Goal: Task Accomplishment & Management: Complete application form

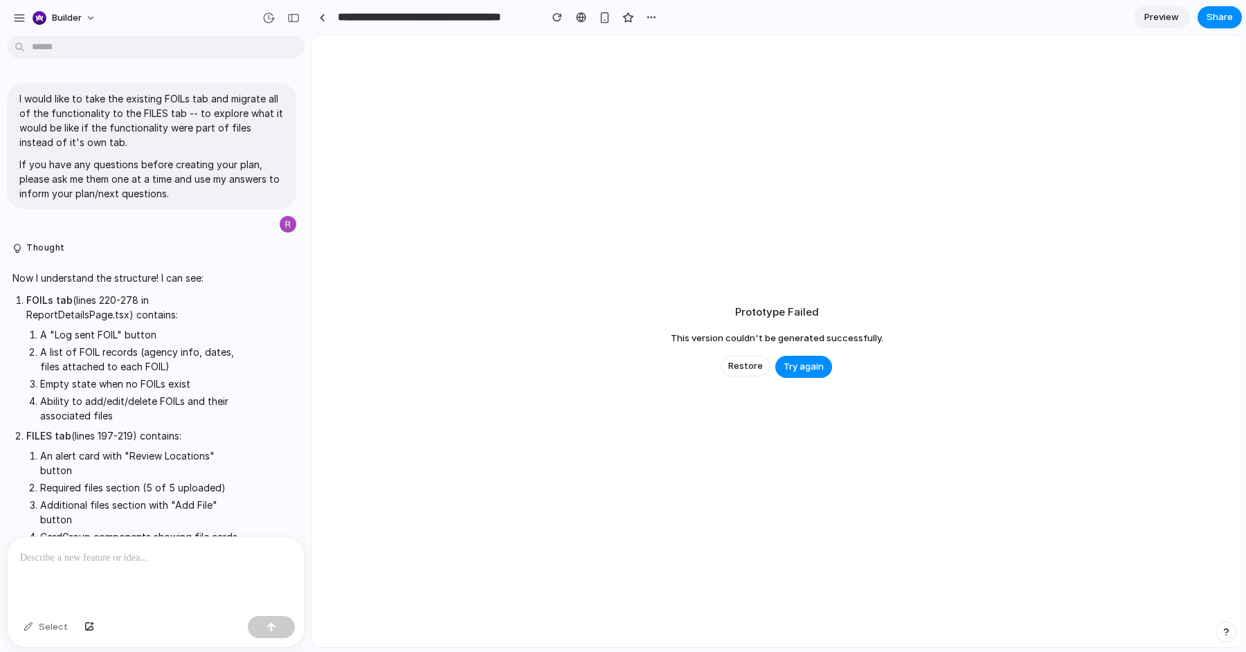
scroll to position [4451, 0]
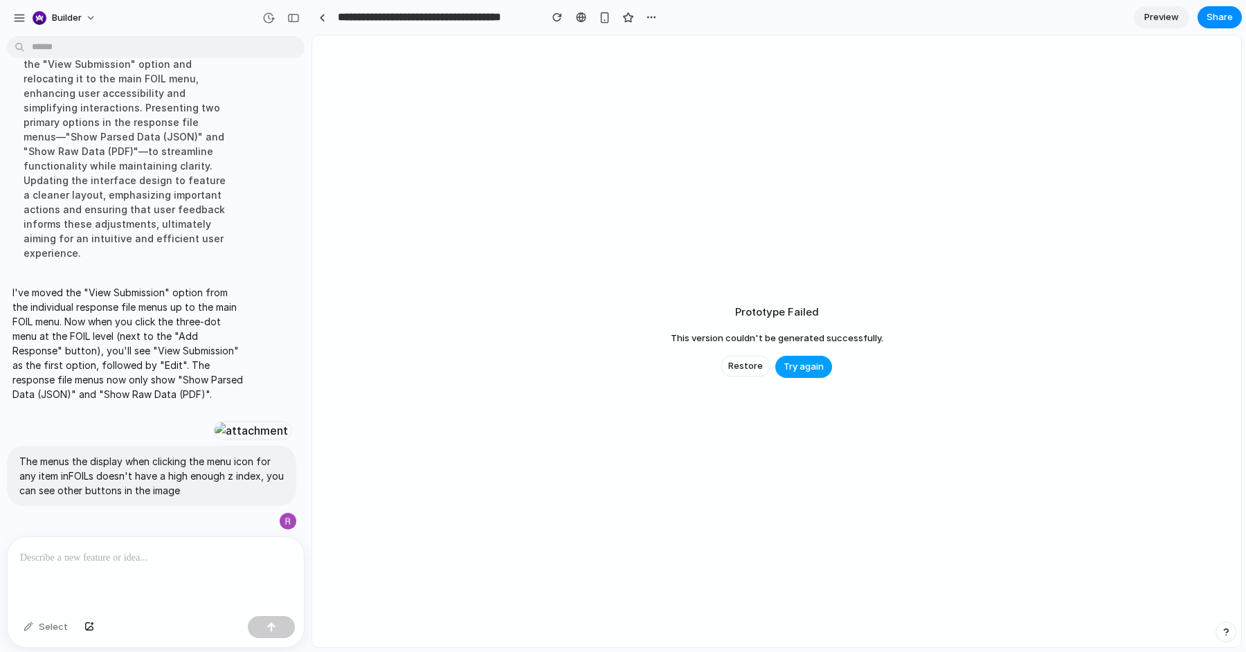
click at [814, 364] on span "Try again" at bounding box center [804, 367] width 40 height 14
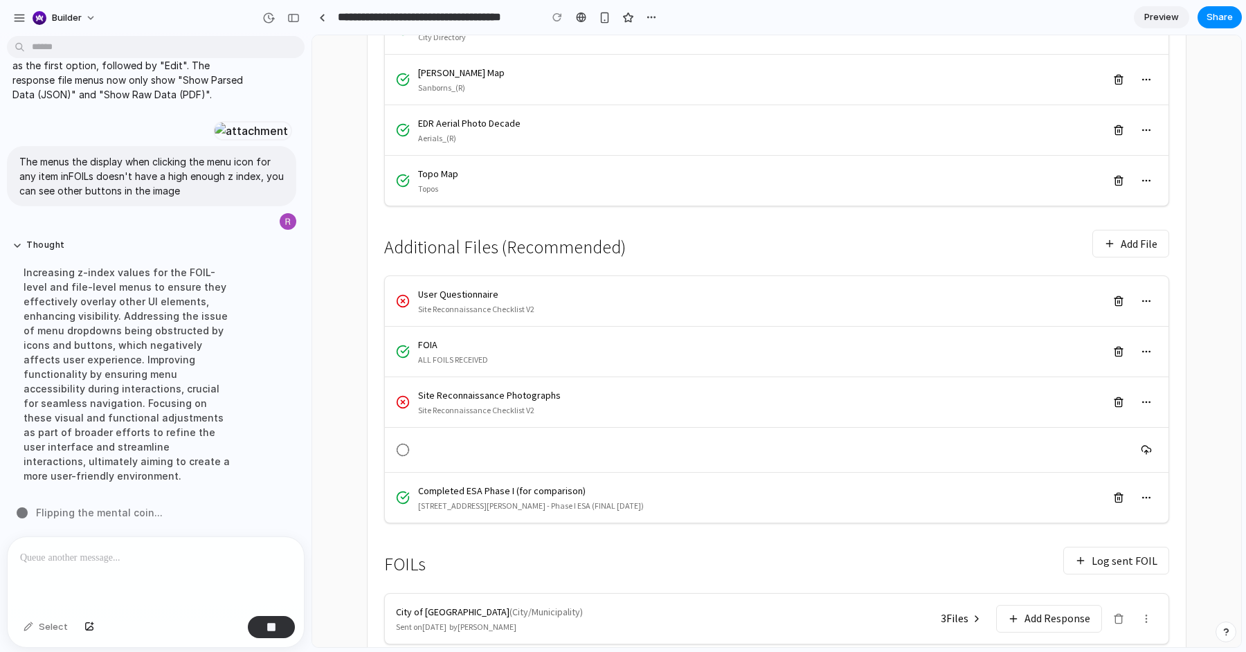
scroll to position [582, 0]
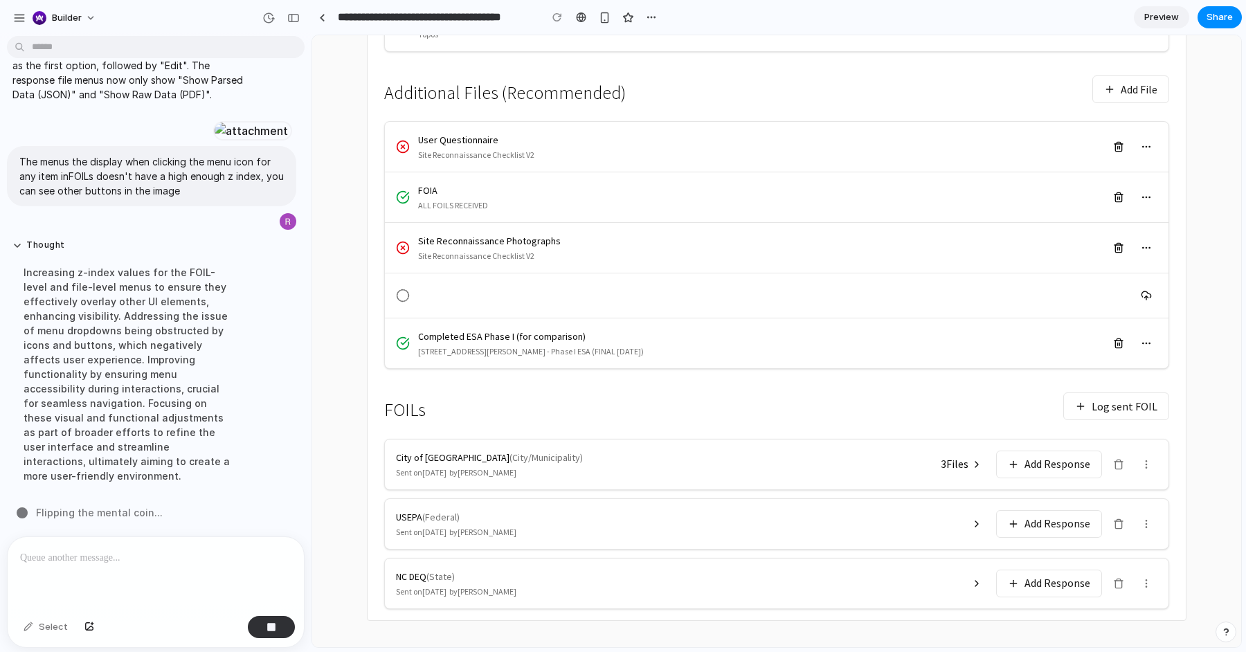
click at [102, 577] on div at bounding box center [156, 573] width 296 height 73
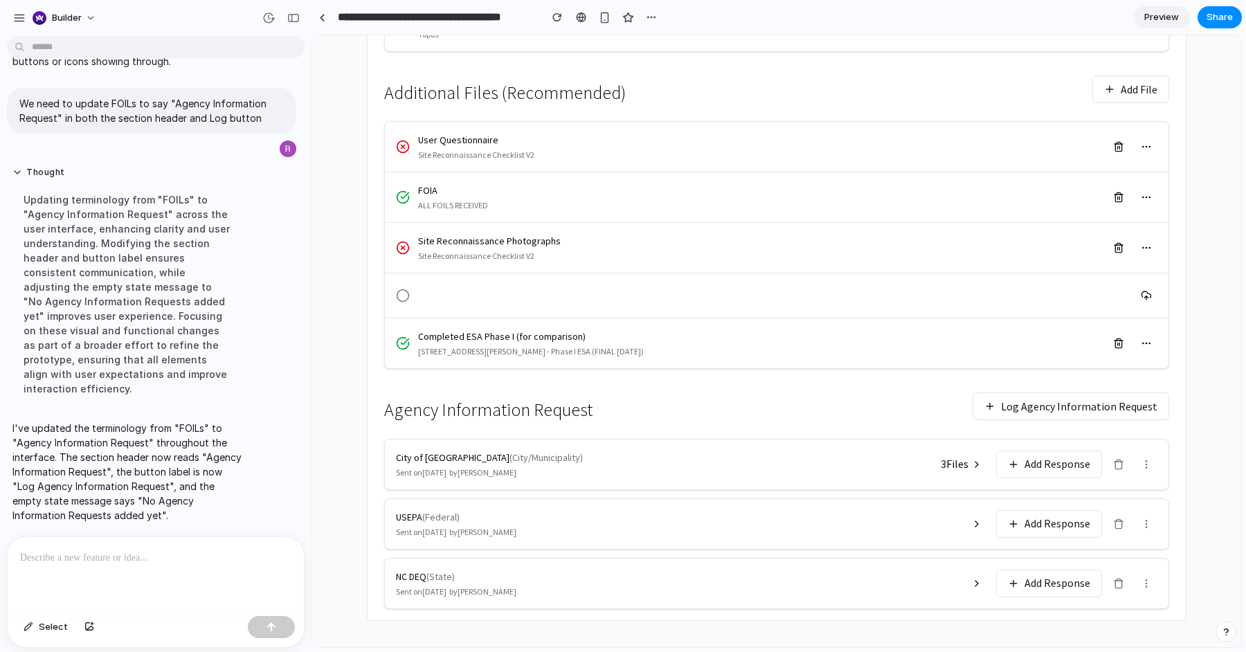
click at [818, 396] on div "Agency Information Request Log Agency Information Request" at bounding box center [776, 407] width 785 height 42
click at [1048, 402] on button "Log Agency Information Request" at bounding box center [1071, 407] width 197 height 28
click at [98, 569] on div at bounding box center [156, 573] width 296 height 73
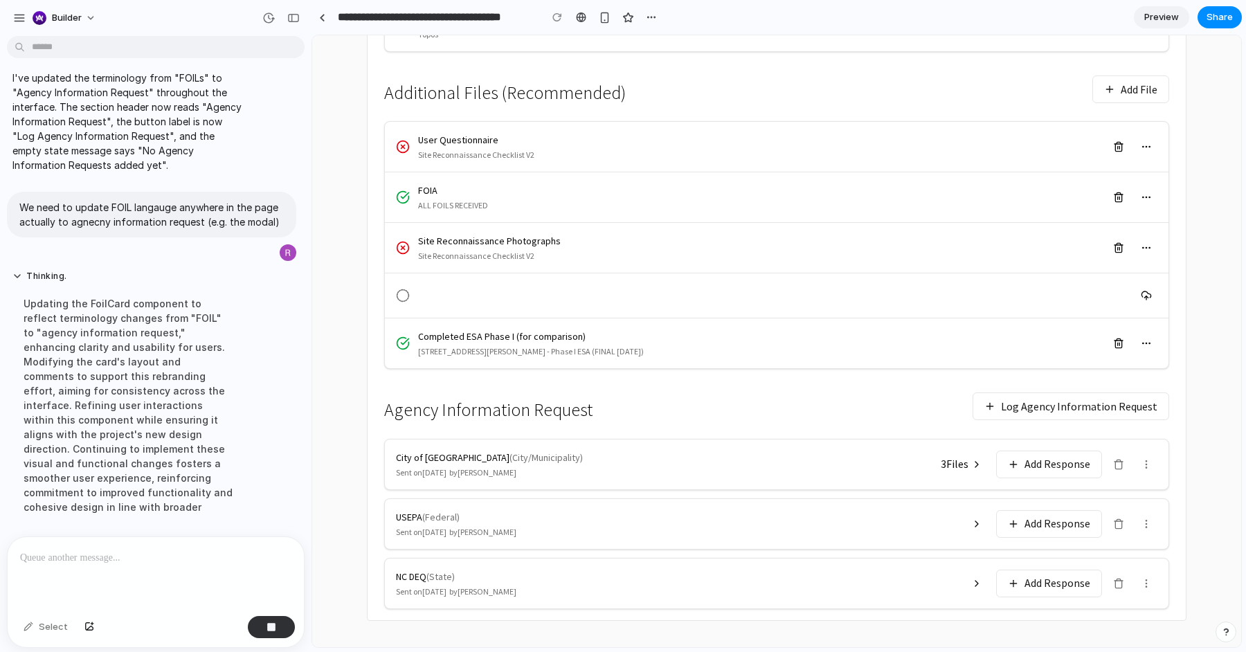
scroll to position [5229, 0]
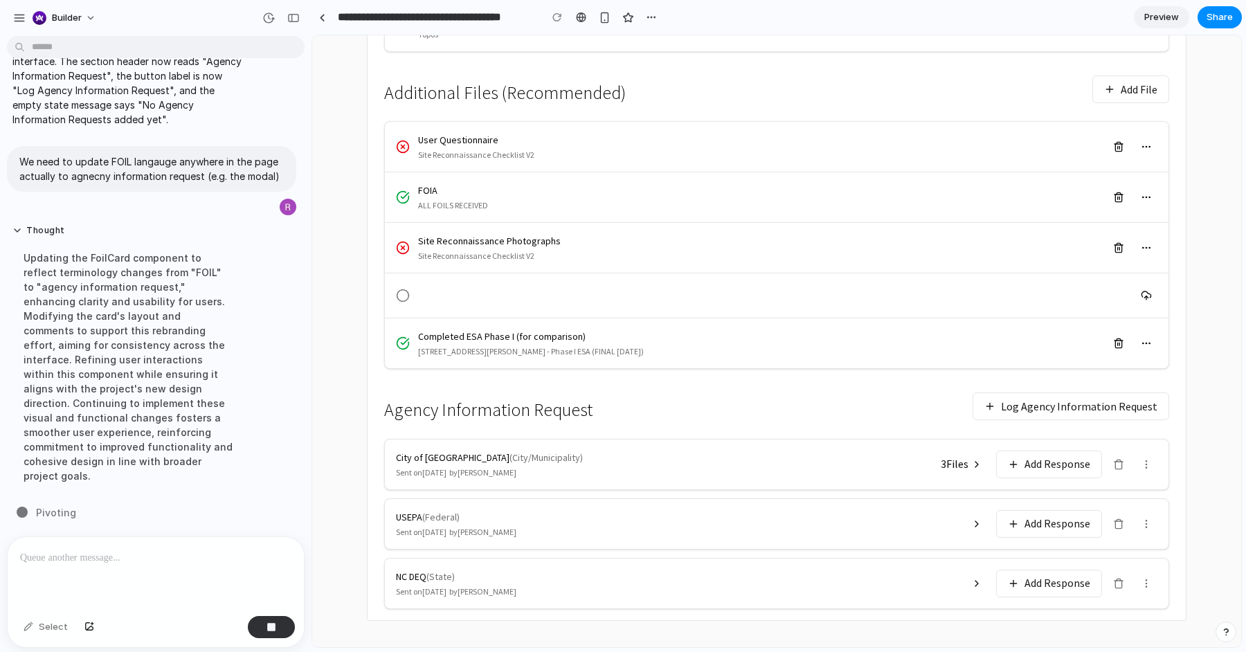
click at [1151, 467] on button at bounding box center [1147, 465] width 22 height 22
click at [1167, 530] on div "View Submission Edit" at bounding box center [1202, 509] width 132 height 60
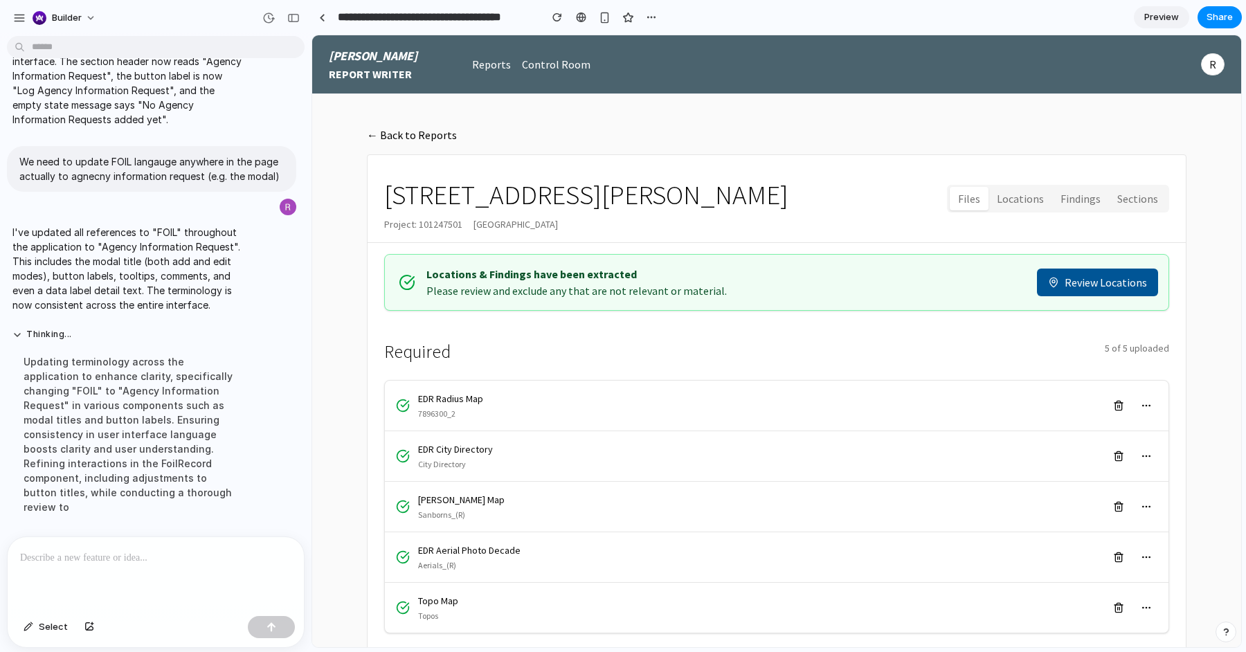
scroll to position [582, 0]
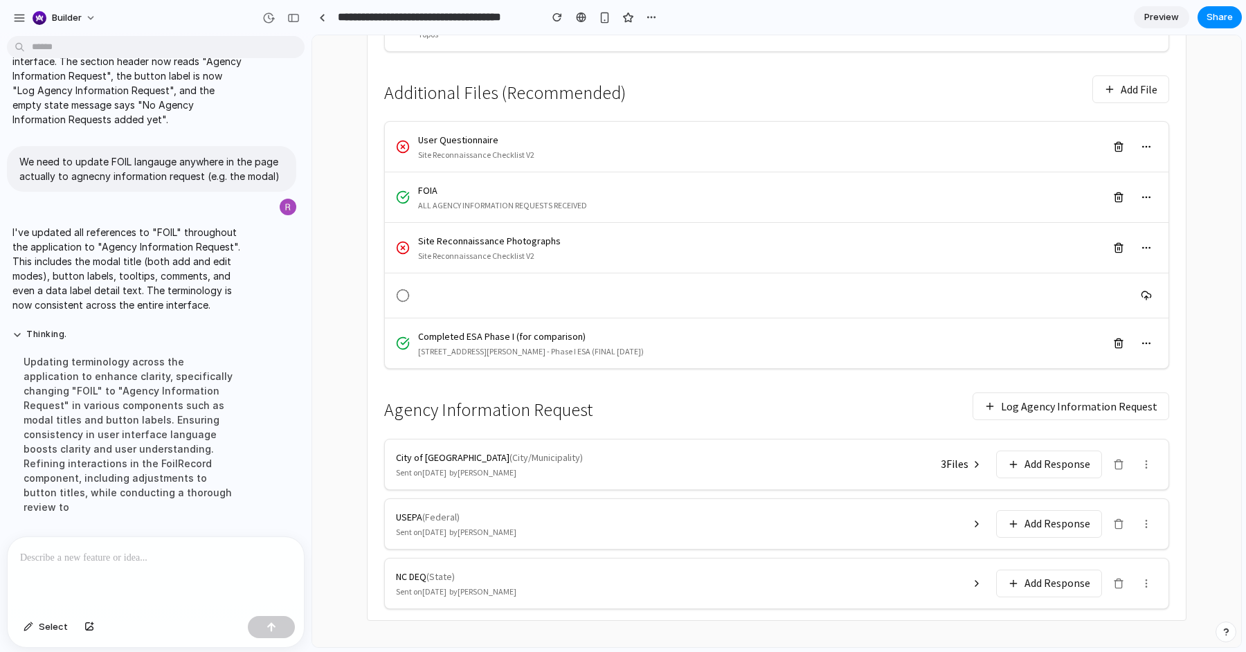
click at [985, 396] on button "Log Agency Information Request" at bounding box center [1071, 407] width 197 height 28
click at [694, 409] on div "Agency Information Request Log Agency Information Request" at bounding box center [776, 407] width 785 height 42
click at [1118, 459] on icon at bounding box center [1118, 464] width 11 height 11
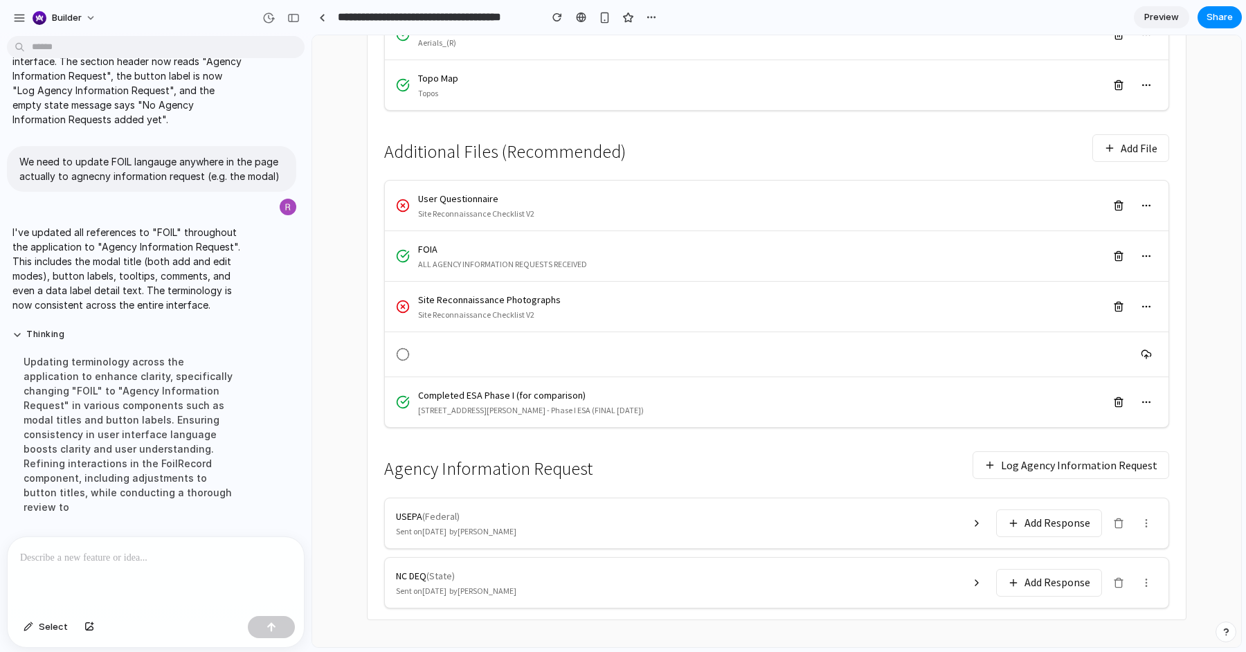
click at [1123, 528] on button at bounding box center [1119, 523] width 22 height 22
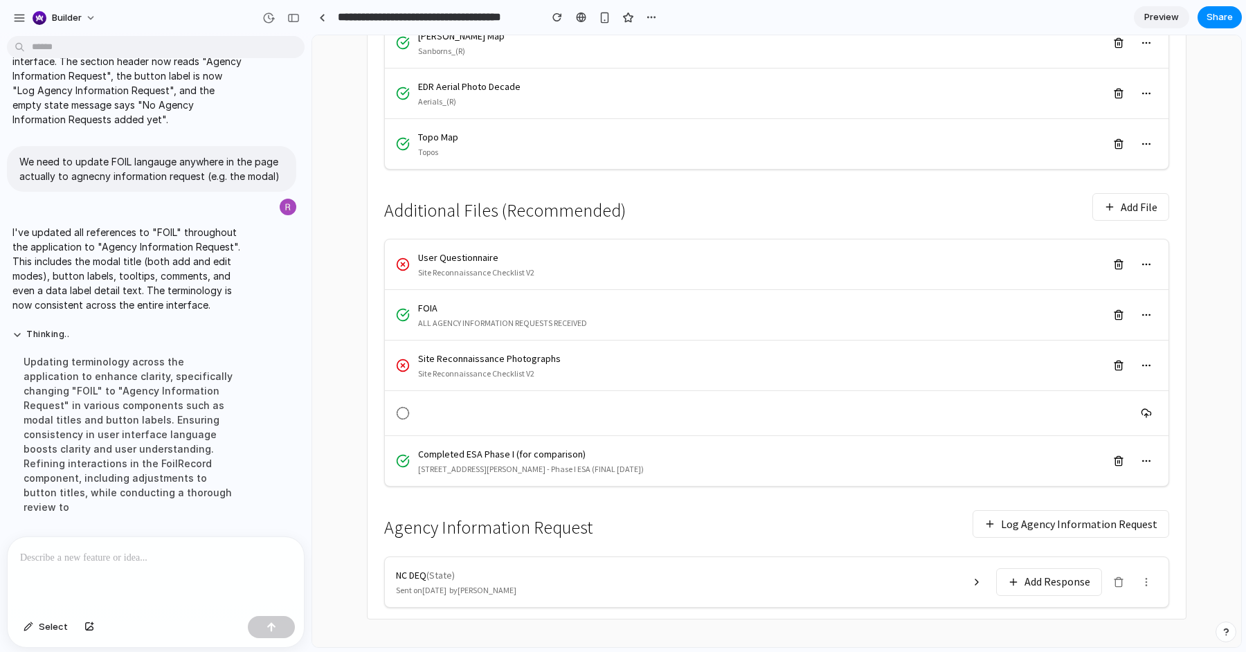
click at [1118, 586] on button at bounding box center [1119, 582] width 22 height 22
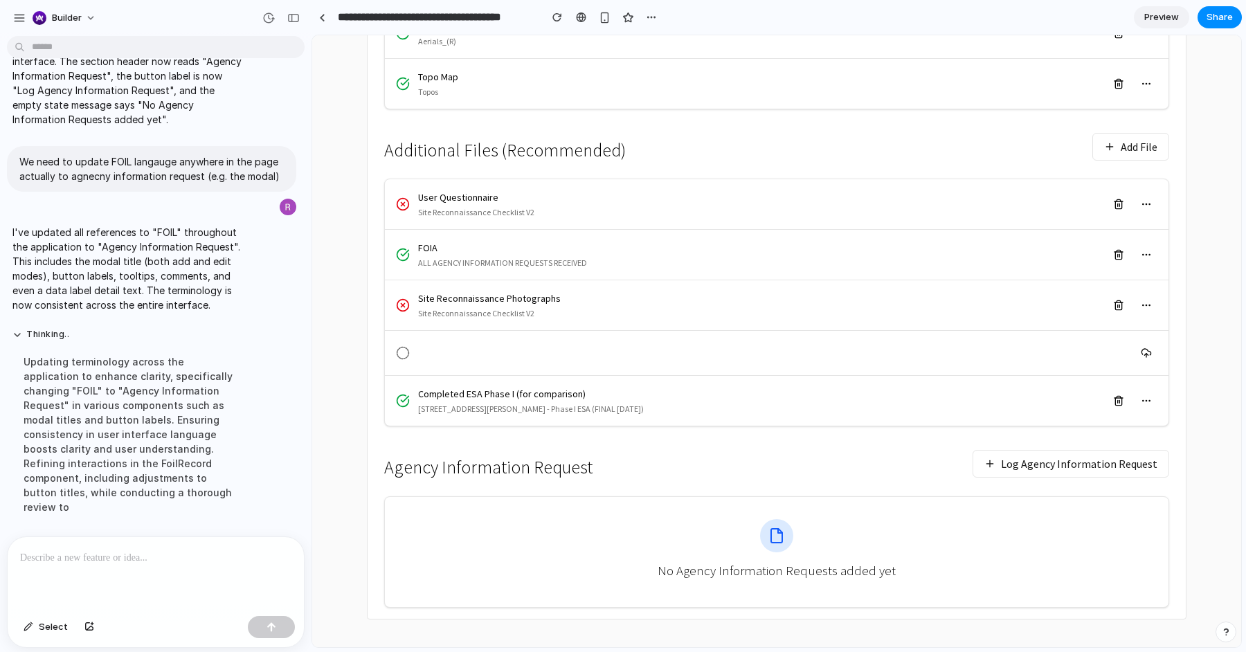
click at [245, 561] on p at bounding box center [155, 558] width 271 height 17
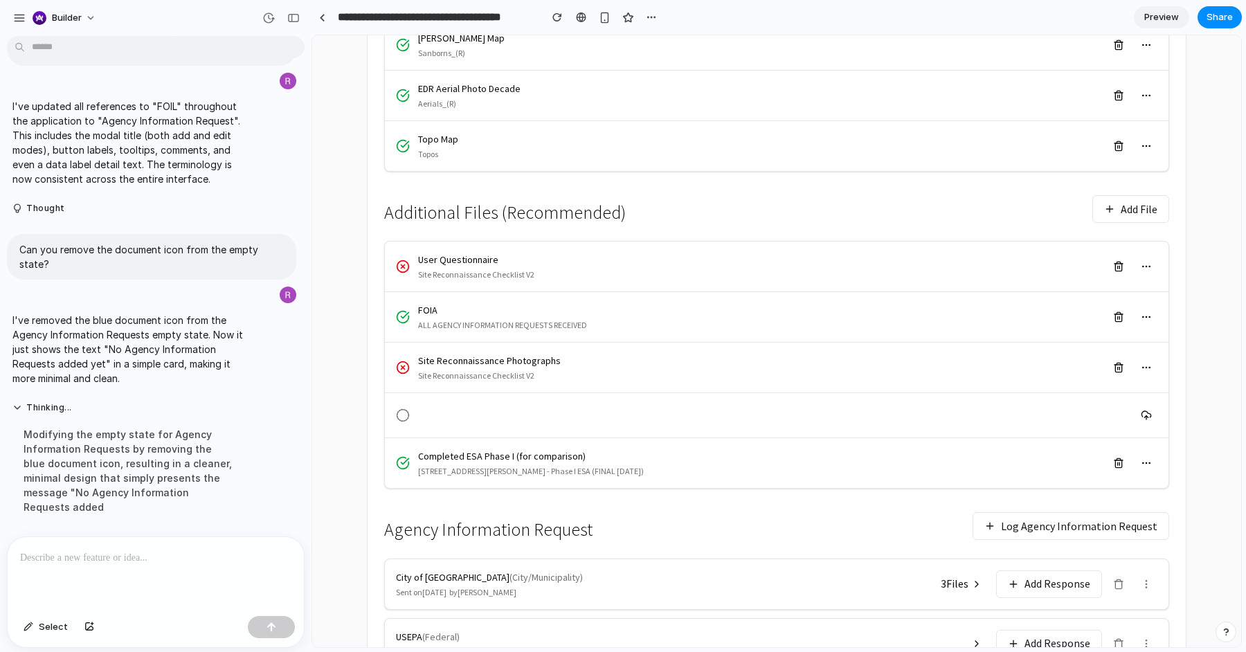
scroll to position [582, 0]
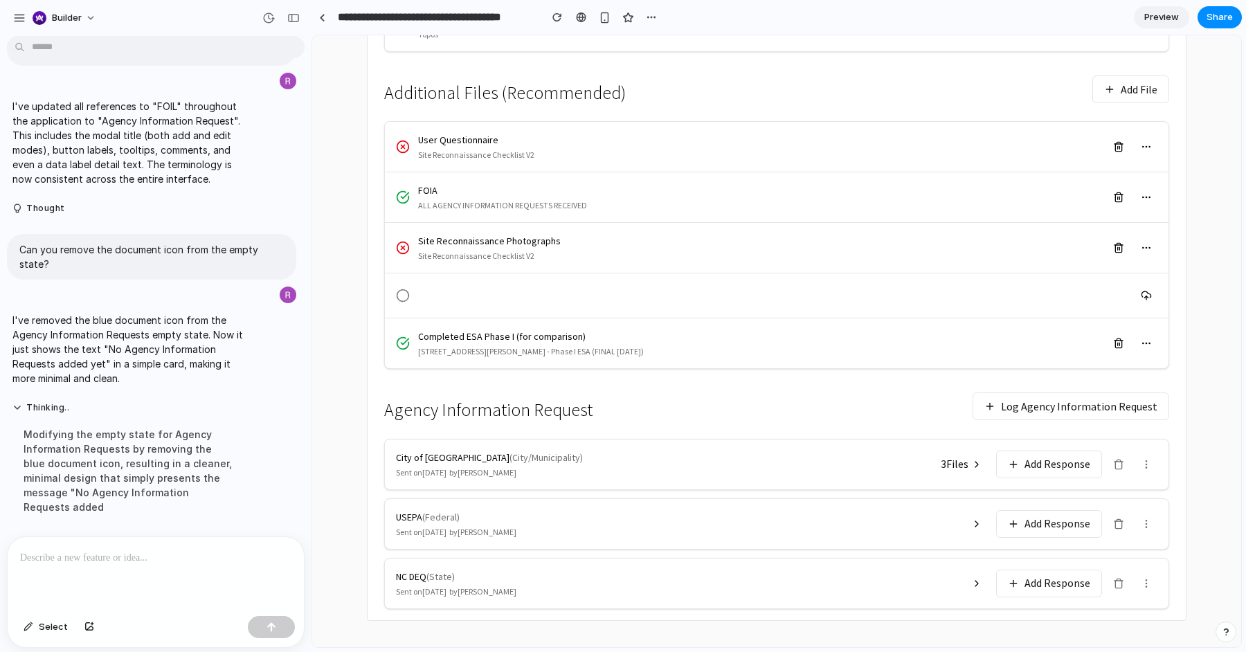
click at [1124, 401] on button "Log Agency Information Request" at bounding box center [1071, 407] width 197 height 28
click at [1116, 460] on icon at bounding box center [1118, 464] width 11 height 11
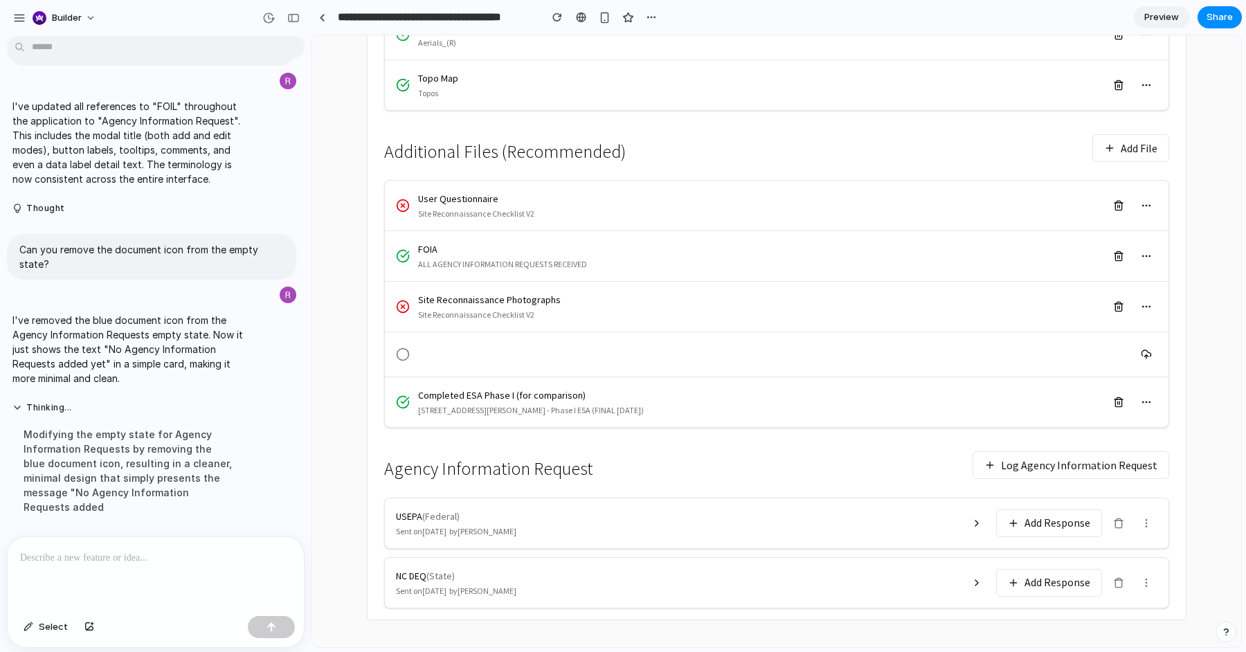
click at [1119, 519] on icon at bounding box center [1118, 520] width 3 height 2
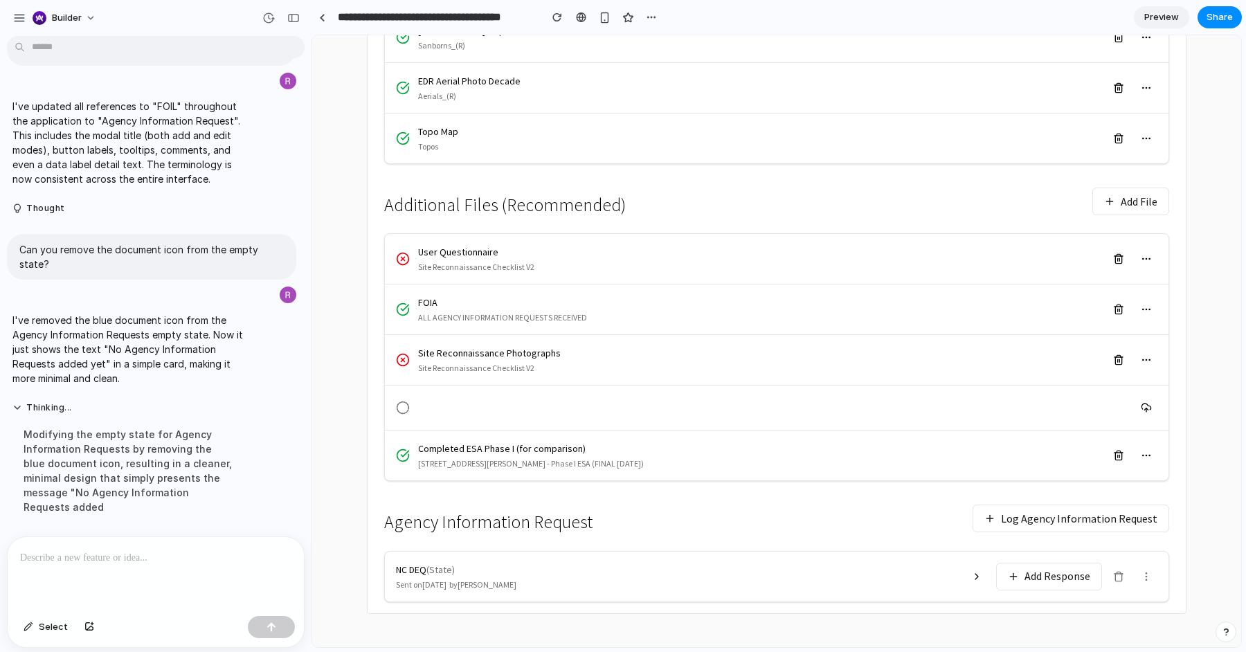
scroll to position [464, 0]
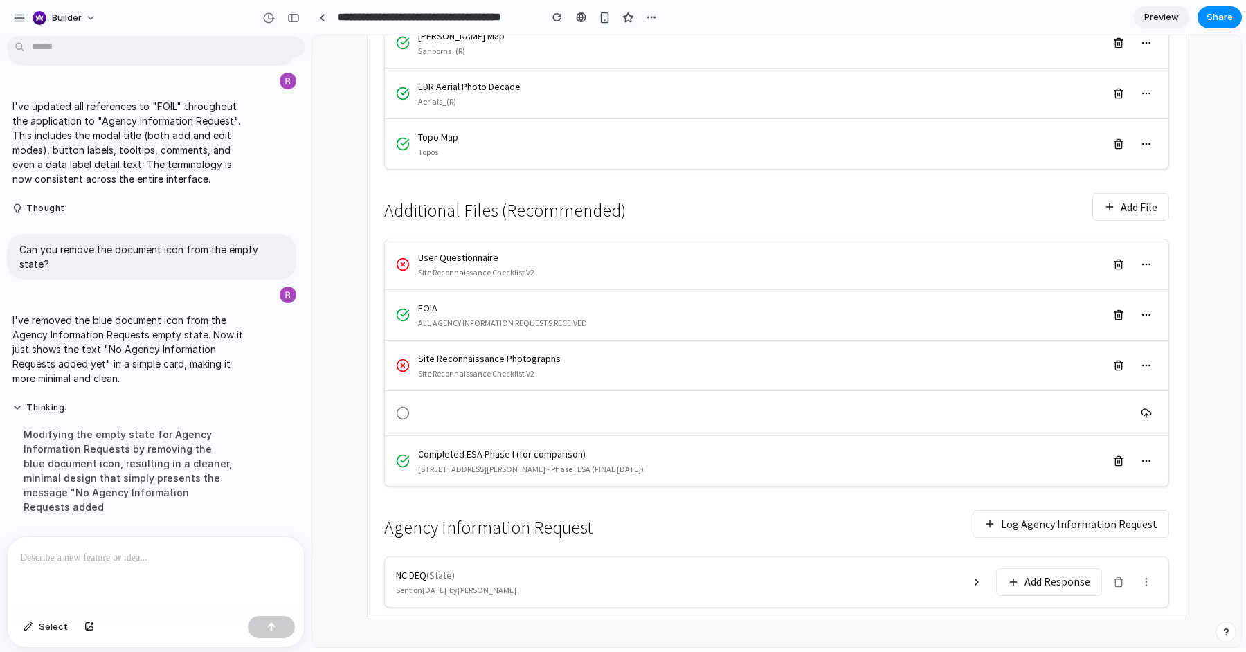
click at [1120, 577] on icon at bounding box center [1118, 582] width 11 height 11
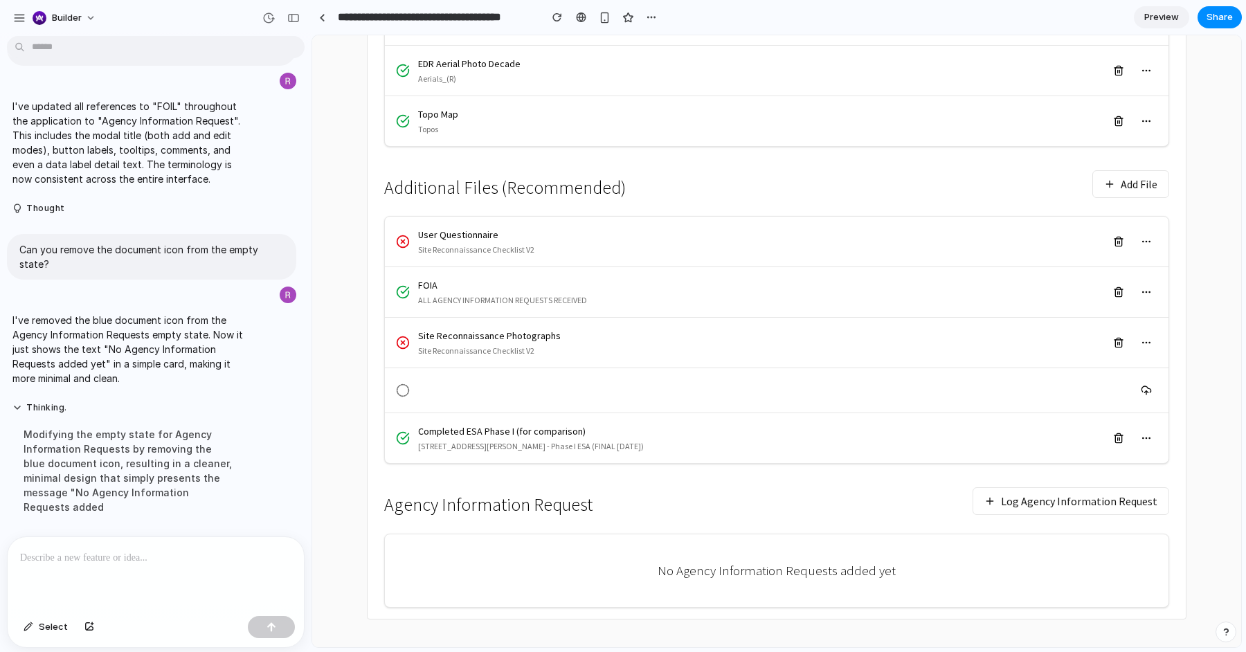
click at [1029, 491] on button "Log Agency Information Request" at bounding box center [1071, 501] width 197 height 28
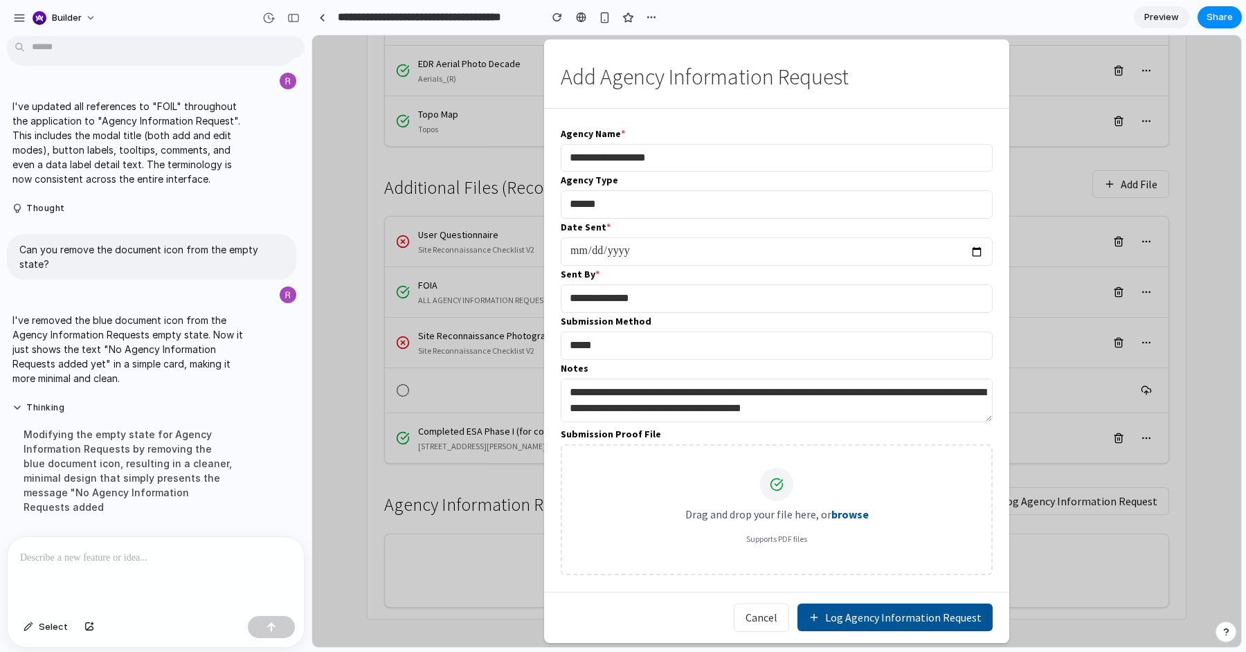
click at [183, 579] on div at bounding box center [156, 573] width 296 height 73
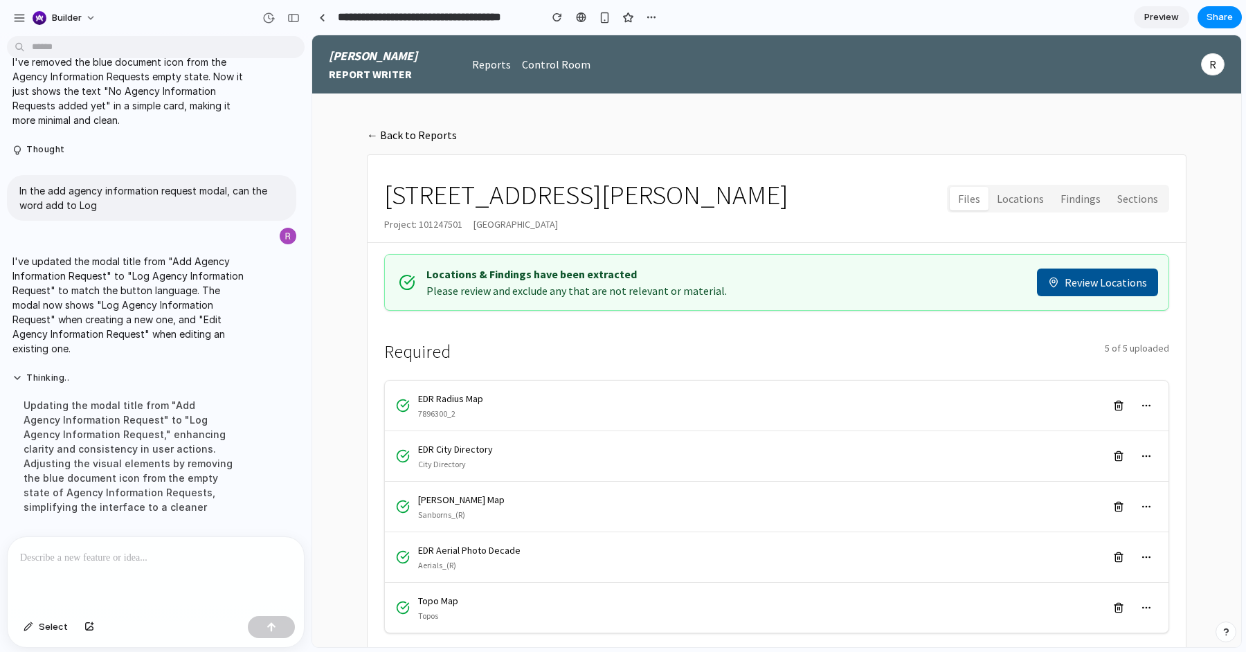
scroll to position [582, 0]
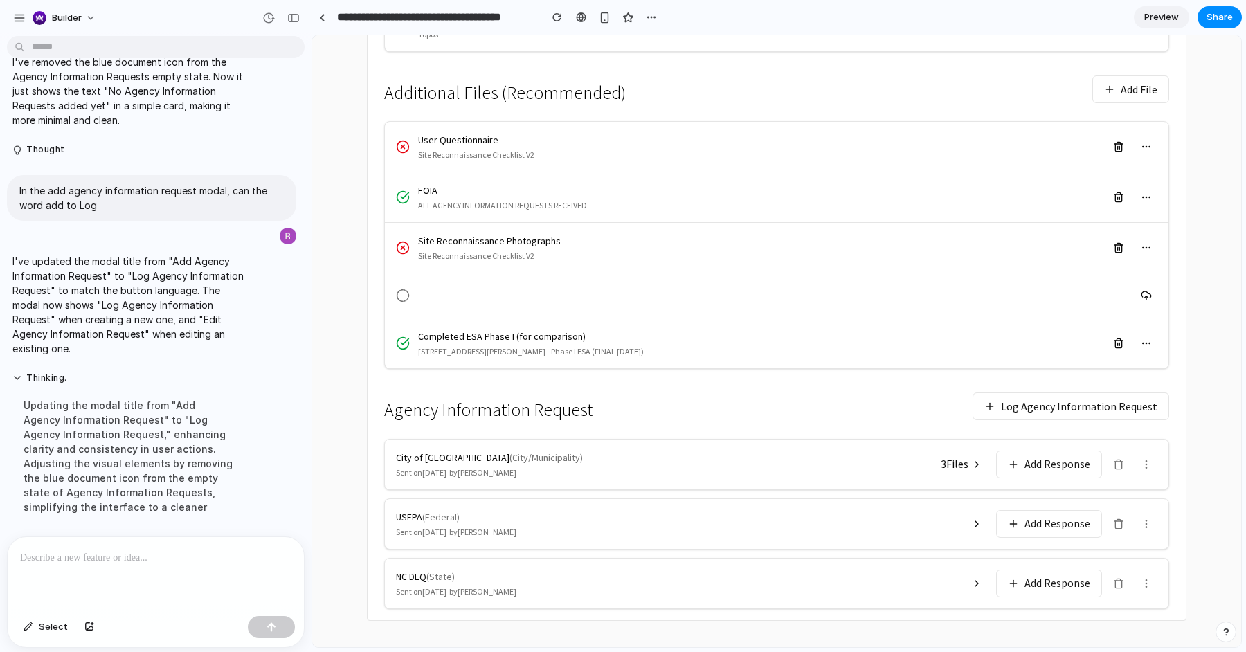
click at [1108, 402] on button "Log Agency Information Request" at bounding box center [1071, 407] width 197 height 28
click at [647, 16] on div "button" at bounding box center [651, 17] width 11 height 11
click at [643, 16] on div "Duplicate Delete" at bounding box center [623, 326] width 1246 height 652
click at [1143, 403] on button "Log Agency Information Request" at bounding box center [1071, 407] width 197 height 28
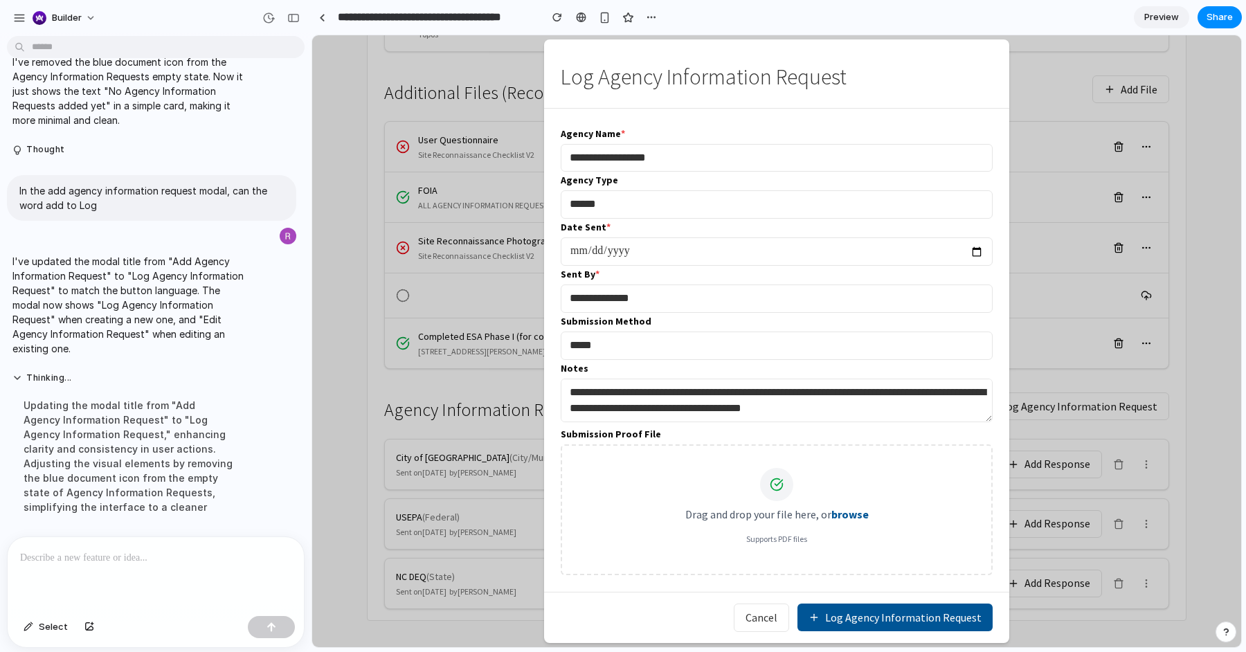
click at [181, 548] on div at bounding box center [156, 573] width 296 height 73
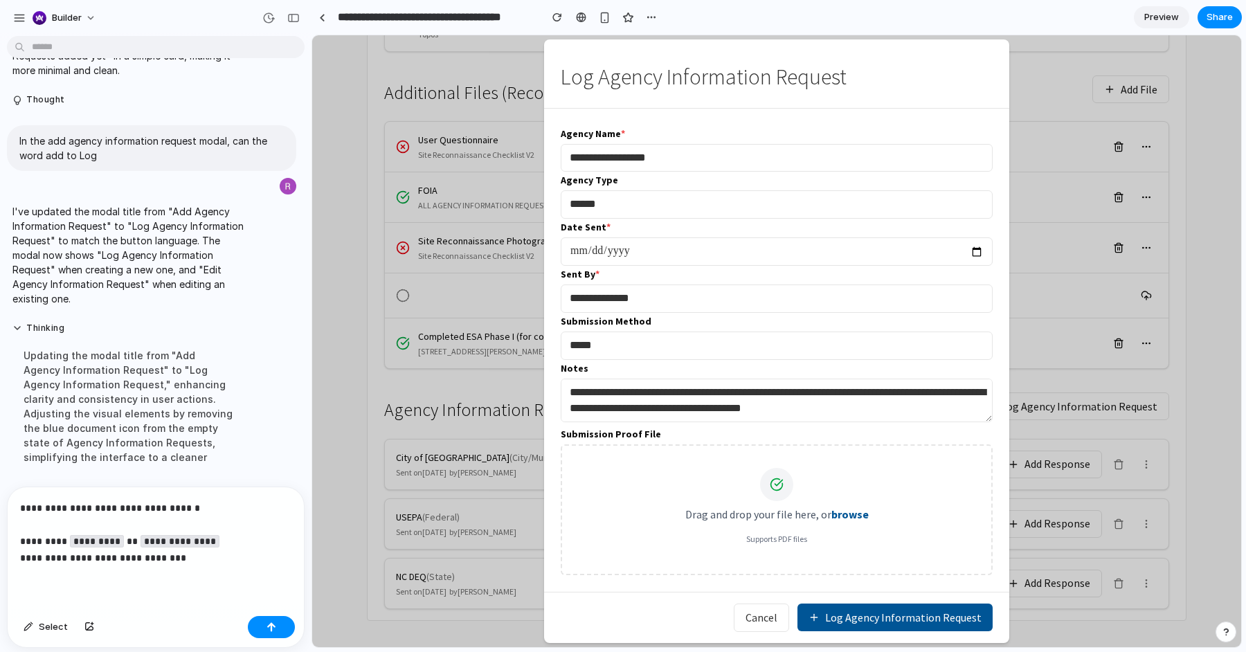
click at [121, 559] on p "**********" at bounding box center [155, 533] width 271 height 66
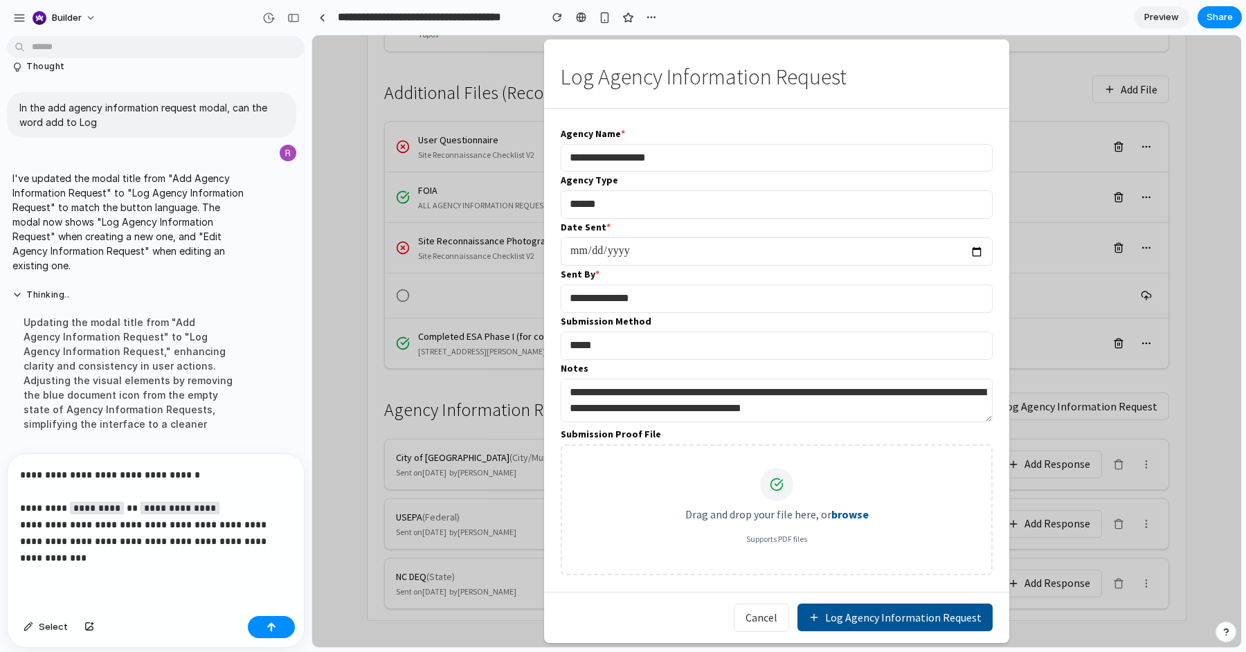
click at [99, 541] on p "**********" at bounding box center [155, 517] width 271 height 100
click at [238, 538] on p "**********" at bounding box center [155, 517] width 271 height 100
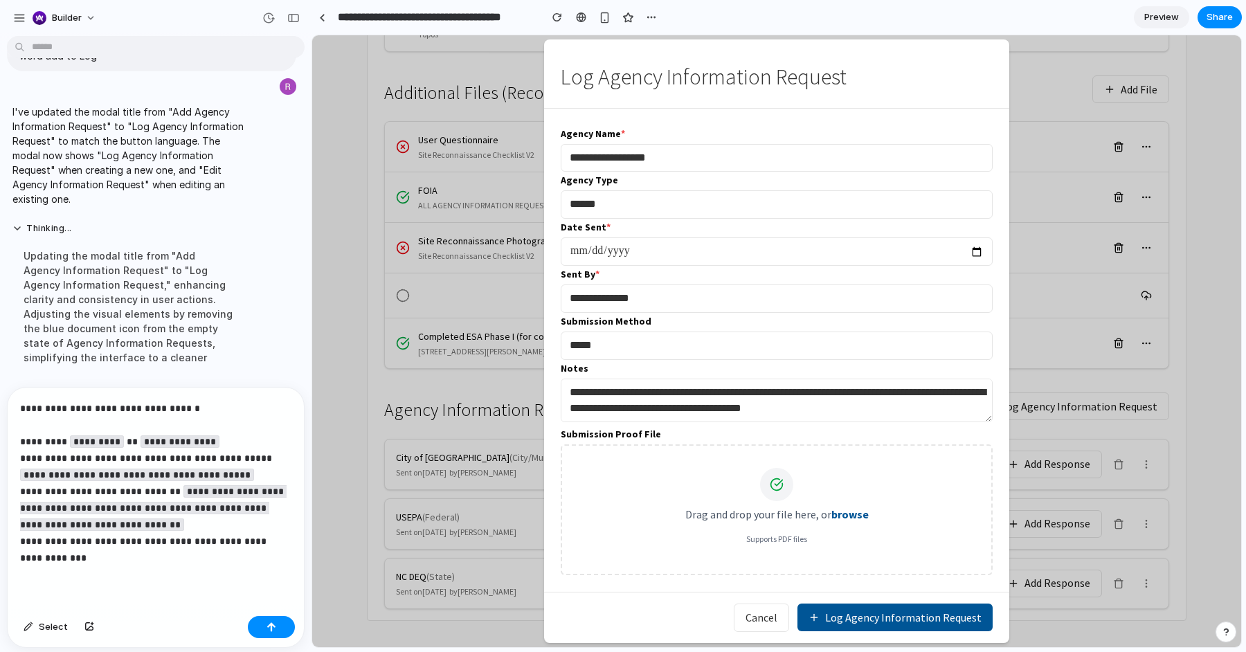
click at [222, 546] on p "**********" at bounding box center [155, 483] width 271 height 166
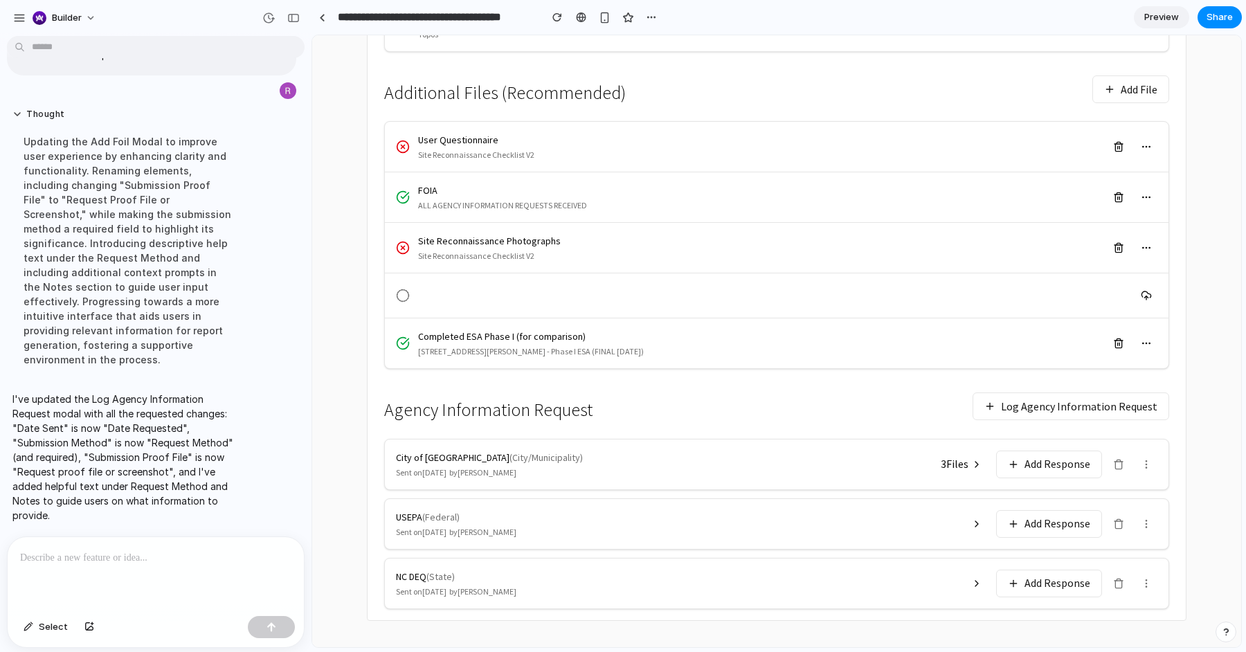
click at [986, 460] on button "3 File s" at bounding box center [962, 464] width 58 height 24
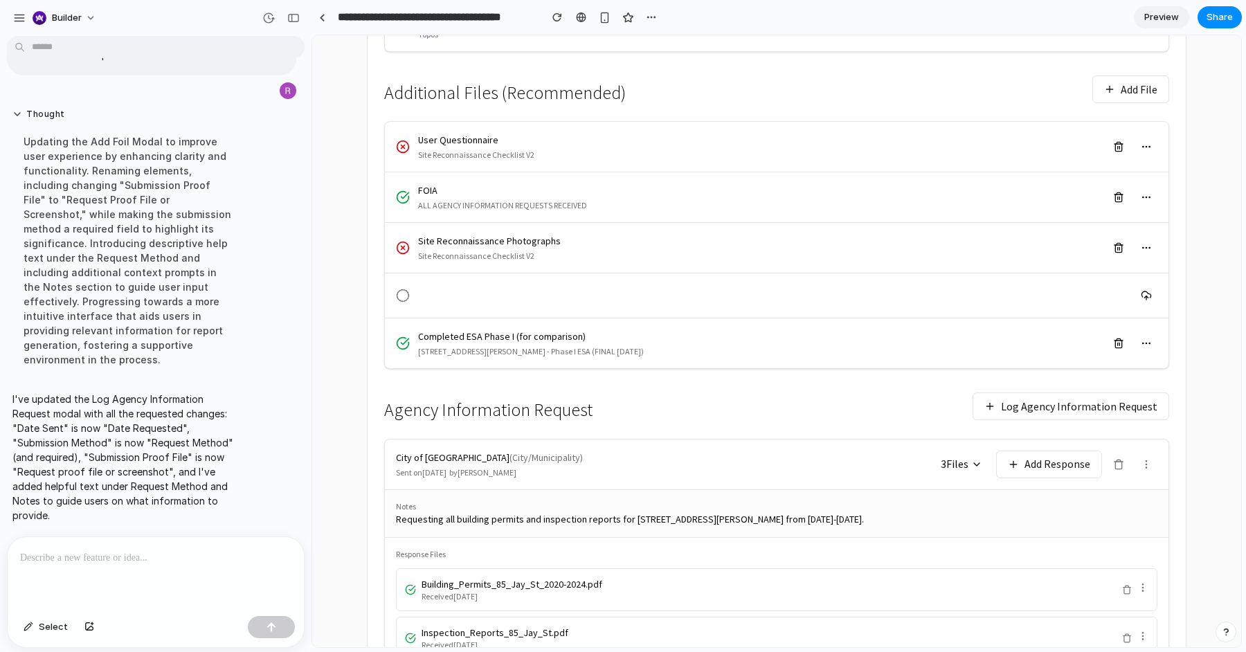
click at [987, 460] on button "3 File s" at bounding box center [962, 464] width 58 height 24
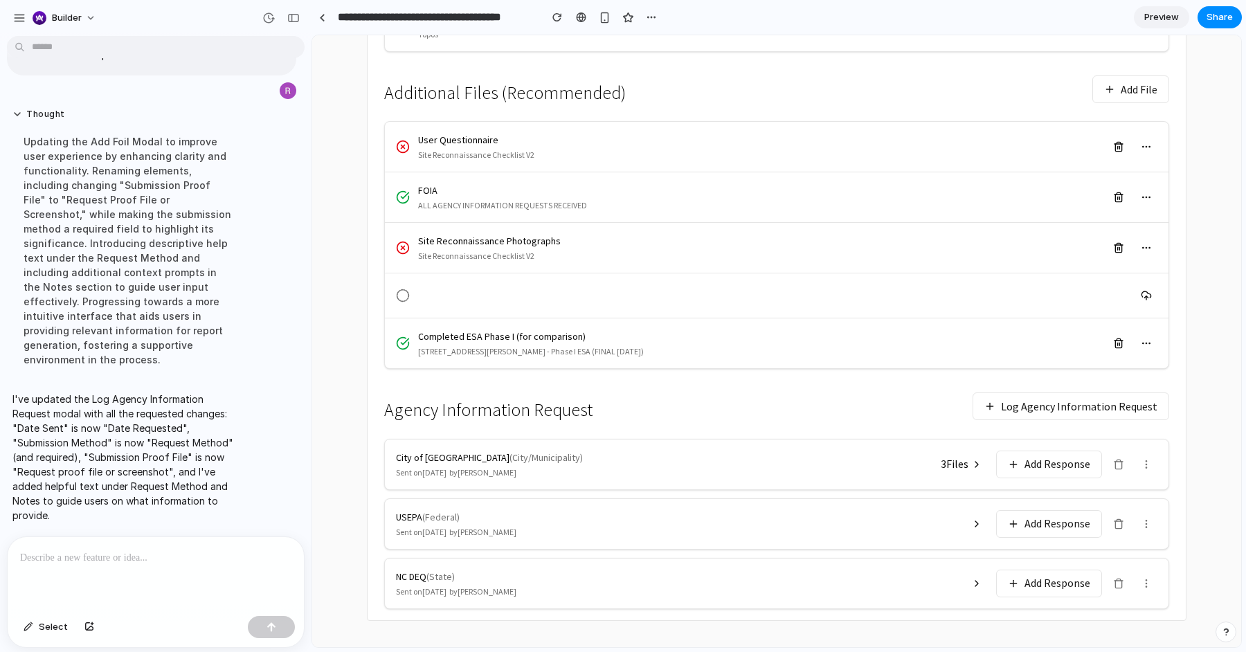
click at [1108, 404] on button "Log Agency Information Request" at bounding box center [1071, 407] width 197 height 28
click at [1143, 460] on icon at bounding box center [1146, 464] width 11 height 11
click at [1172, 492] on button "View Submission" at bounding box center [1202, 495] width 132 height 27
click at [831, 375] on div "Locations & Findings have been extracted Please review and exclude any that are…" at bounding box center [776, 140] width 785 height 936
click at [1010, 396] on button "Log Agency Information Request" at bounding box center [1071, 407] width 197 height 28
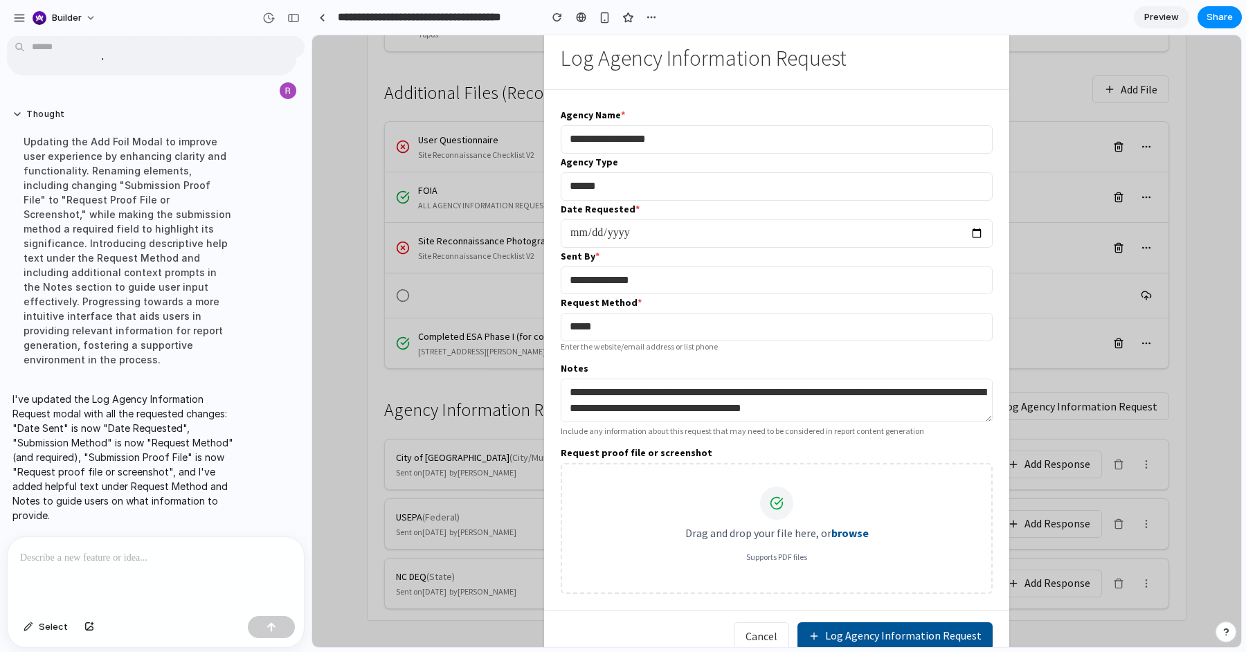
click at [654, 446] on label "Request proof file or screenshot" at bounding box center [637, 453] width 152 height 14
copy div "Request proof file or screenshot"
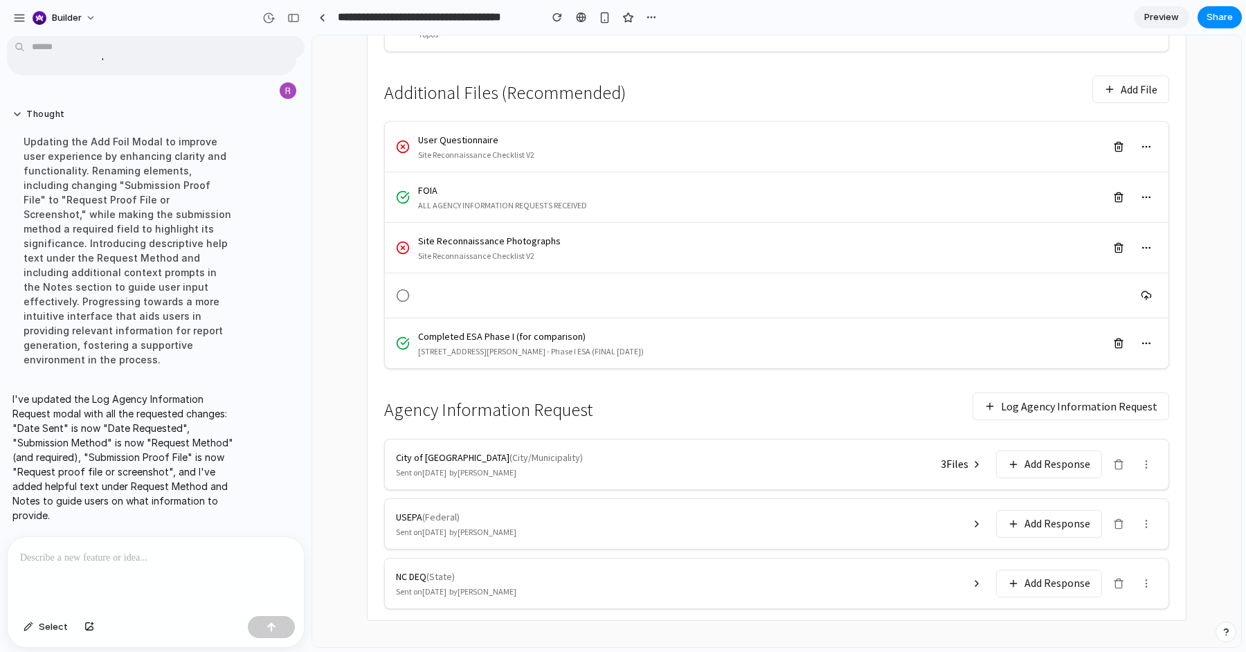
click at [137, 584] on div at bounding box center [156, 573] width 296 height 73
click at [974, 519] on icon at bounding box center [976, 524] width 11 height 11
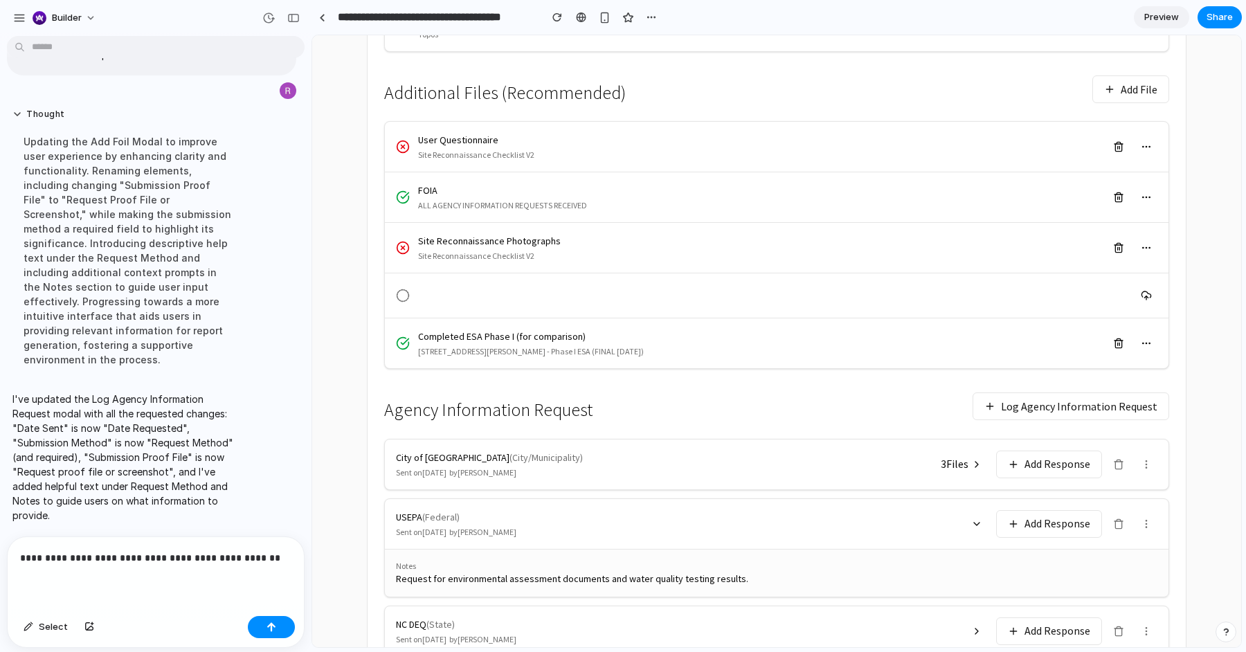
click at [975, 520] on icon at bounding box center [976, 524] width 11 height 11
click at [148, 578] on div "**********" at bounding box center [156, 573] width 296 height 73
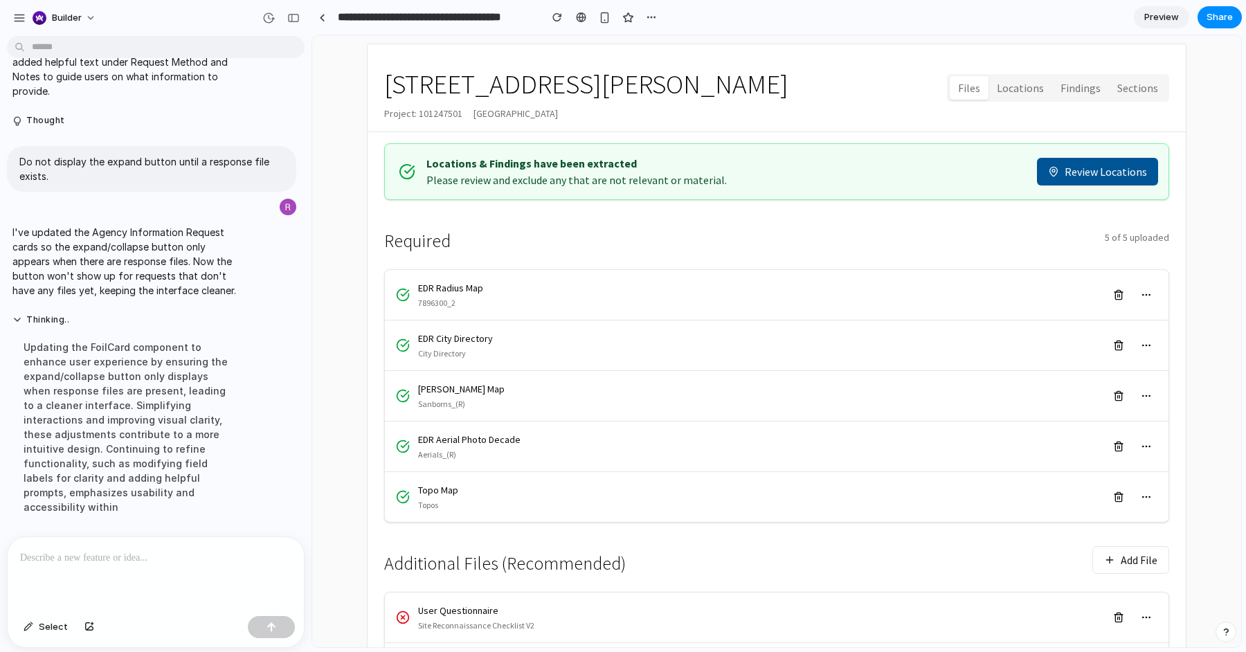
scroll to position [109, 0]
click at [197, 292] on p "I've updated the Agency Information Request cards so the expand/collapse button…" at bounding box center [127, 261] width 231 height 73
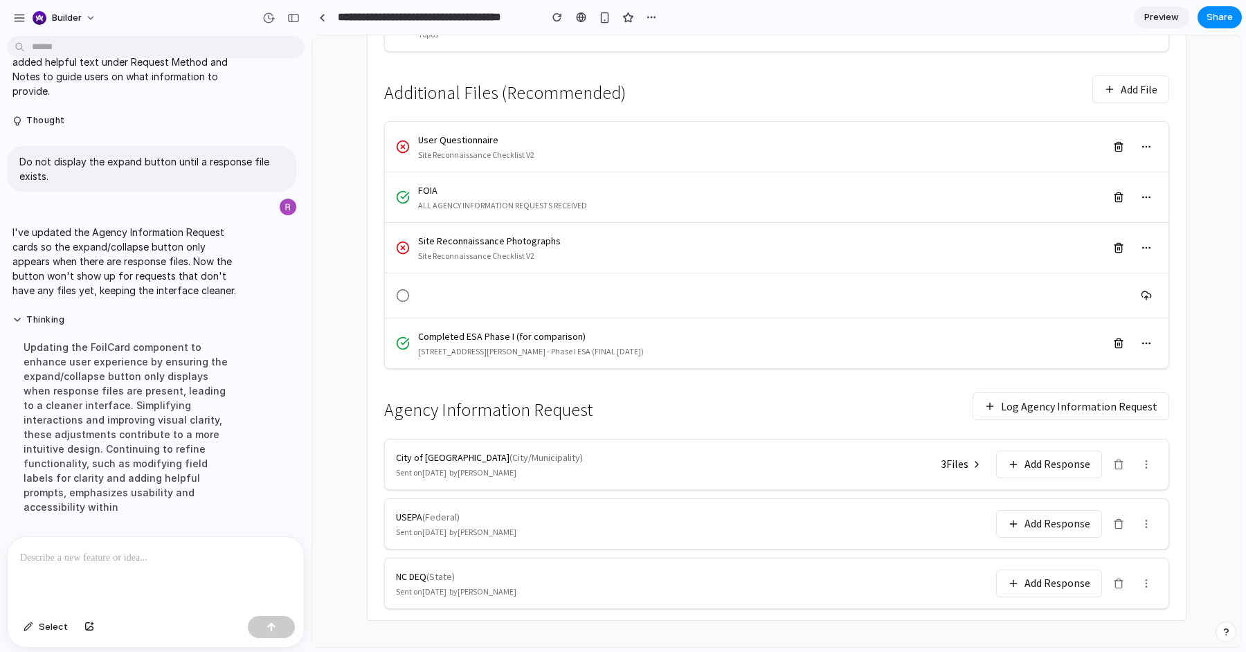
click at [1081, 393] on button "Log Agency Information Request" at bounding box center [1071, 407] width 197 height 28
click at [1057, 398] on button "Log Agency Information Request" at bounding box center [1071, 407] width 197 height 28
click at [1003, 396] on button "Log Agency Information Request" at bounding box center [1071, 407] width 197 height 28
click at [357, 401] on main "← Back to Reports 85 Jay Street Project: 101247501 Brooklyn, NY 11201 Files Loc…" at bounding box center [776, 83] width 853 height 1109
click at [108, 560] on p at bounding box center [155, 558] width 271 height 17
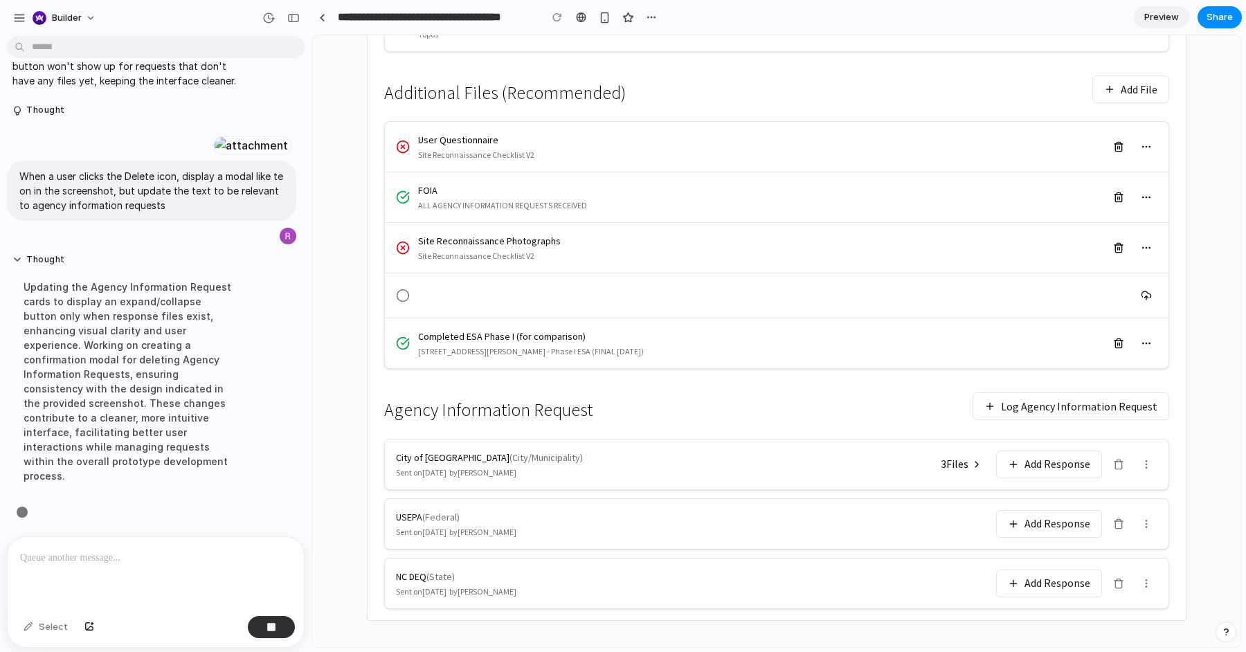
scroll to position [4420, 0]
click at [1129, 463] on button at bounding box center [1119, 465] width 22 height 22
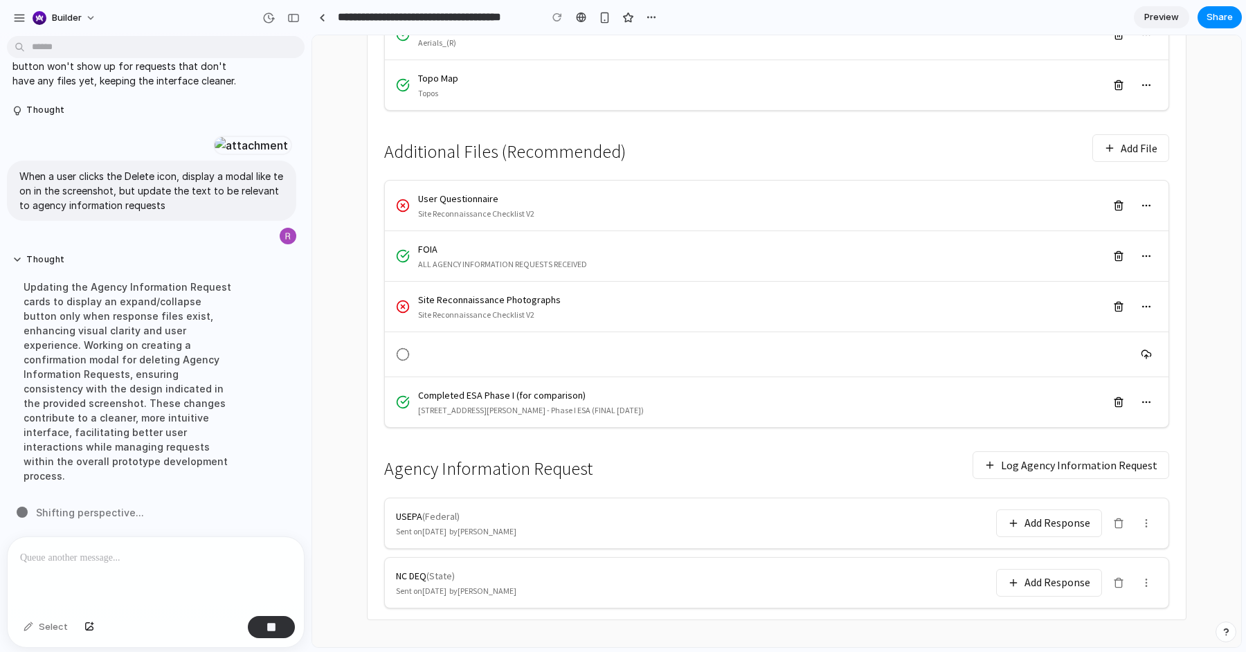
click at [1116, 518] on icon at bounding box center [1118, 523] width 11 height 11
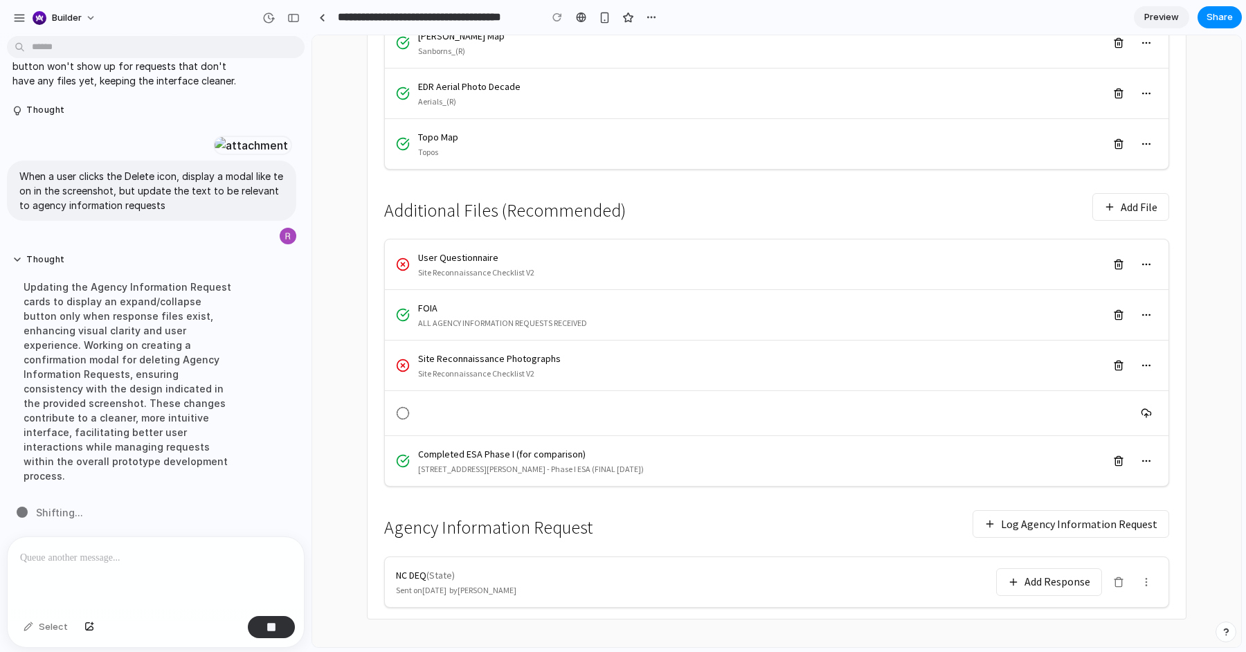
click at [151, 341] on div "Updating the Agency Information Request cards to display an expand/collapse but…" at bounding box center [127, 381] width 231 height 220
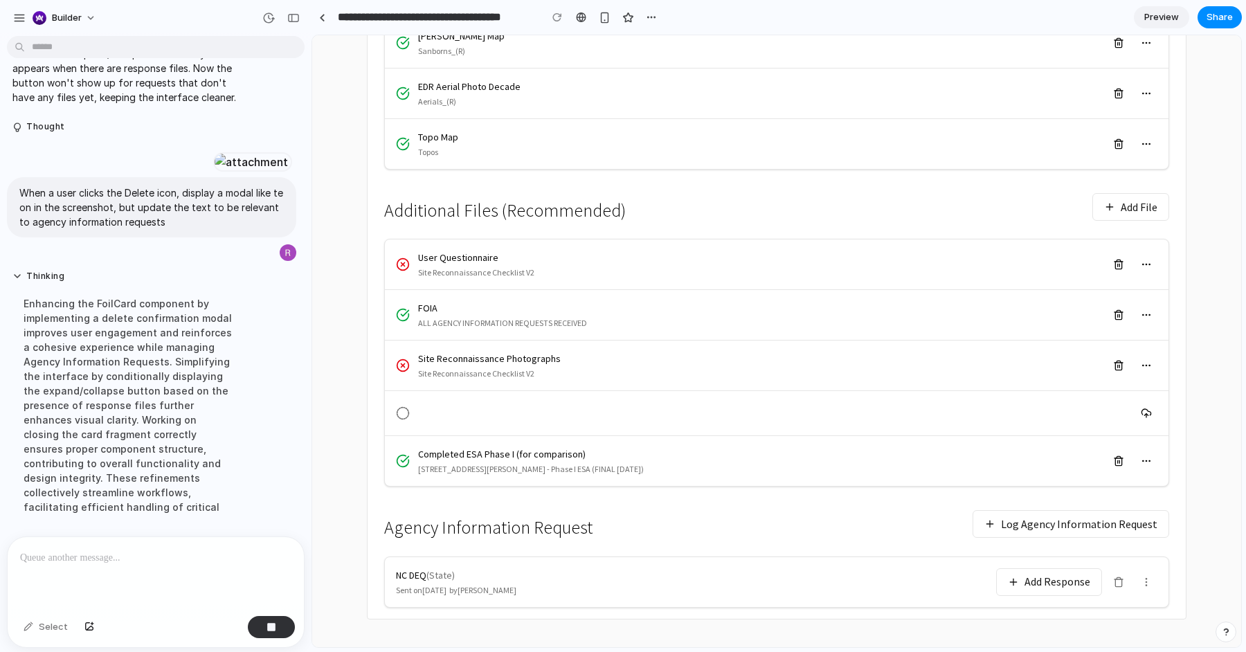
scroll to position [4479, 0]
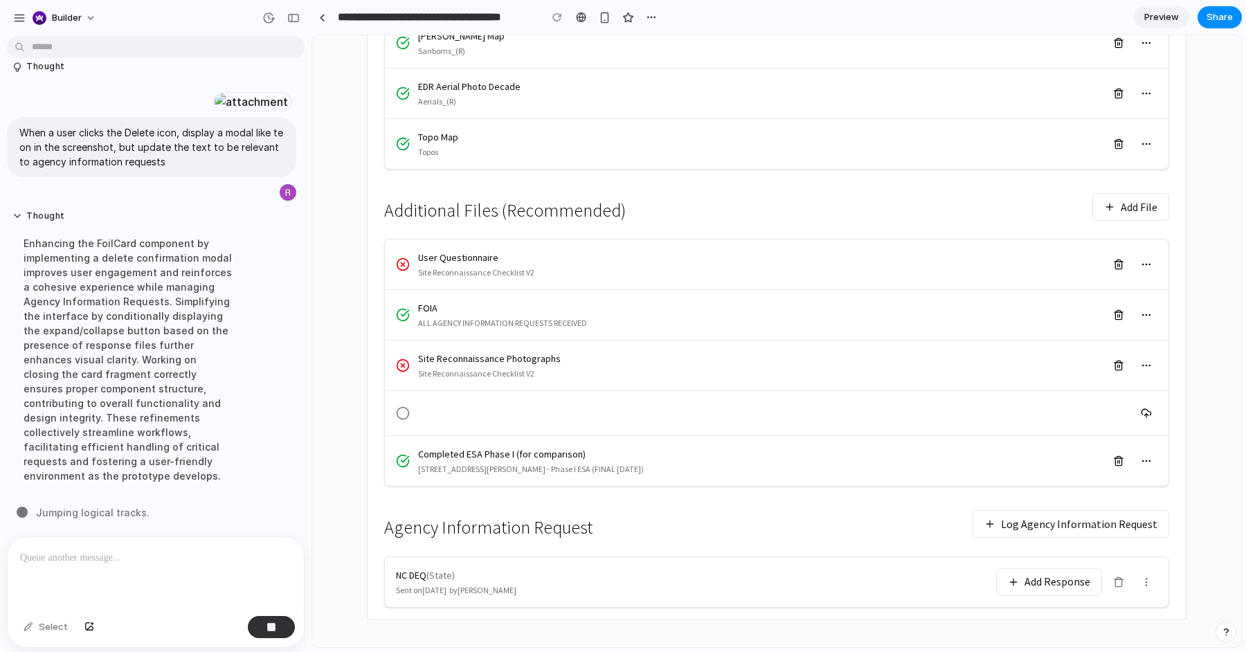
click at [1032, 529] on button "Log Agency Information Request" at bounding box center [1071, 524] width 197 height 28
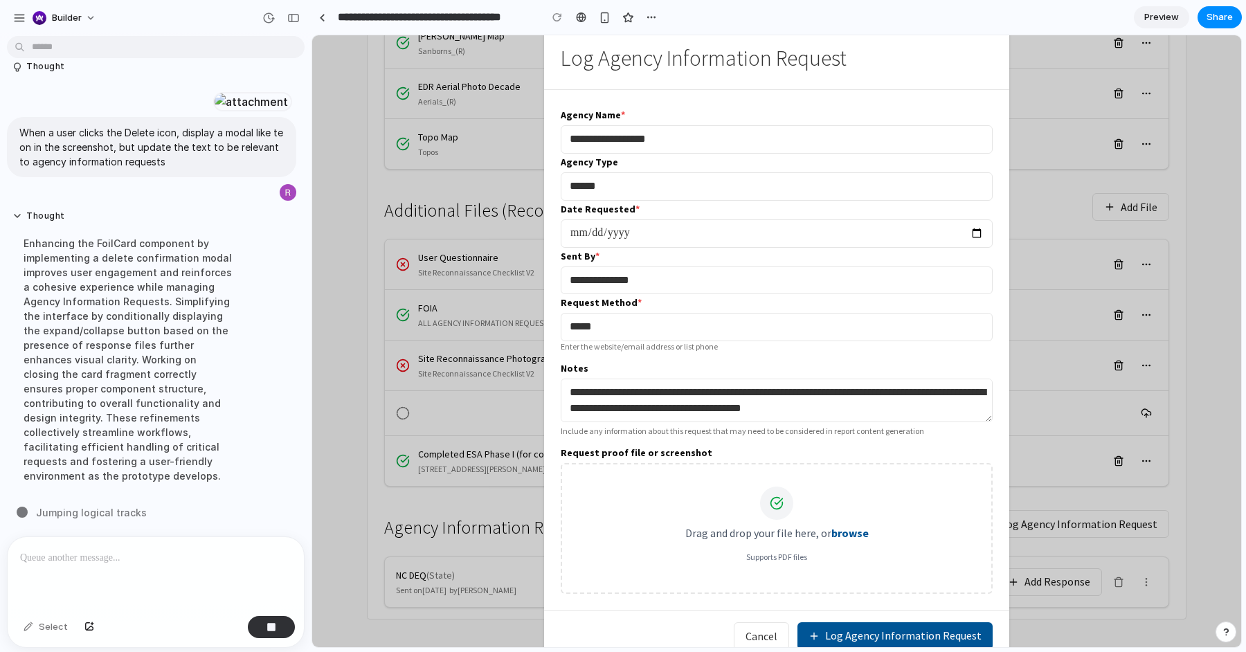
click at [919, 627] on button "Log Agency Information Request" at bounding box center [895, 636] width 195 height 28
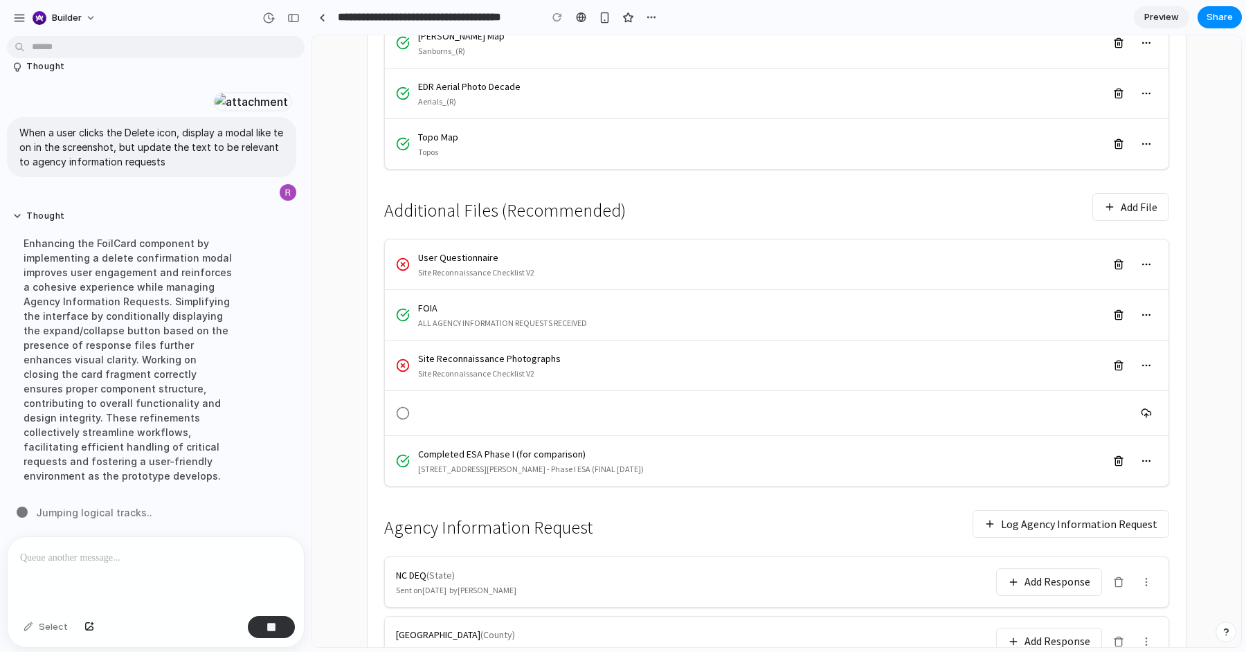
scroll to position [523, 0]
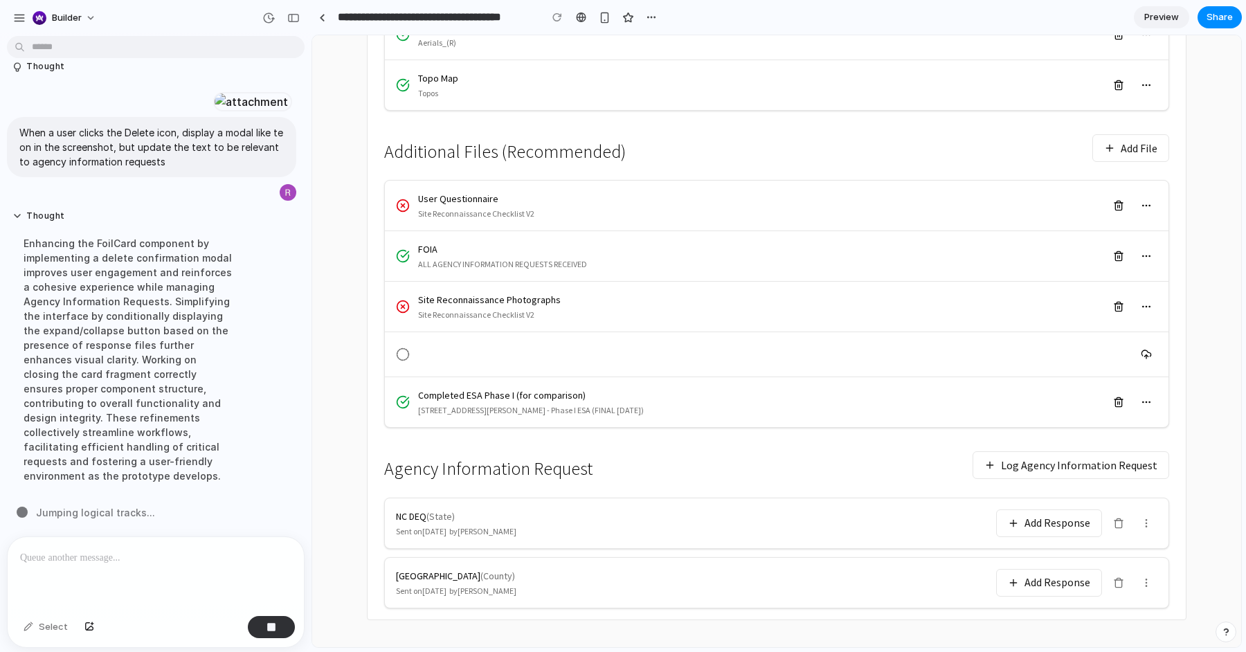
click at [1120, 577] on icon at bounding box center [1118, 582] width 11 height 11
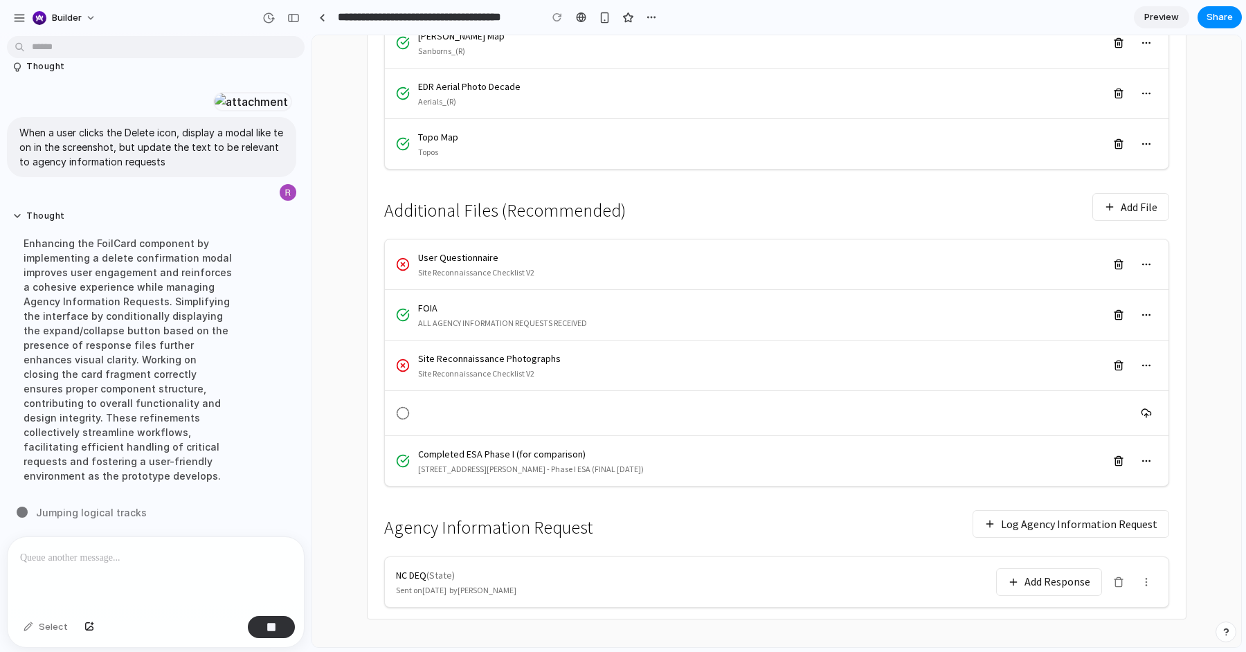
click at [1055, 518] on button "Log Agency Information Request" at bounding box center [1071, 524] width 197 height 28
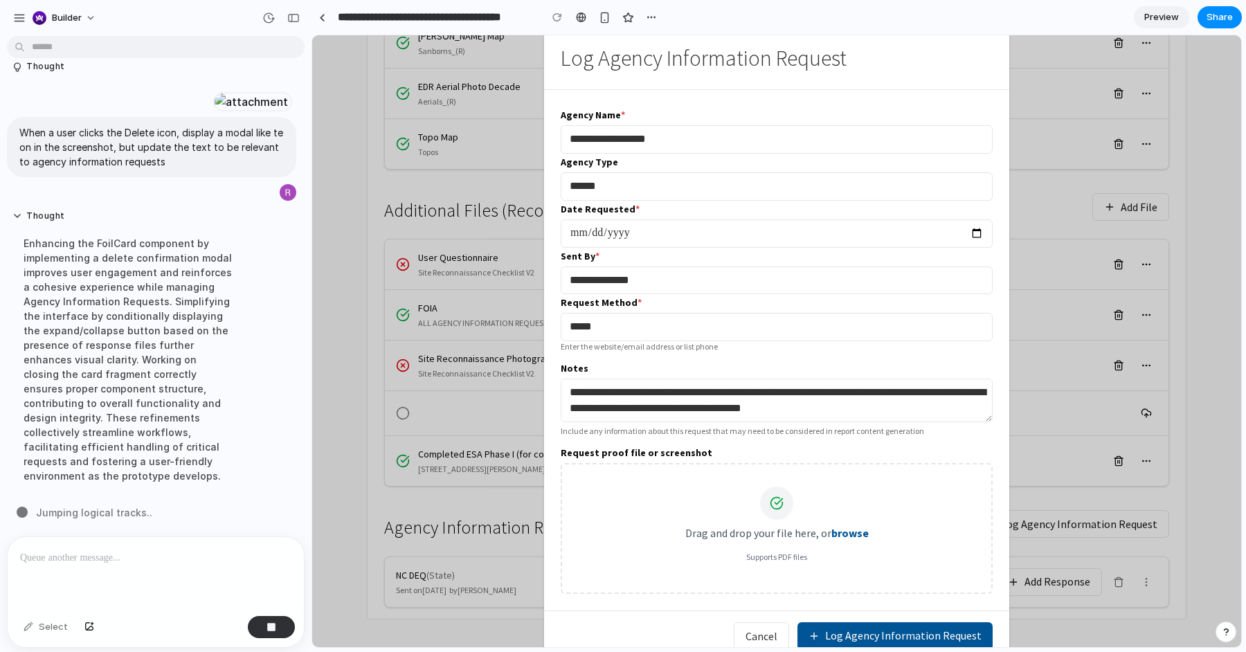
click at [927, 633] on button "Log Agency Information Request" at bounding box center [895, 636] width 195 height 28
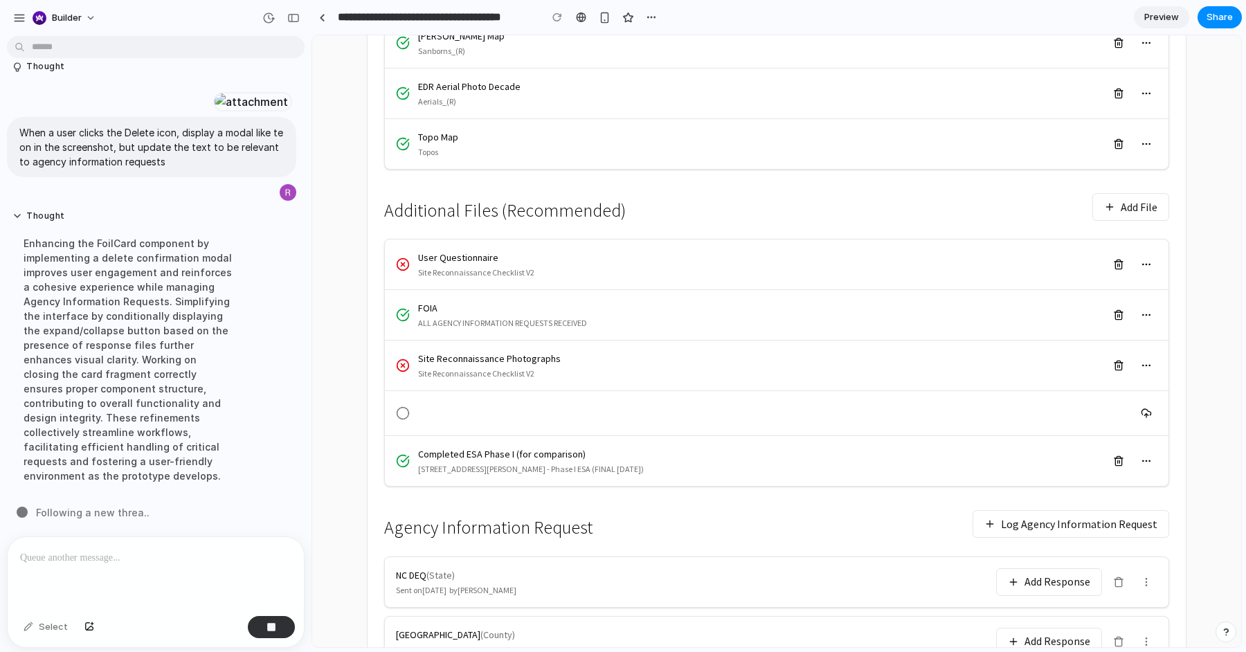
click at [1073, 583] on button "Add Response" at bounding box center [1049, 582] width 106 height 28
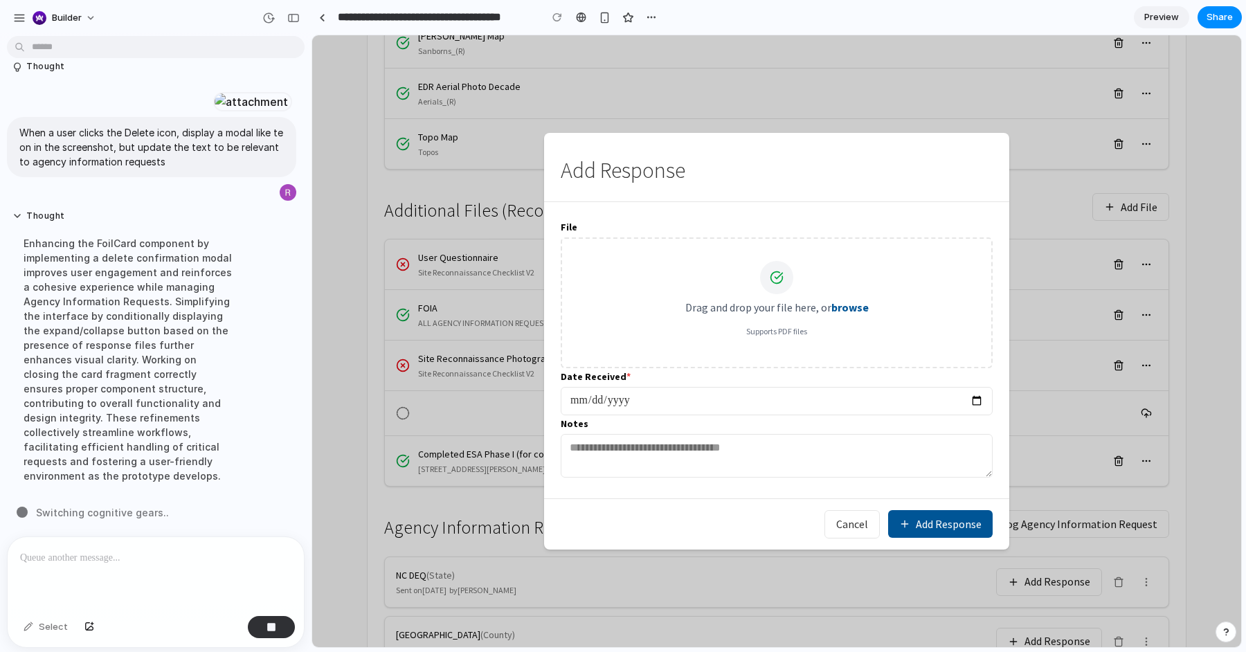
click at [836, 533] on button "Cancel" at bounding box center [852, 524] width 55 height 28
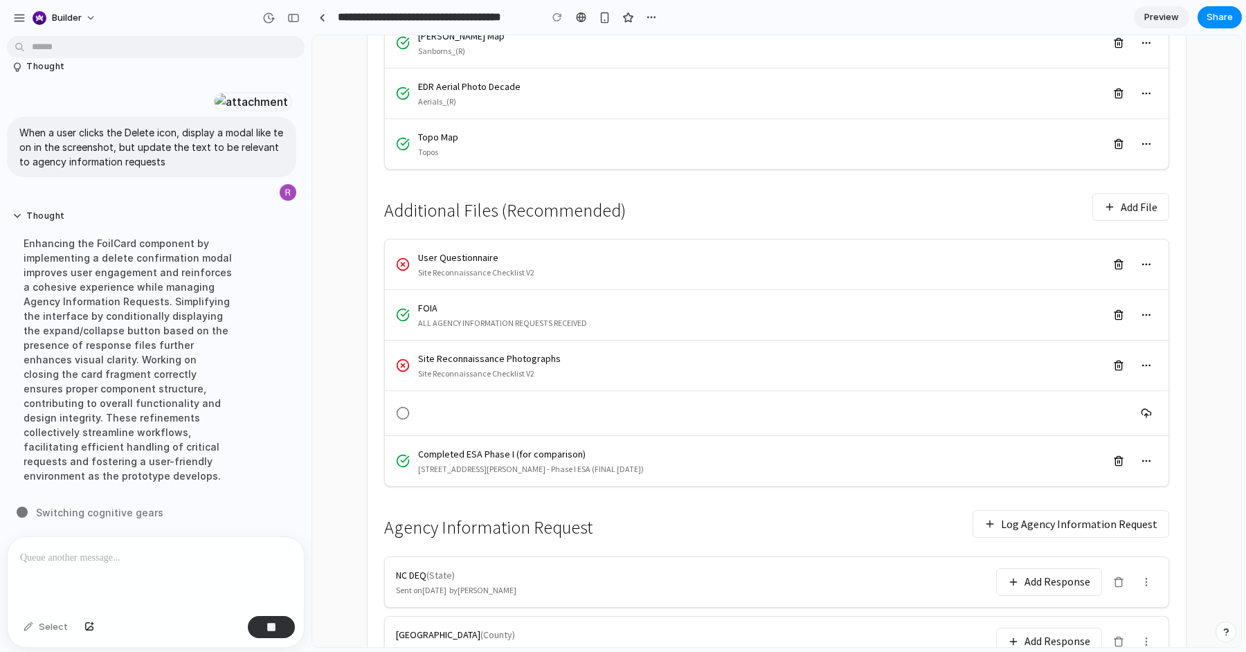
scroll to position [523, 0]
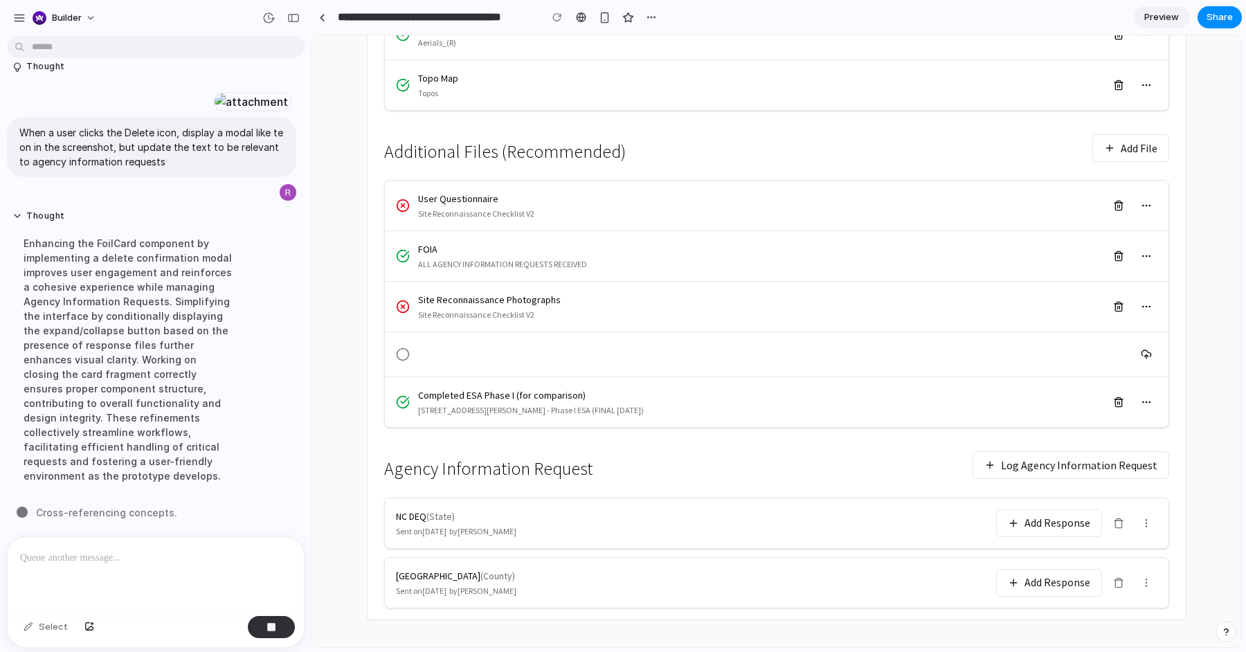
click at [1041, 518] on button "Add Response" at bounding box center [1049, 524] width 106 height 28
click at [1009, 517] on button "Add Response" at bounding box center [1049, 524] width 106 height 28
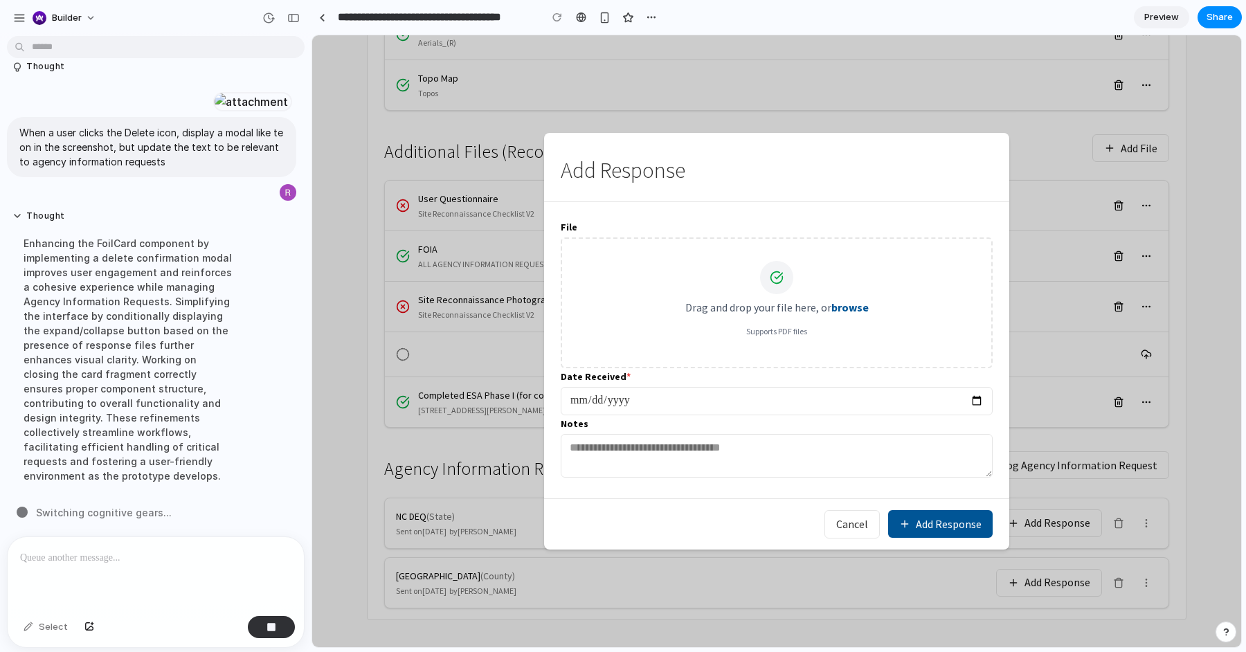
click at [930, 525] on button "Add Response" at bounding box center [940, 524] width 105 height 28
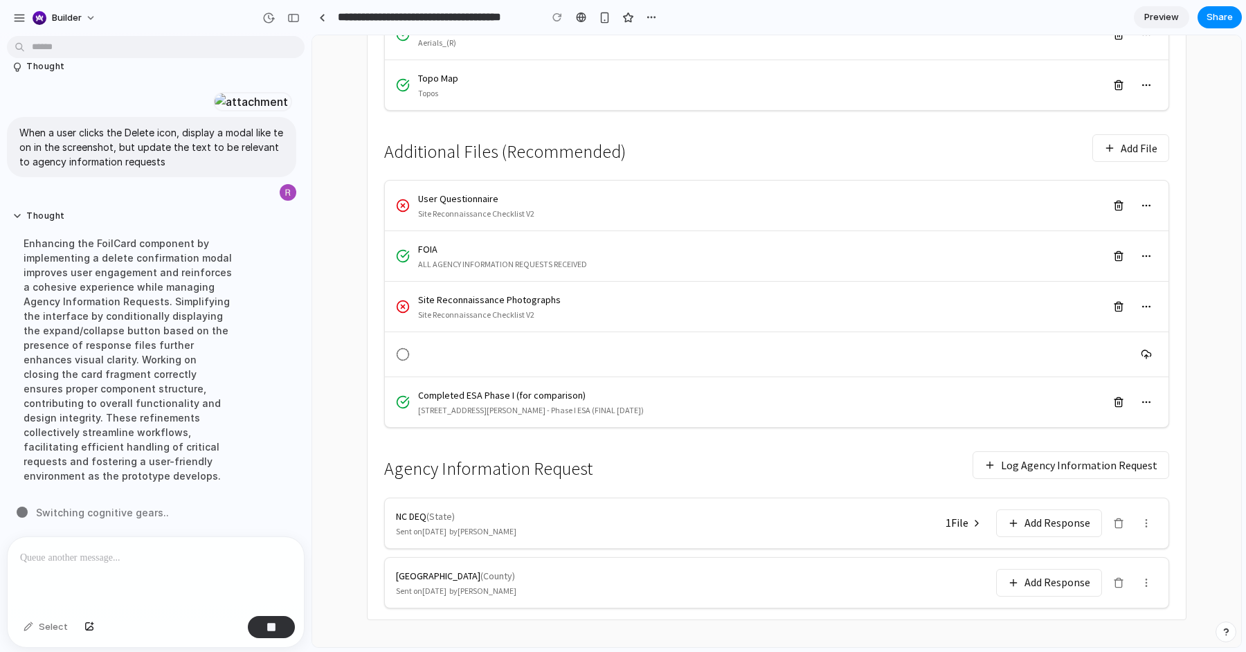
click at [939, 511] on button "1 File" at bounding box center [964, 523] width 53 height 24
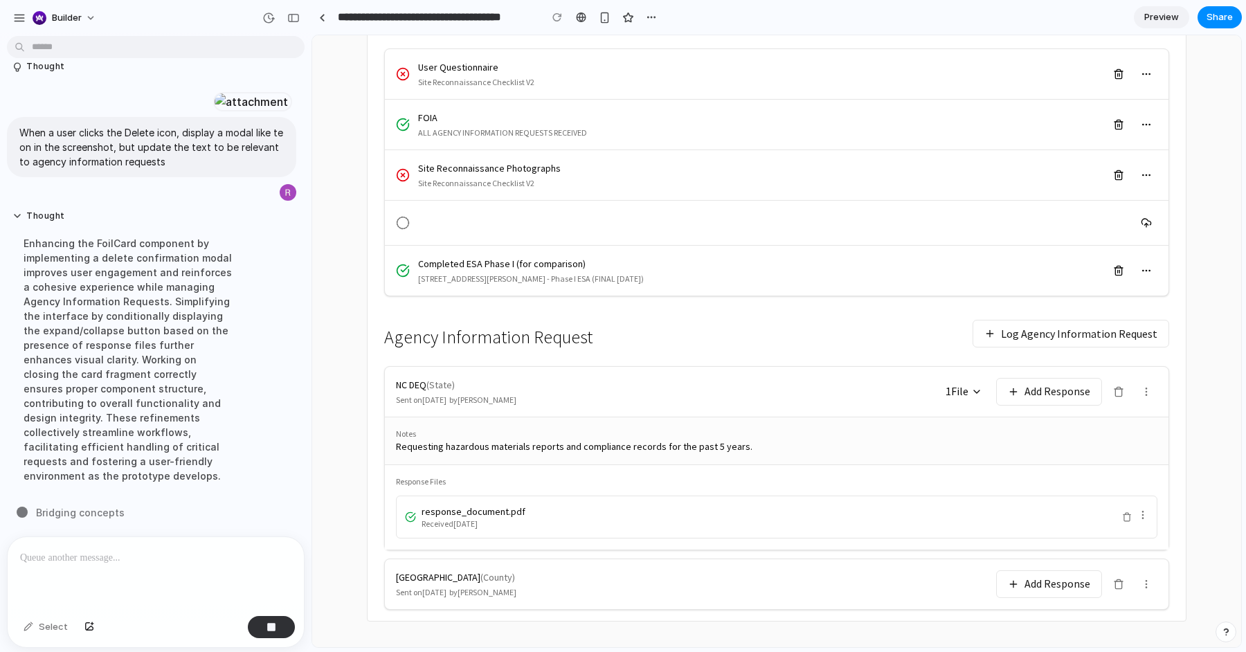
click at [1142, 510] on icon at bounding box center [1143, 515] width 11 height 11
click at [105, 561] on p at bounding box center [155, 558] width 271 height 17
click at [136, 348] on div "Enhancing the FoilCard component by implementing a delete confirmation modal im…" at bounding box center [127, 360] width 231 height 264
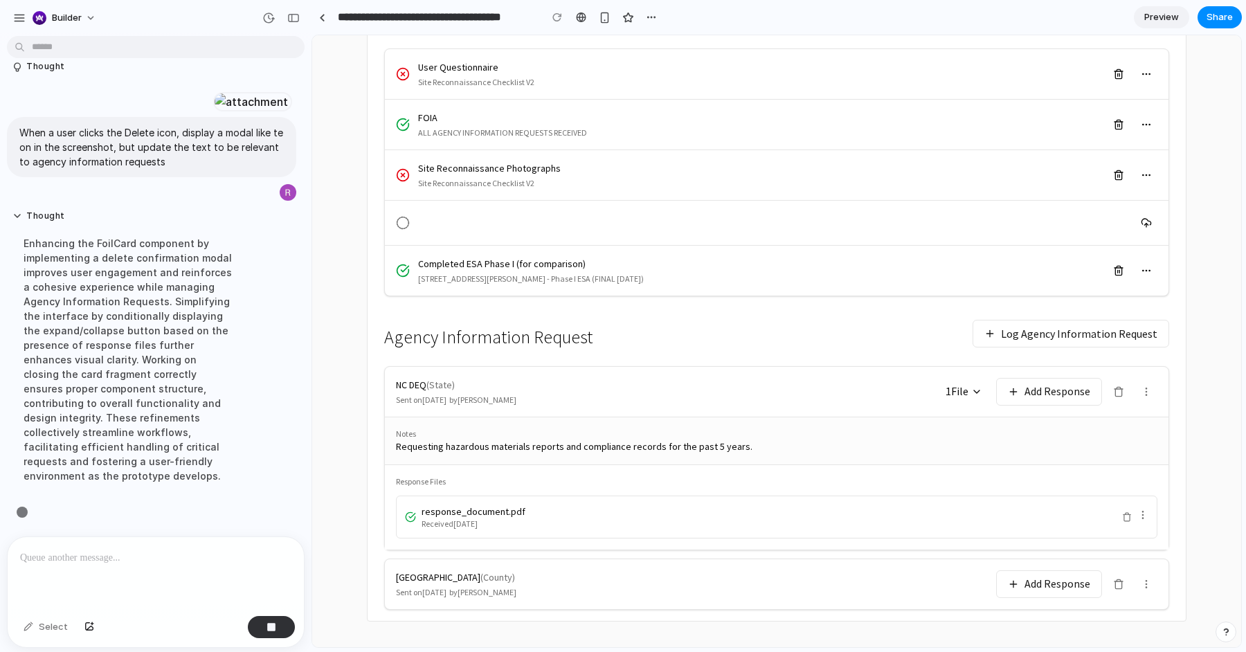
scroll to position [4479, 0]
click at [270, 634] on button "button" at bounding box center [271, 627] width 47 height 22
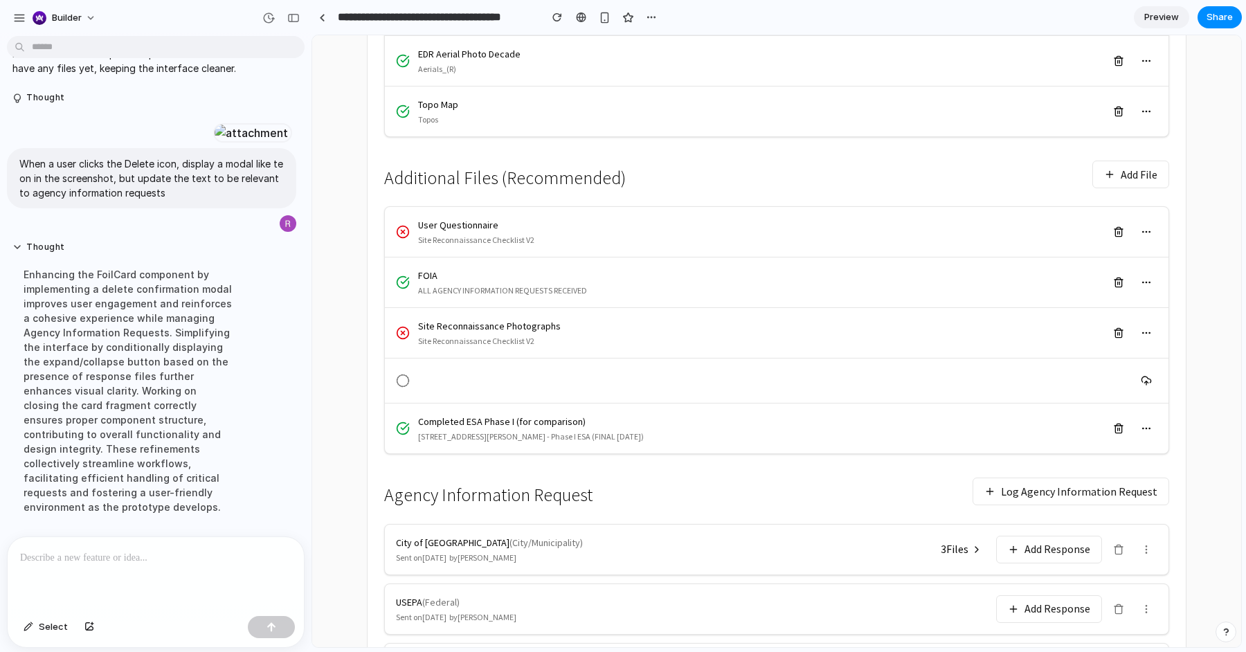
scroll to position [582, 0]
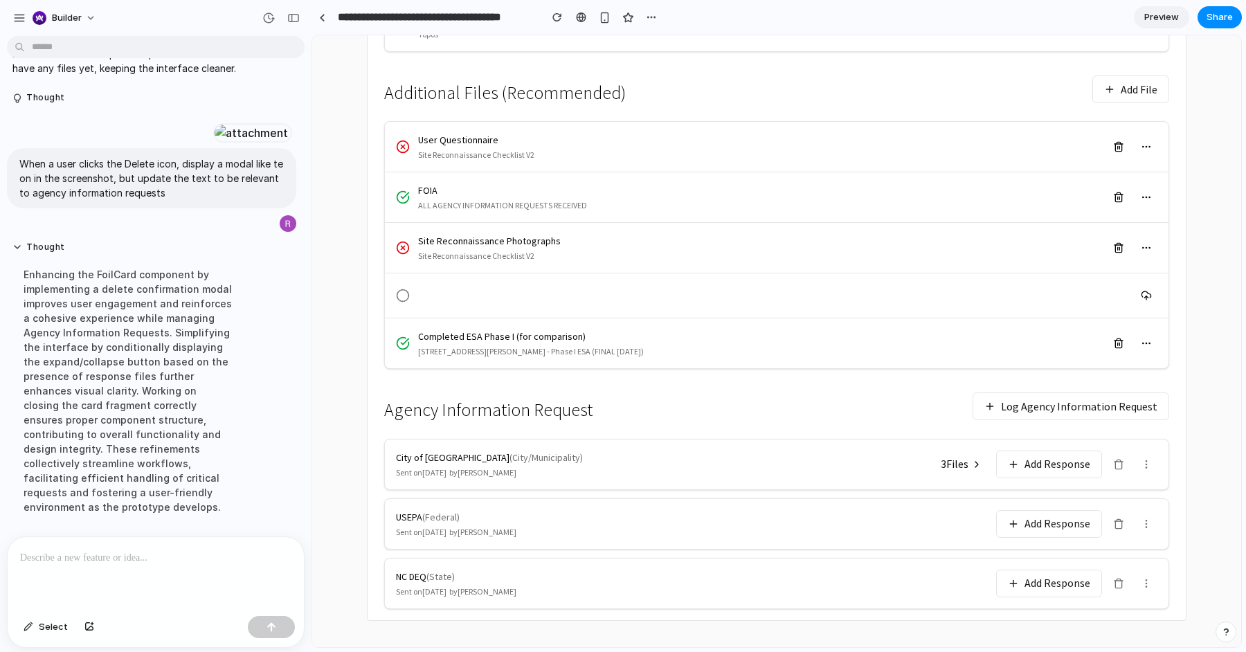
click at [1120, 519] on icon at bounding box center [1118, 524] width 11 height 11
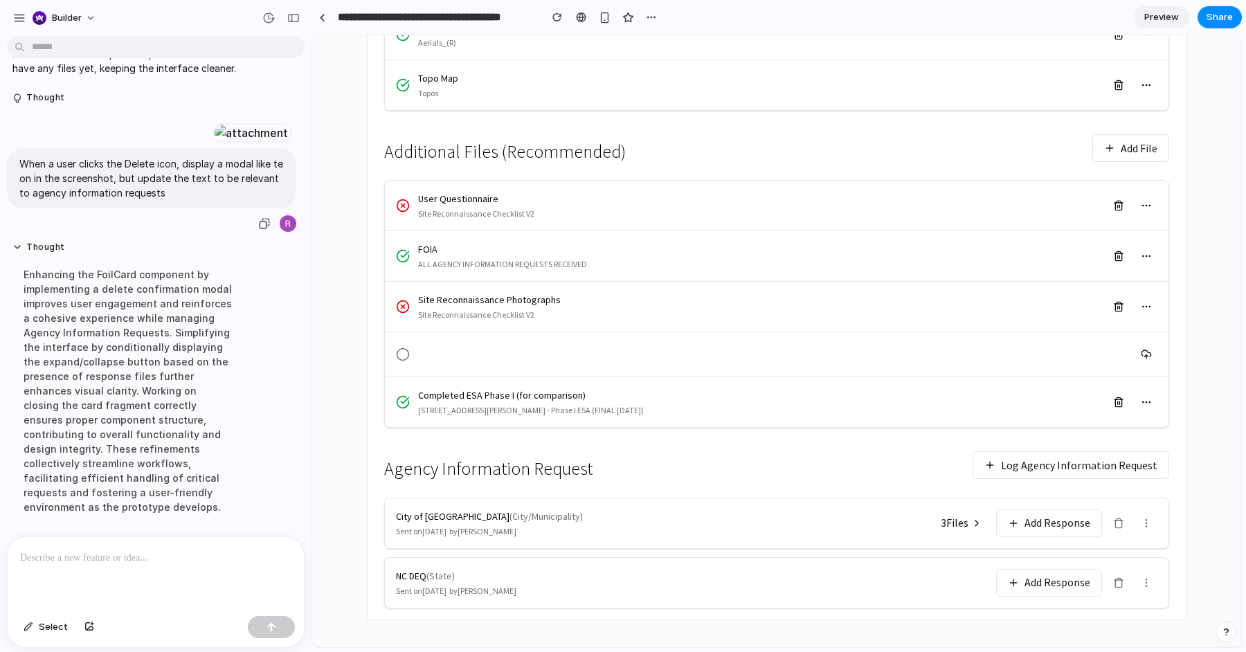
click at [138, 200] on p "When a user clicks the Delete icon, display a modal like te on in the screensho…" at bounding box center [151, 178] width 265 height 44
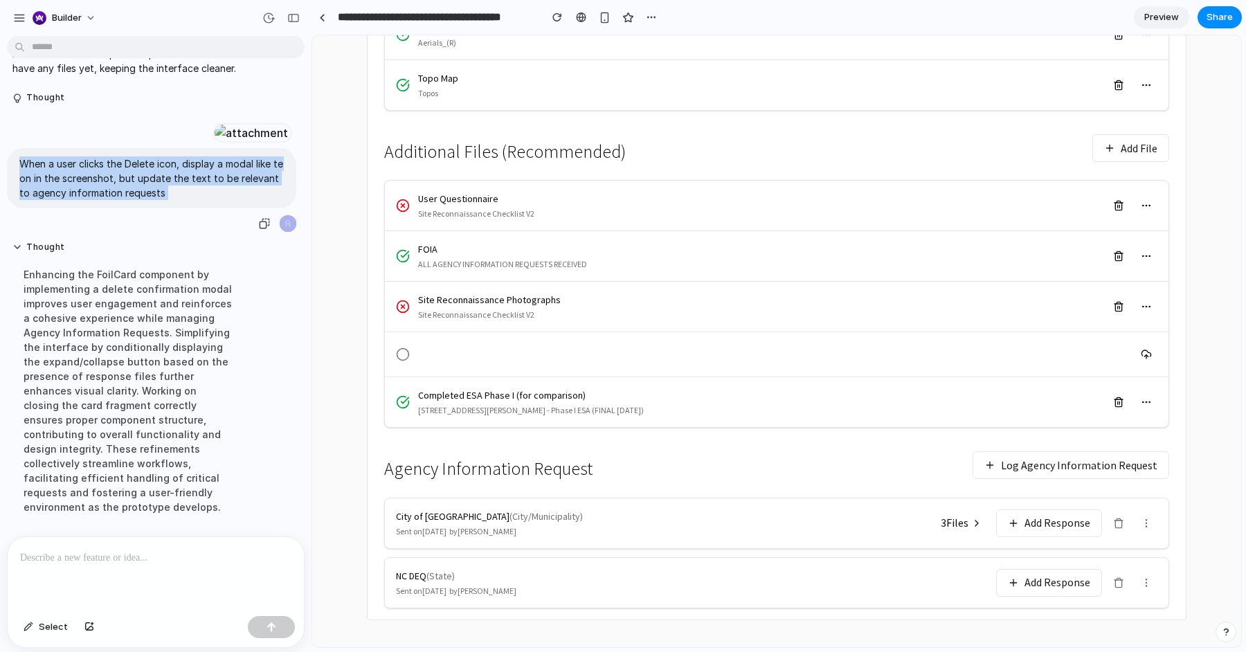
click at [138, 200] on p "When a user clicks the Delete icon, display a modal like te on in the screensho…" at bounding box center [151, 178] width 265 height 44
copy div "When a user clicks the Delete icon, display a modal like te on in the screensho…"
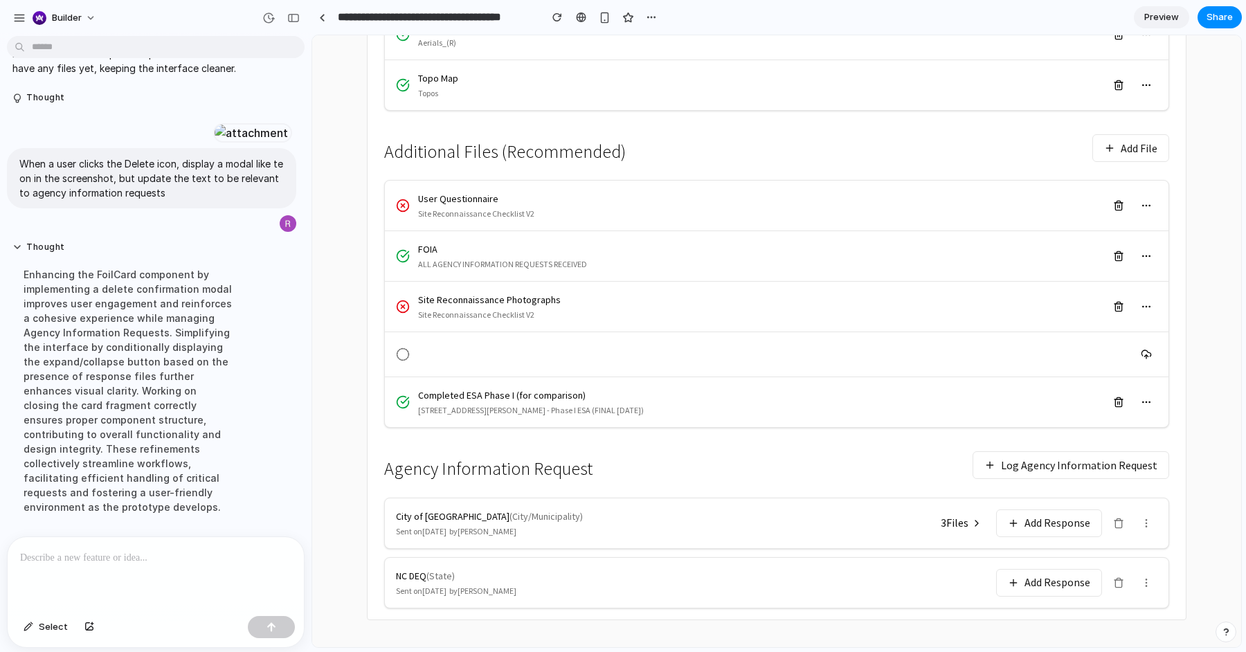
click at [168, 559] on p at bounding box center [155, 558] width 271 height 17
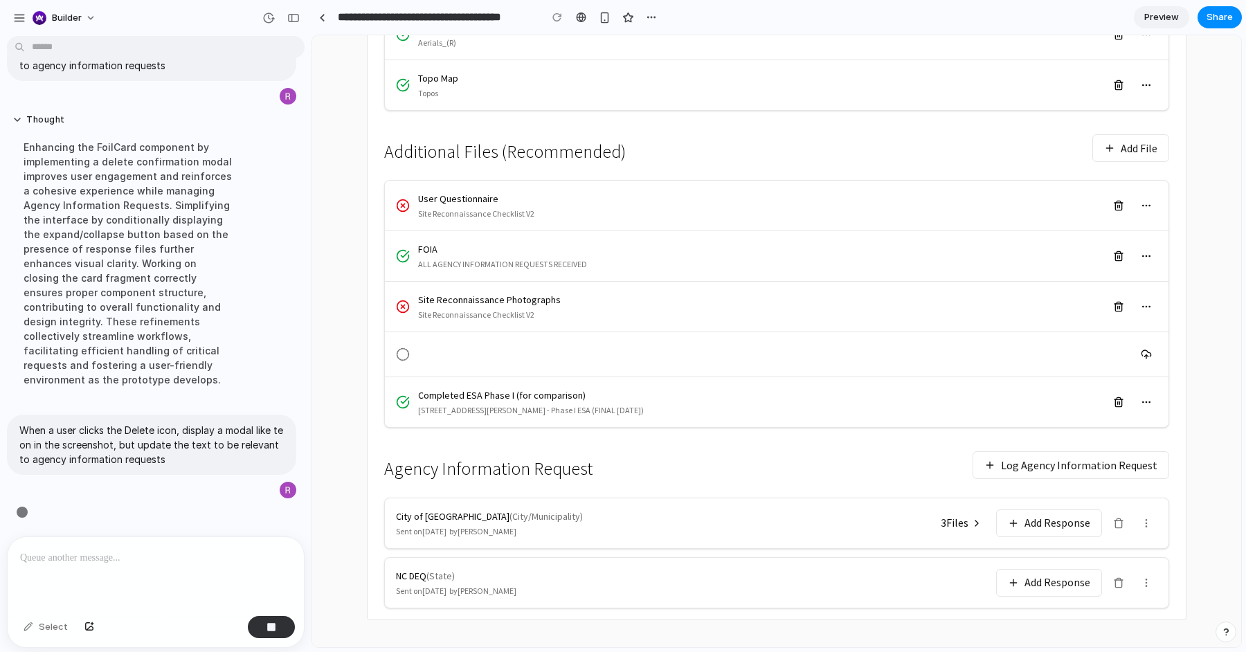
scroll to position [4098, 0]
click at [1115, 580] on icon at bounding box center [1118, 584] width 6 height 8
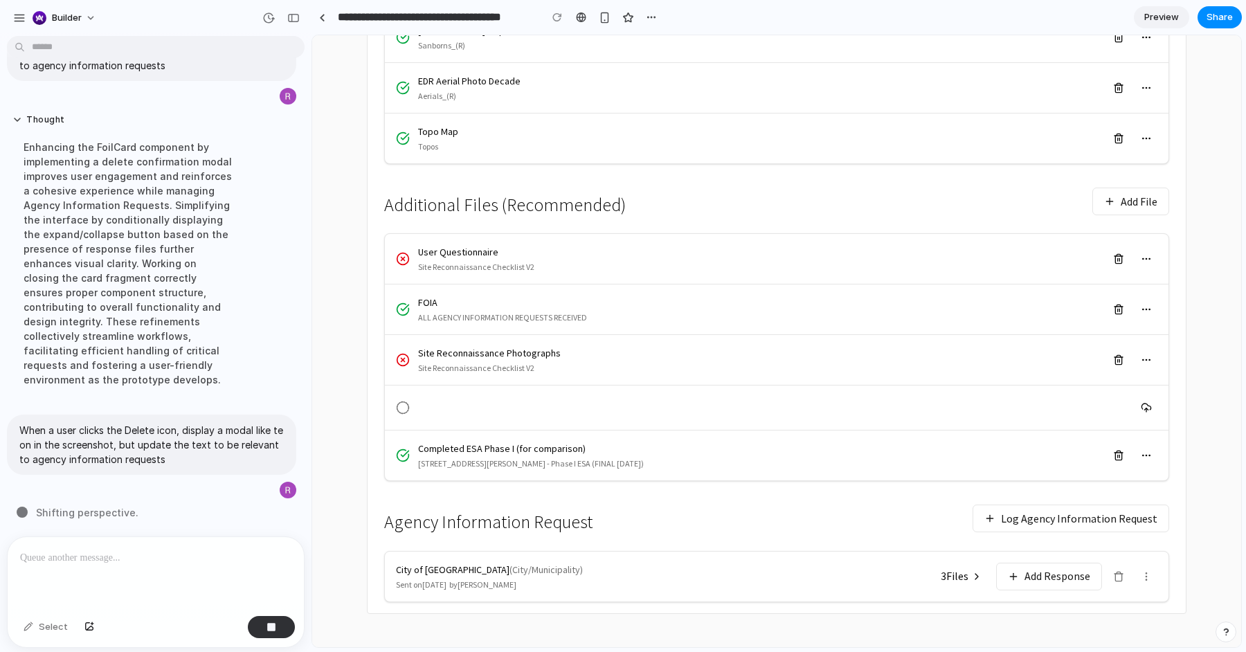
scroll to position [464, 0]
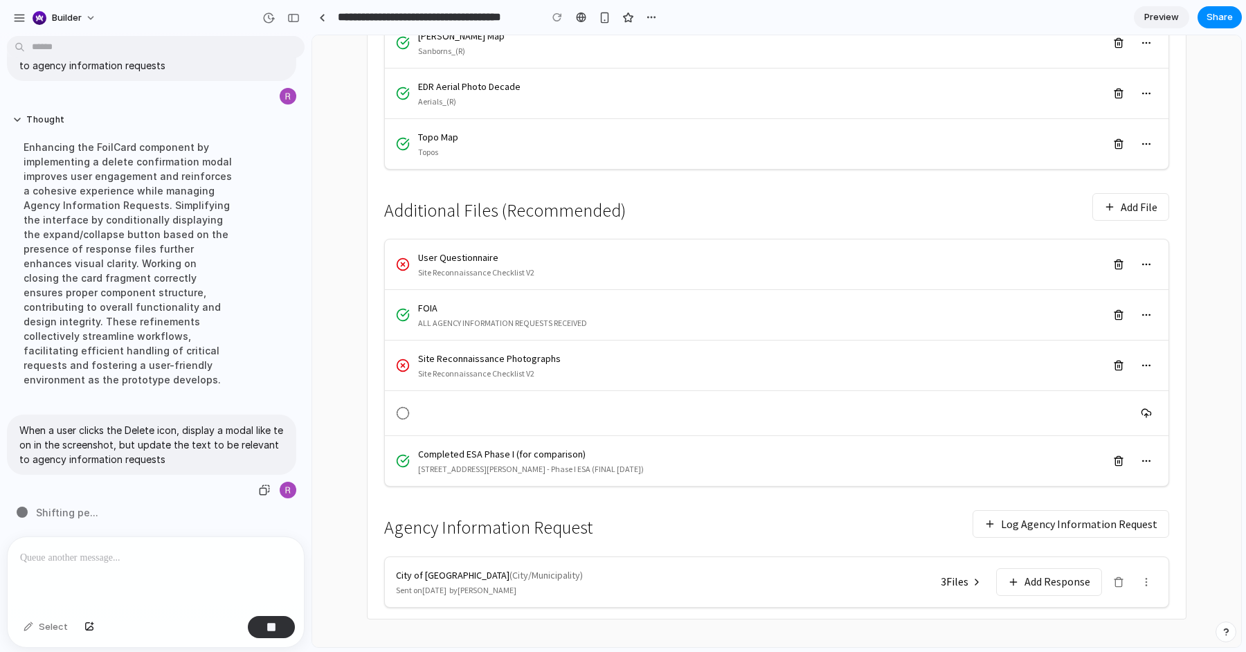
click at [184, 449] on p "When a user clicks the Delete icon, display a modal like te on in the screensho…" at bounding box center [151, 445] width 265 height 44
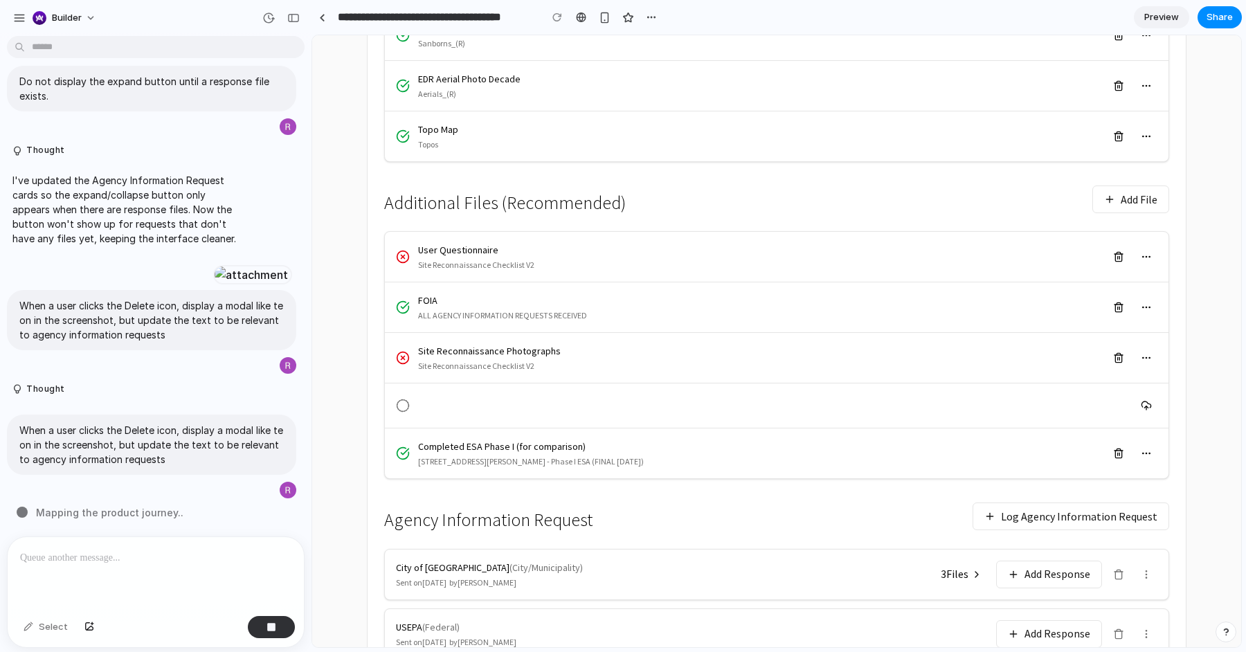
scroll to position [592, 0]
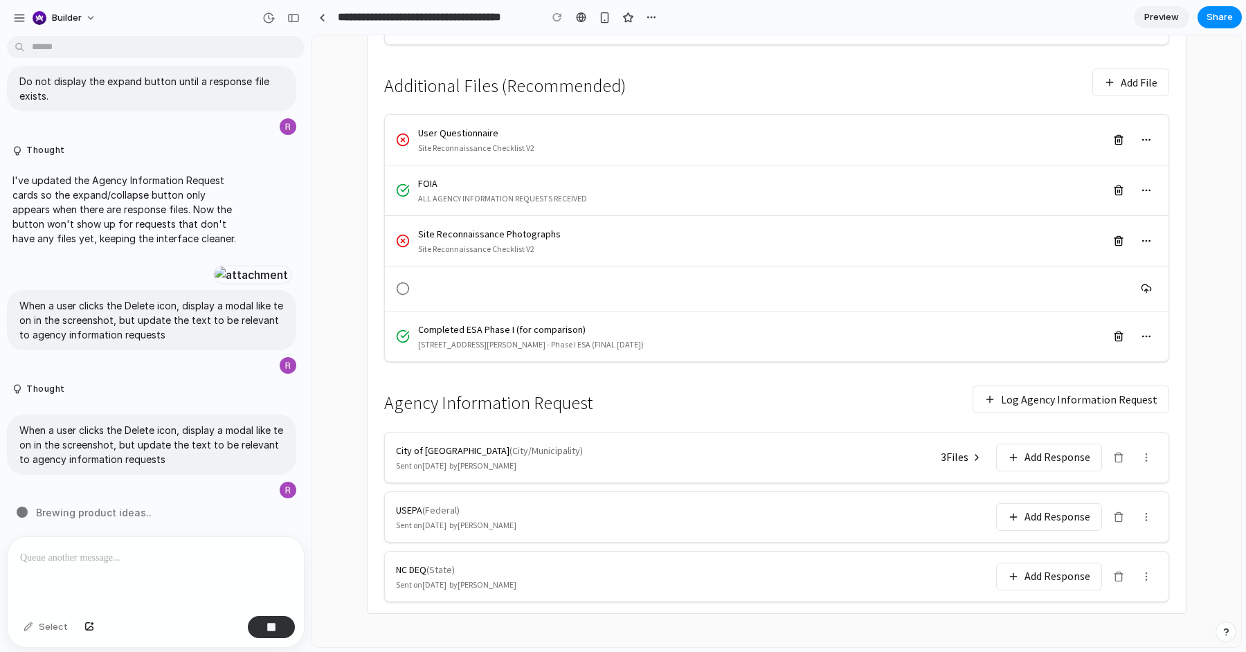
click at [1040, 401] on button "Log Agency Information Request" at bounding box center [1071, 400] width 197 height 28
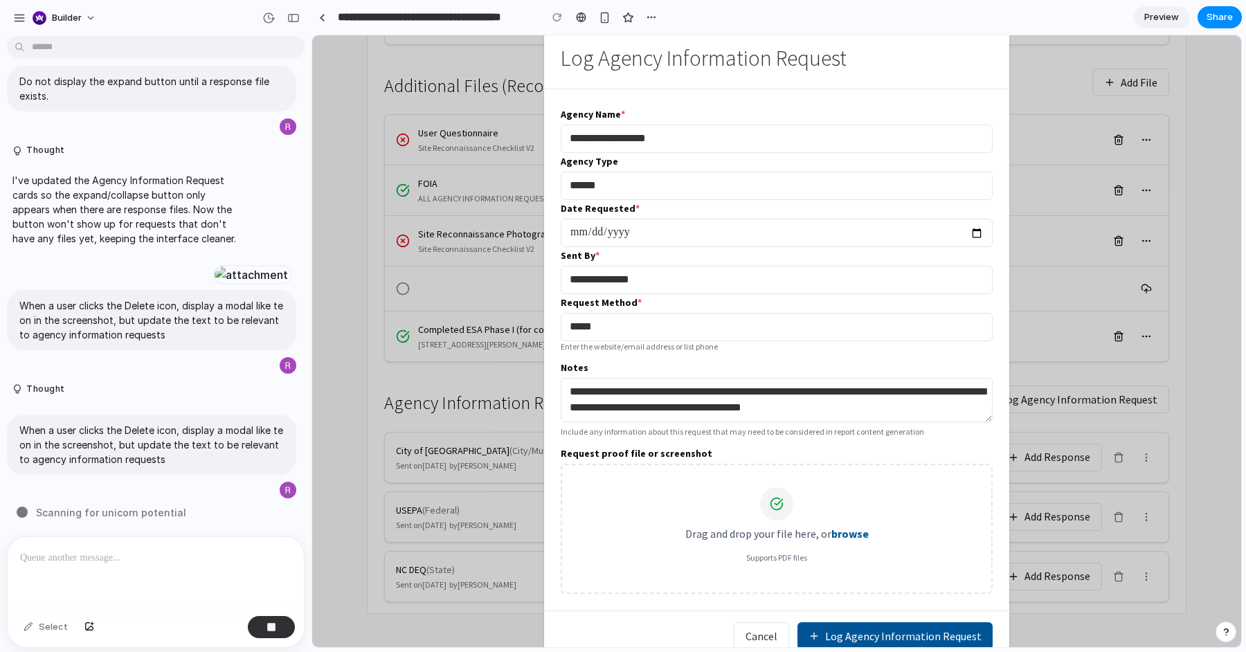
scroll to position [586, 0]
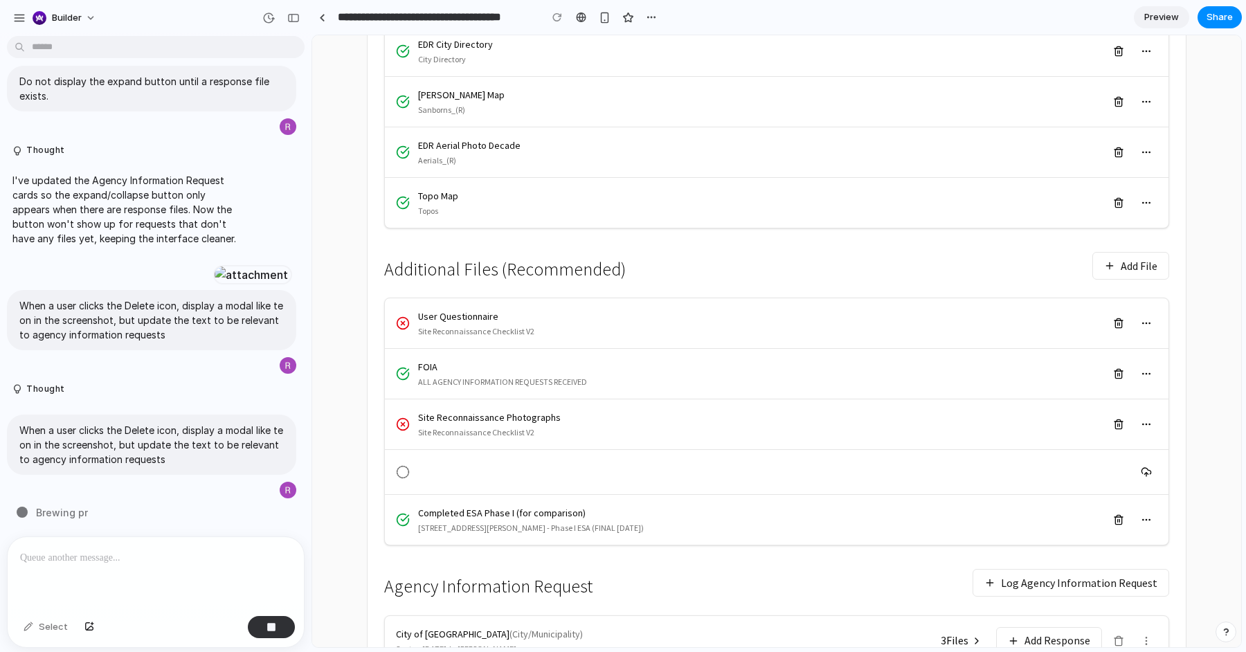
scroll to position [592, 0]
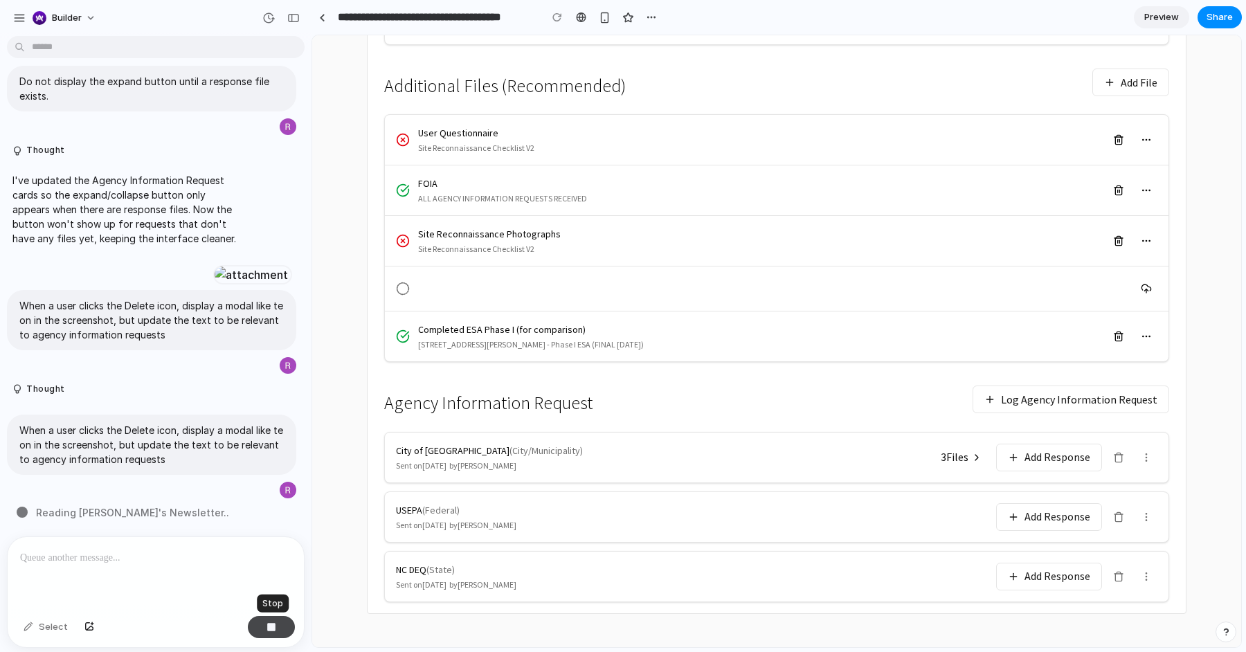
click at [281, 634] on button "button" at bounding box center [271, 627] width 47 height 22
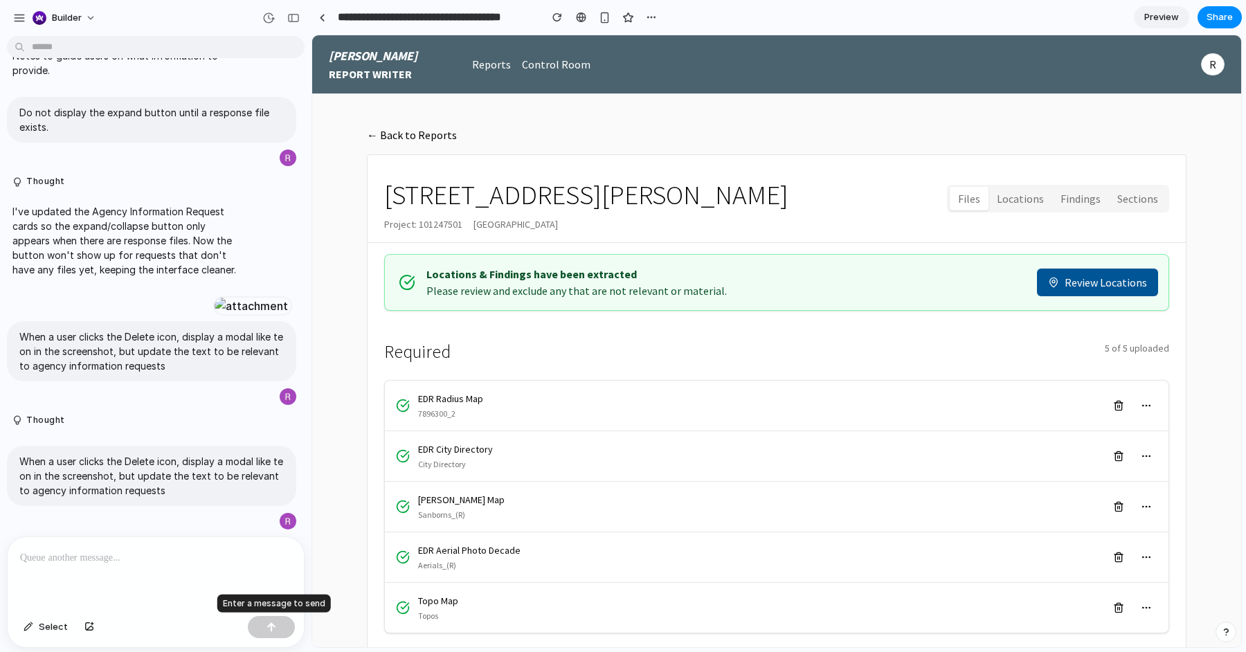
scroll to position [0, 0]
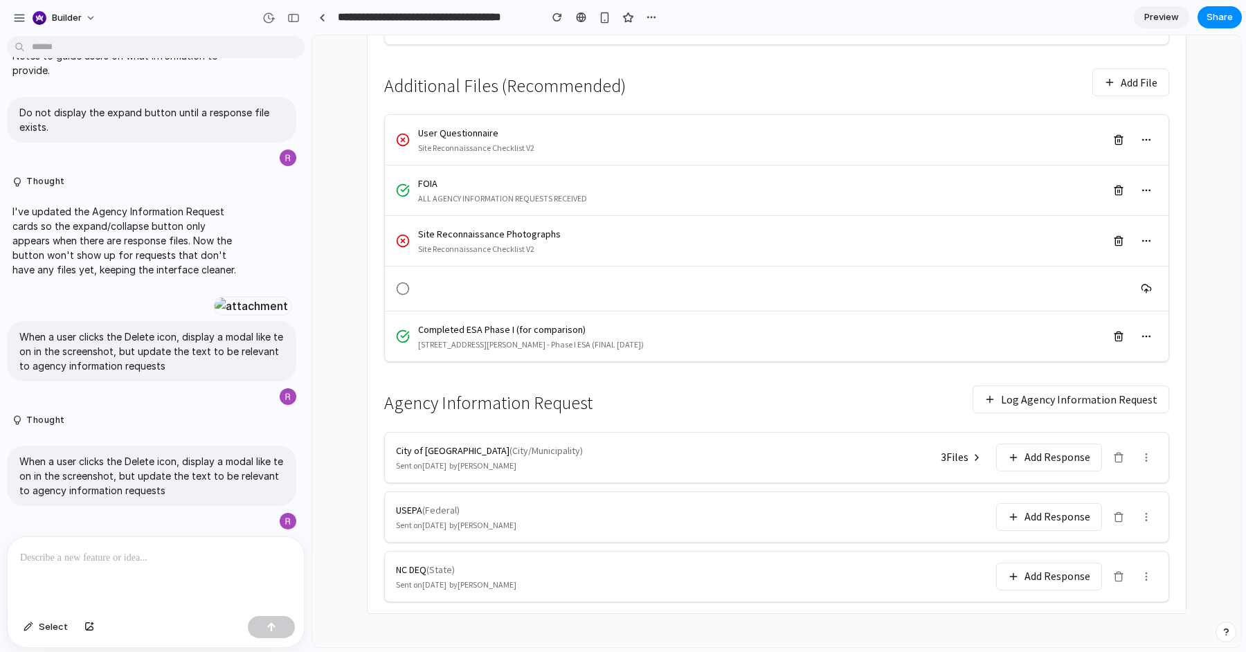
click at [1126, 568] on button at bounding box center [1119, 577] width 22 height 22
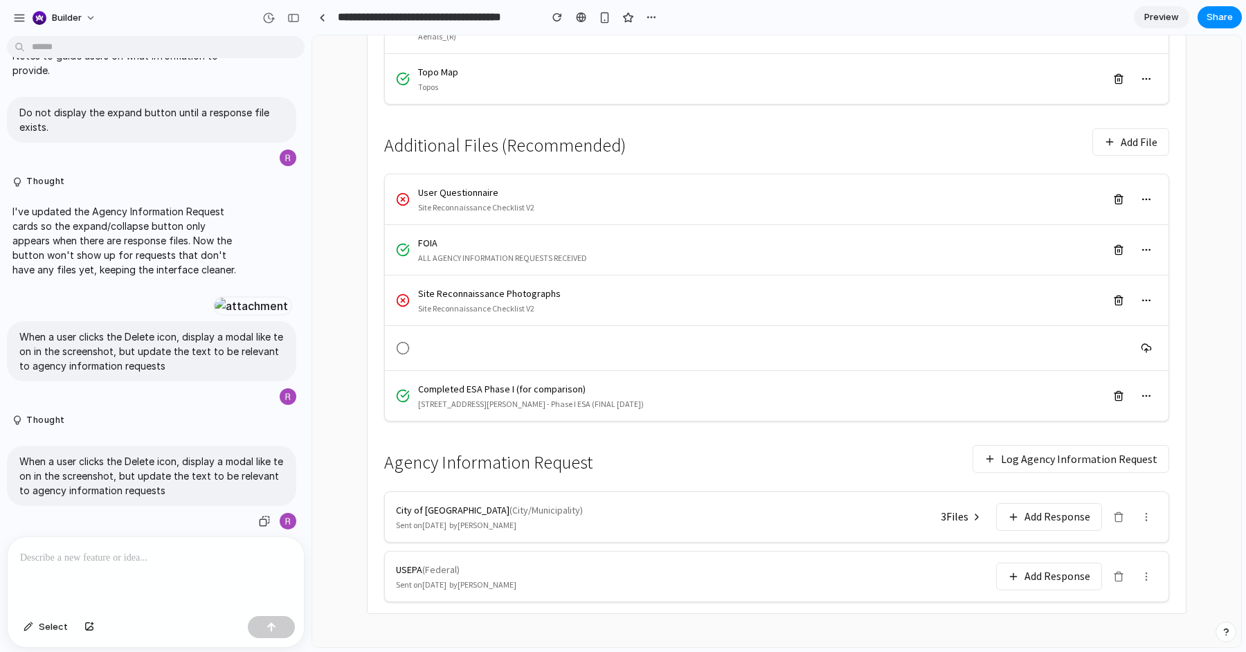
click at [209, 483] on p "When a user clicks the Delete icon, display a modal like te on in the screensho…" at bounding box center [151, 476] width 265 height 44
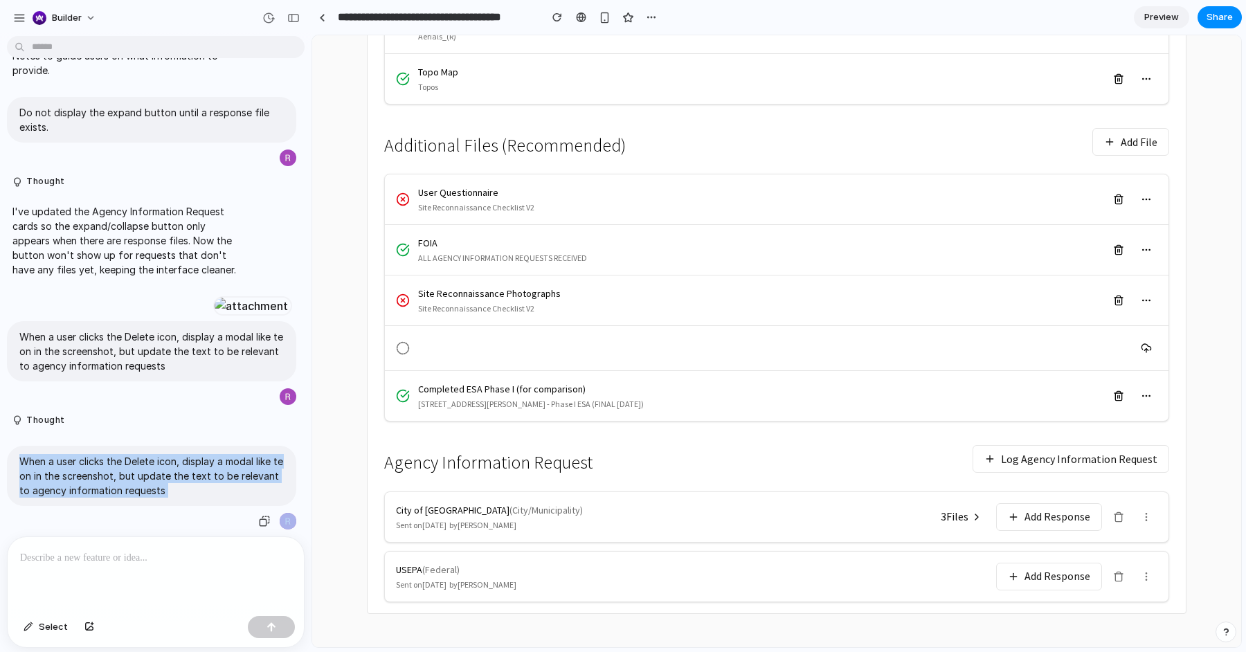
click at [209, 483] on p "When a user clicks the Delete icon, display a modal like te on in the screensho…" at bounding box center [151, 476] width 265 height 44
copy div "When a user clicks the Delete icon, display a modal like te on in the screensho…"
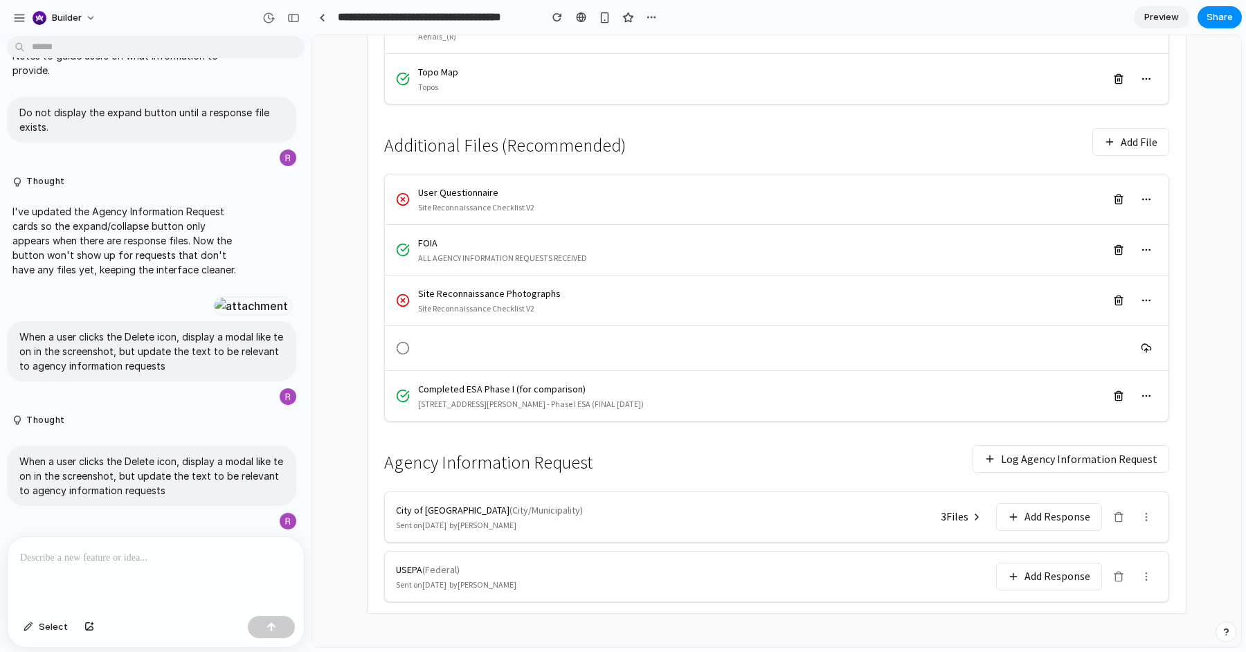
click at [179, 543] on div at bounding box center [156, 573] width 296 height 73
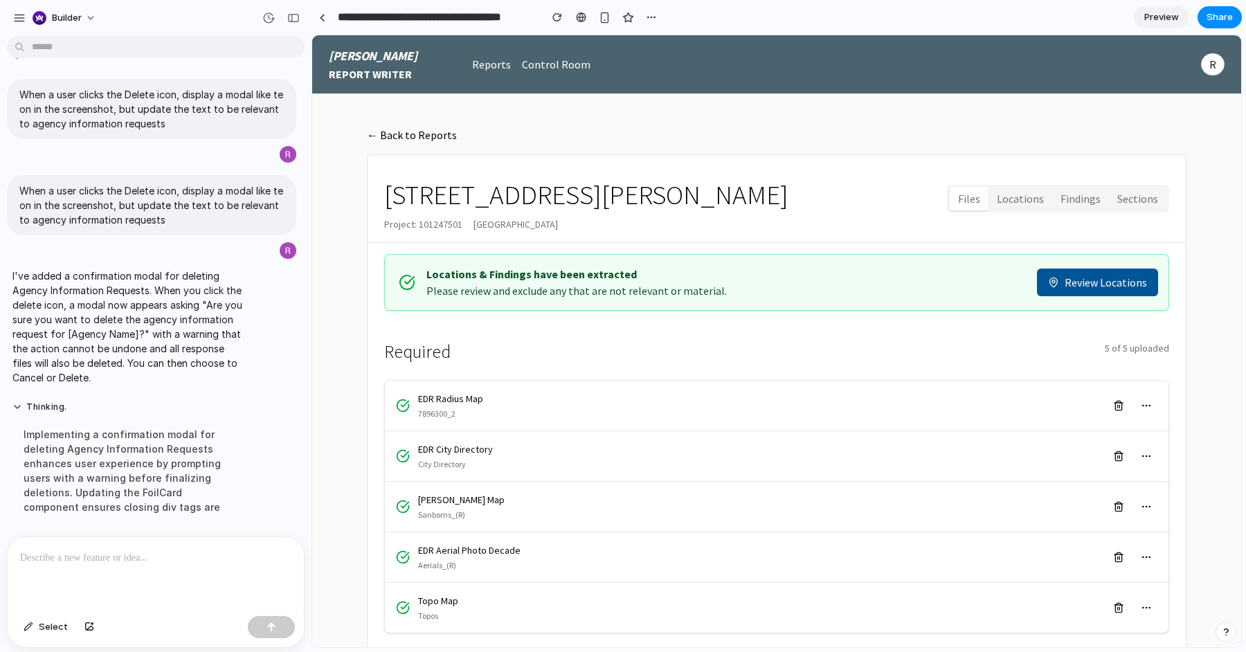
scroll to position [592, 0]
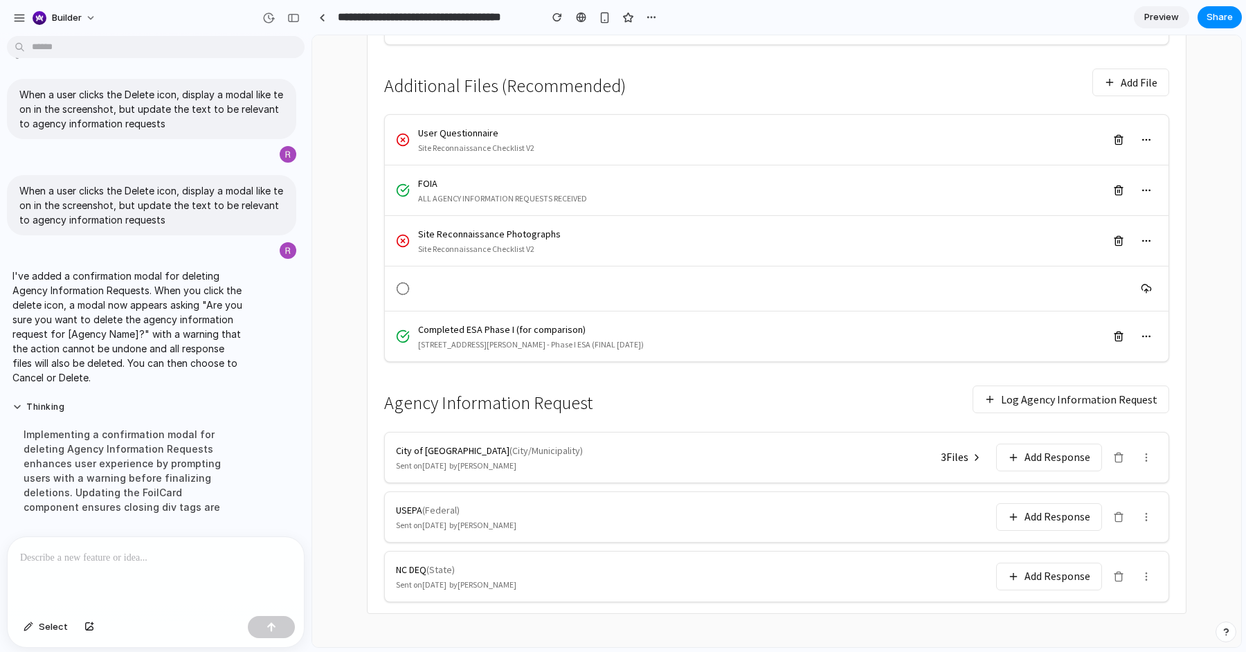
click at [1118, 514] on icon at bounding box center [1118, 517] width 11 height 11
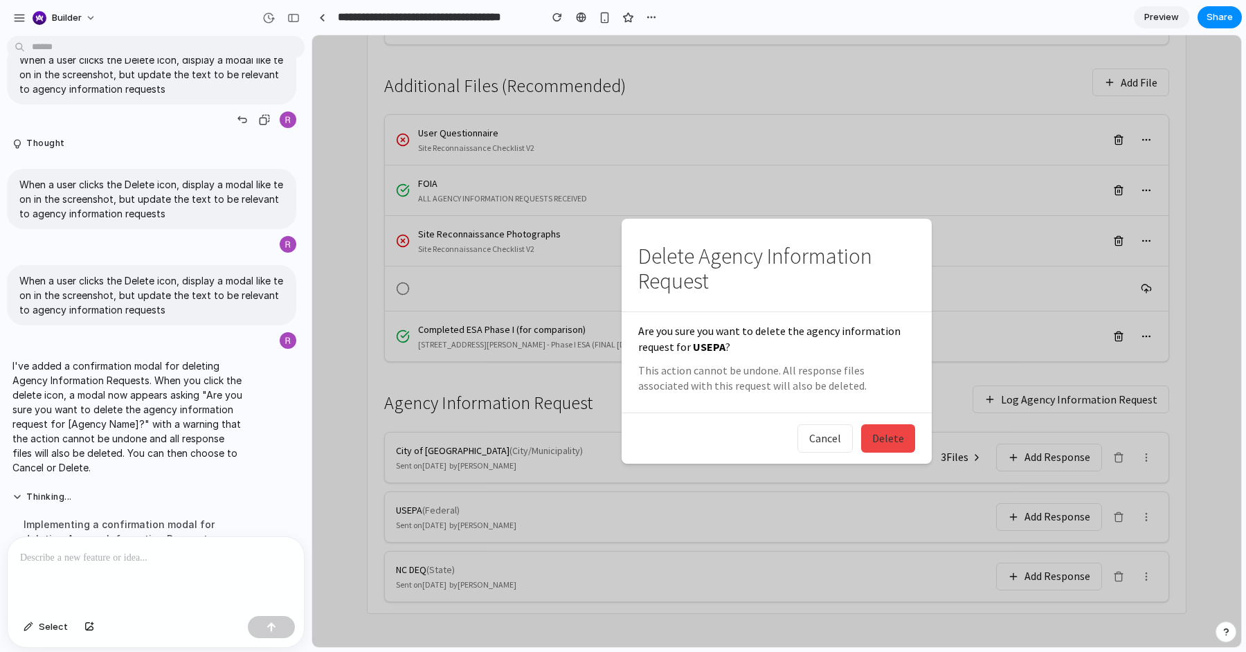
scroll to position [3515, 0]
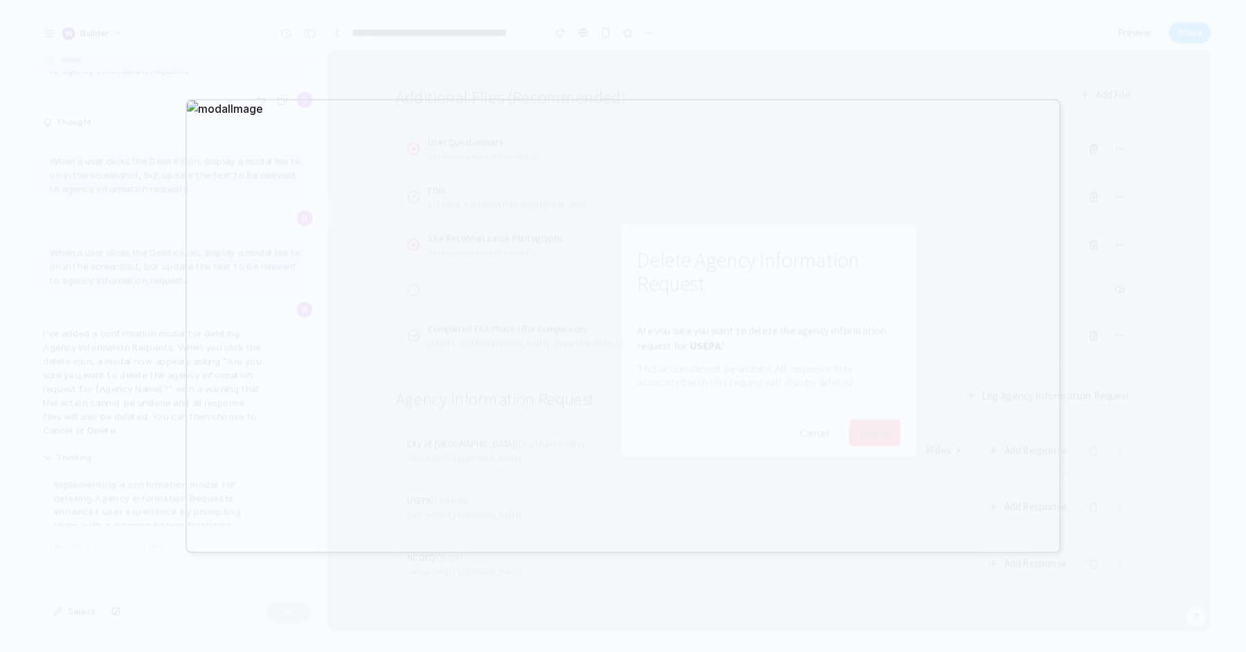
click at [84, 516] on div at bounding box center [623, 326] width 1246 height 652
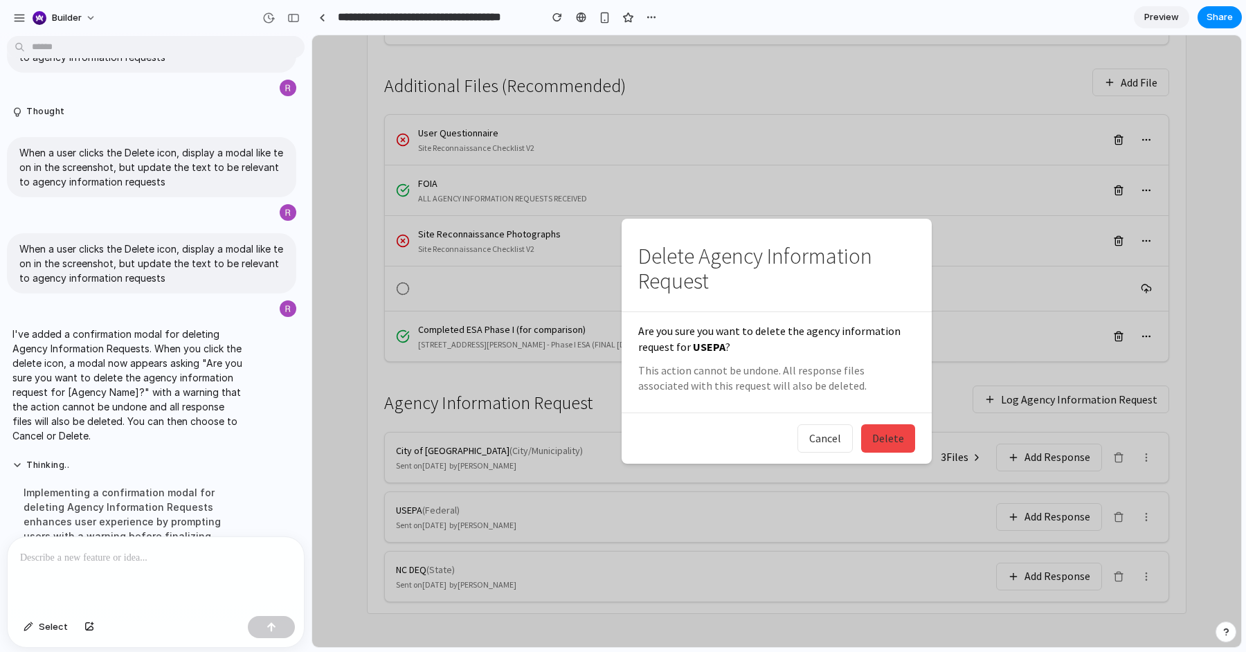
click at [96, 555] on p at bounding box center [155, 558] width 271 height 17
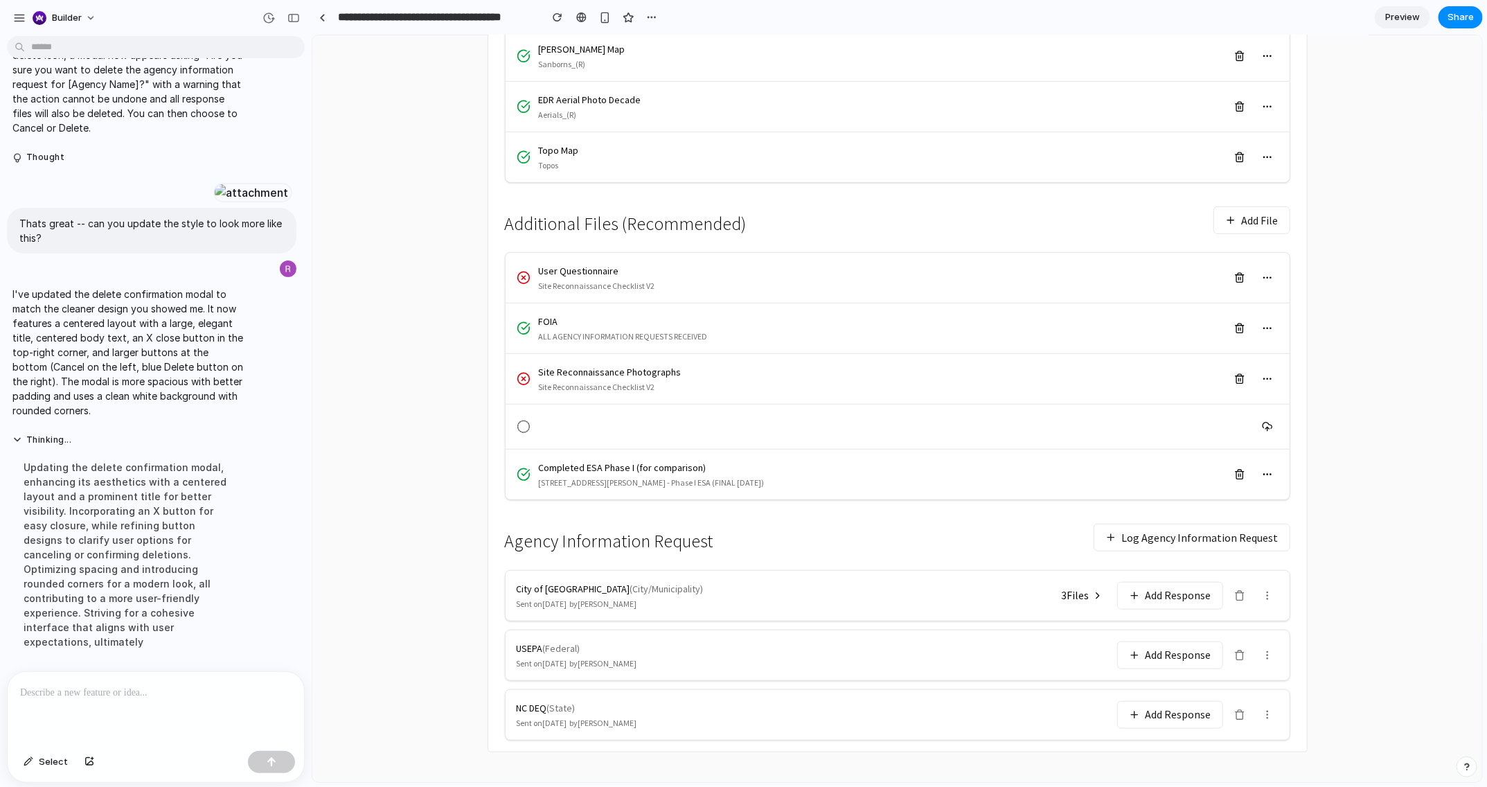
scroll to position [458, 0]
click at [1176, 593] on button "Add Response" at bounding box center [1169, 591] width 106 height 28
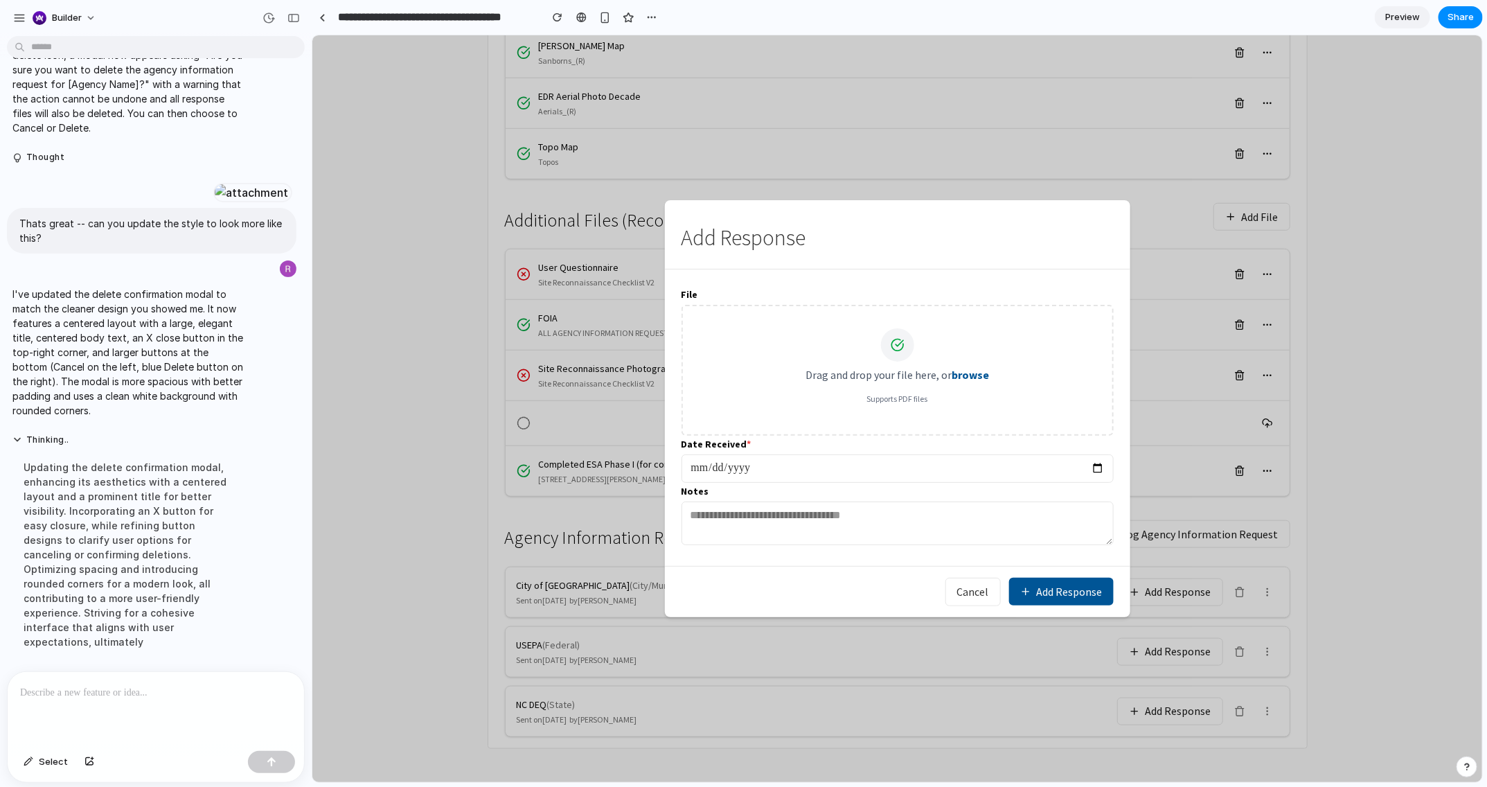
click at [896, 391] on div "Drag and drop your file here, or browse Supports PDF files" at bounding box center [896, 366] width 385 height 76
click at [899, 396] on p "Supports PDF files" at bounding box center [896, 398] width 385 height 11
copy p "Supports PDF files"
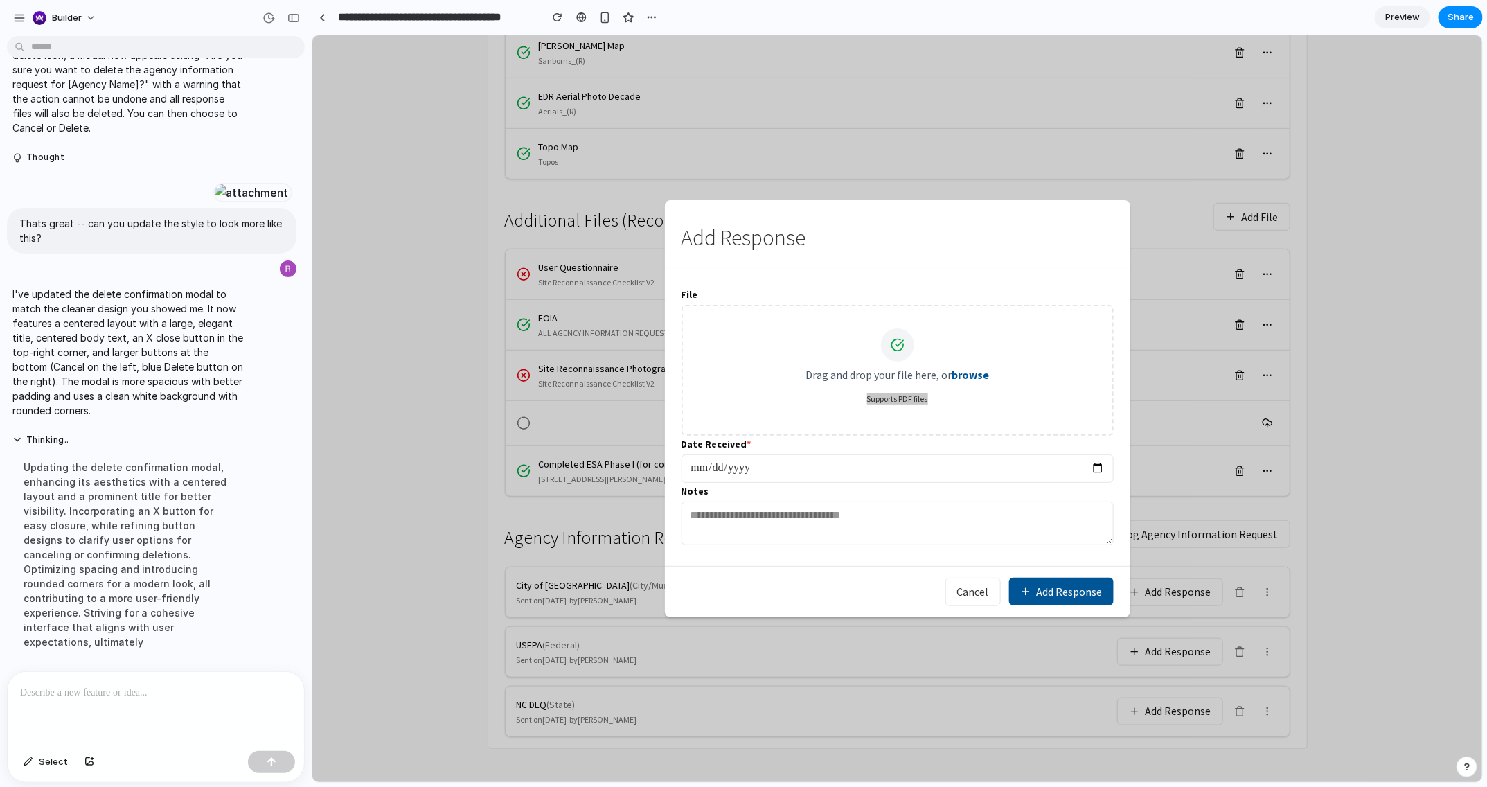
click at [197, 652] on div at bounding box center [156, 708] width 296 height 73
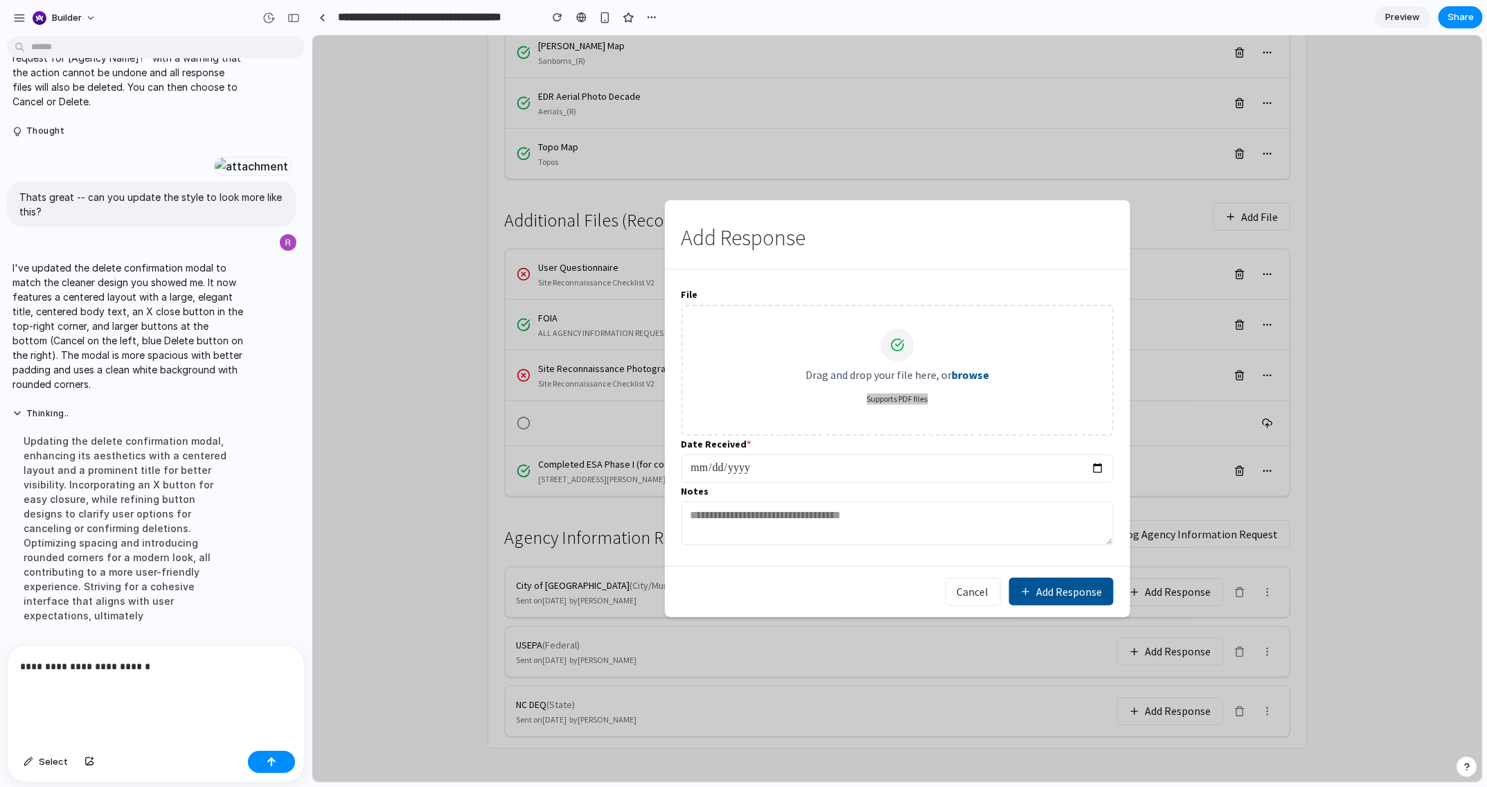
scroll to position [4134, 0]
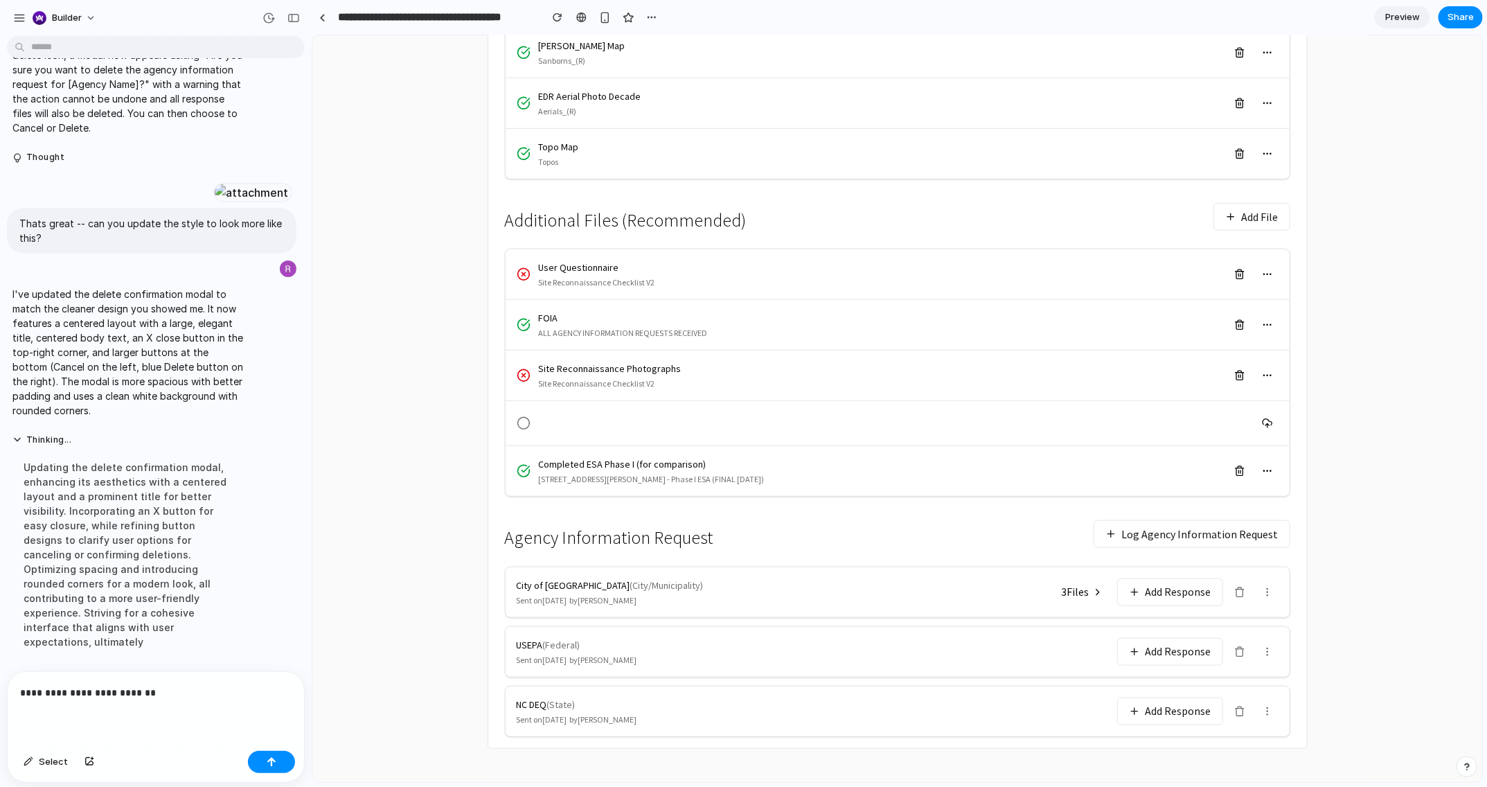
click at [1225, 526] on button "Log Agency Information Request" at bounding box center [1191, 533] width 197 height 28
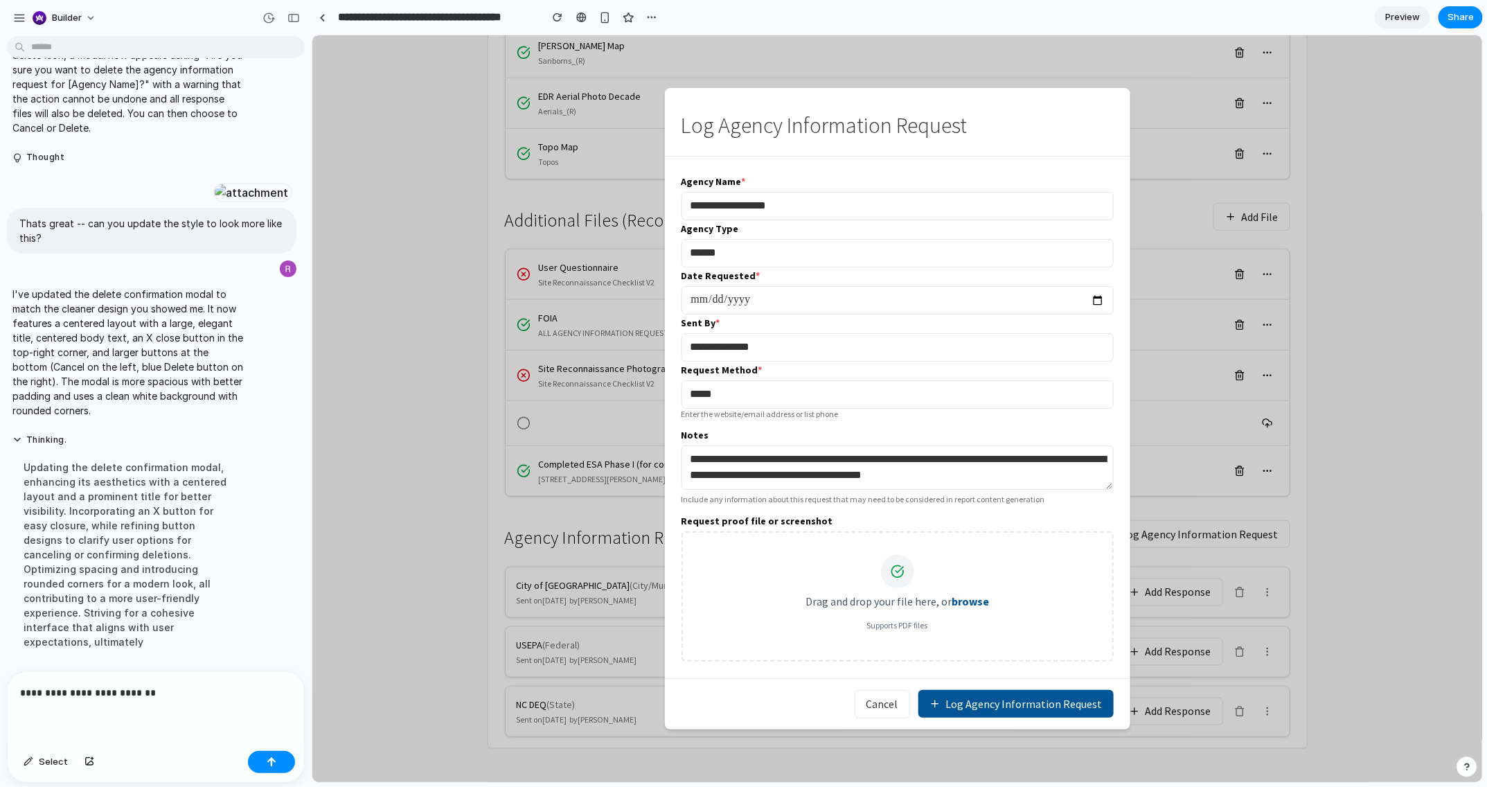
click at [206, 652] on p "**********" at bounding box center [155, 692] width 271 height 17
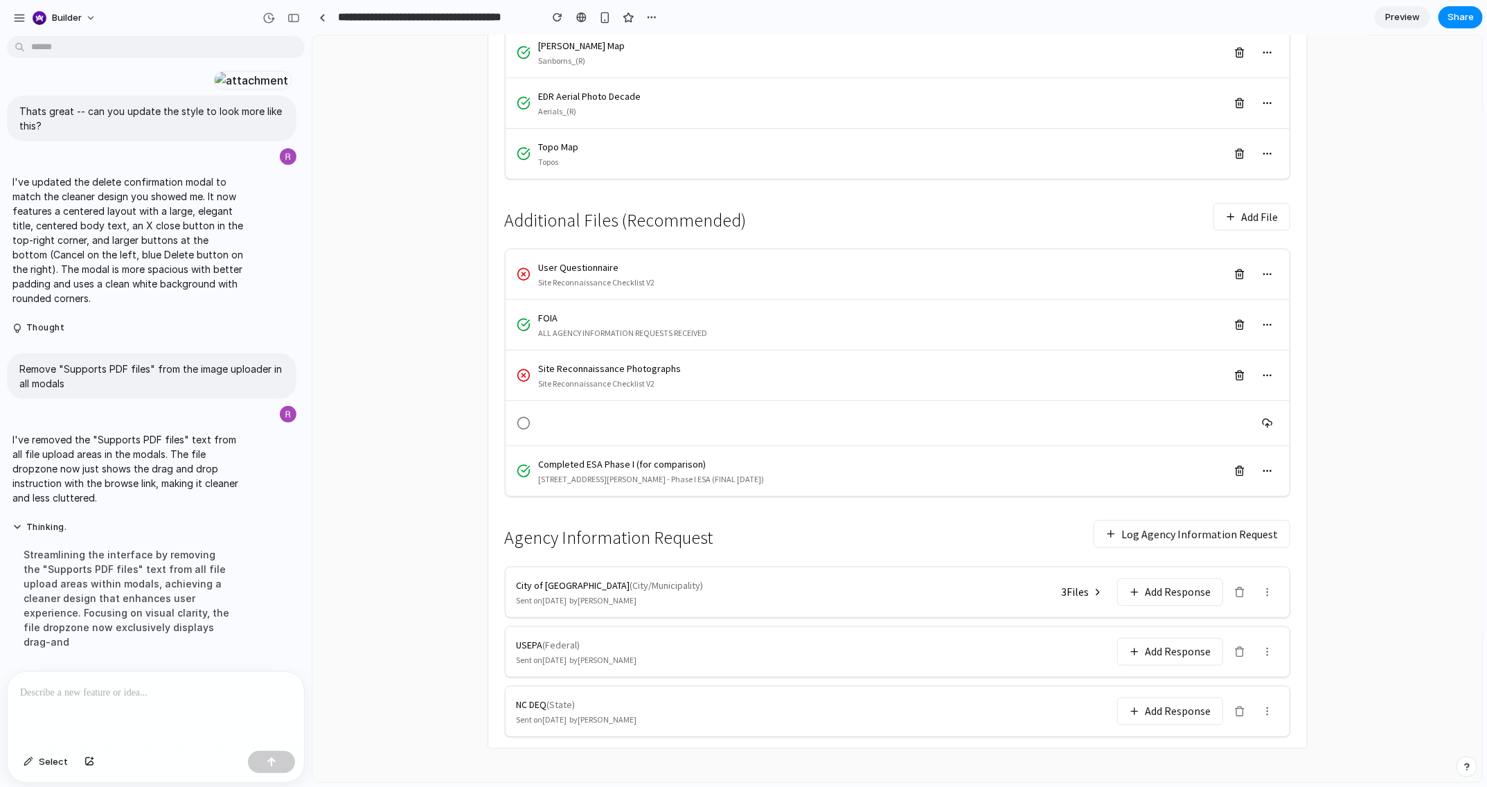
scroll to position [457, 0]
click at [1174, 641] on button "Add Response" at bounding box center [1169, 651] width 106 height 28
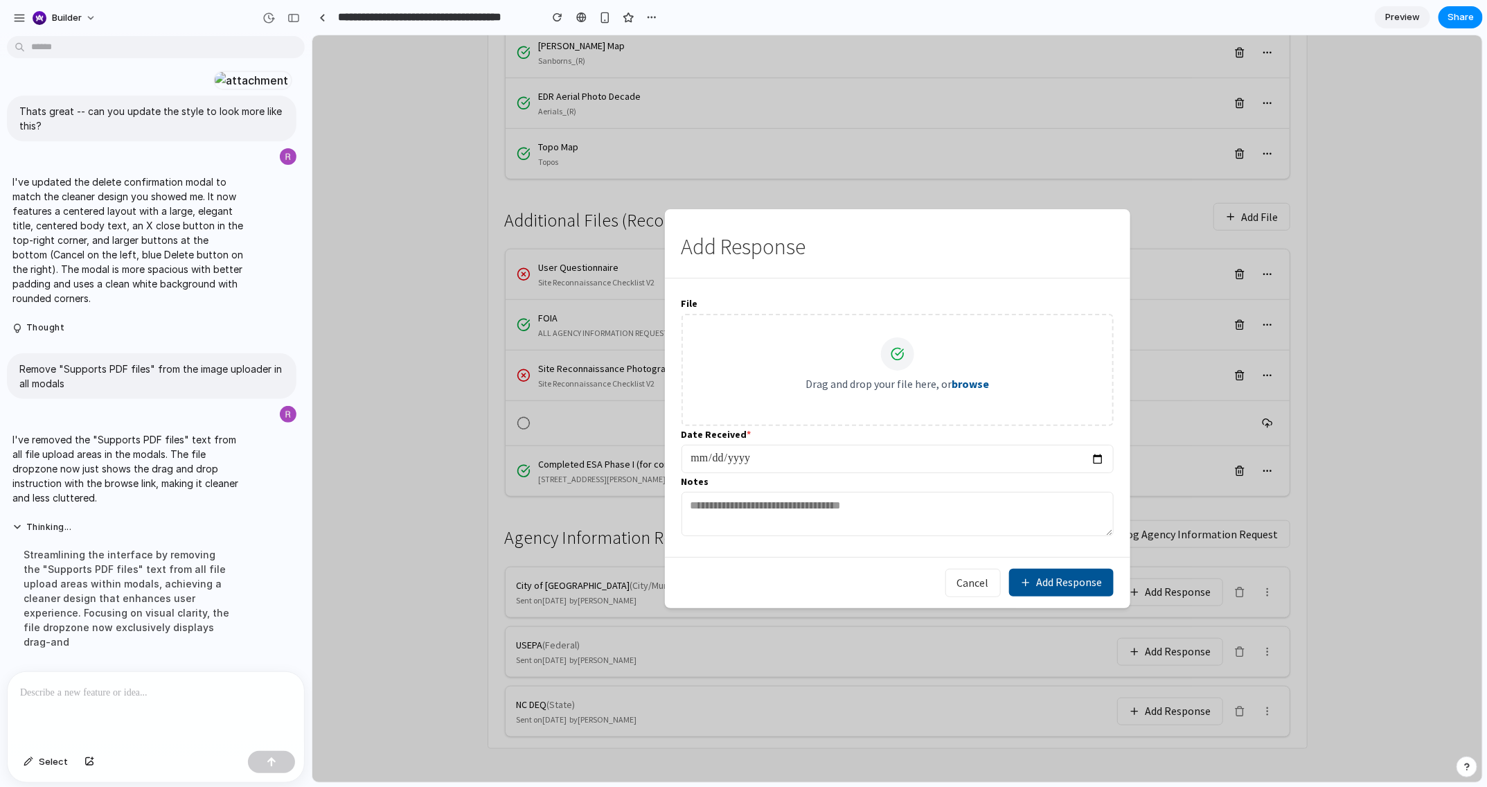
drag, startPoint x: 1089, startPoint y: 592, endPoint x: 969, endPoint y: 586, distance: 119.9
click at [968, 600] on div "Cancel Add Response" at bounding box center [896, 581] width 465 height 51
click at [969, 586] on button "Cancel" at bounding box center [971, 582] width 55 height 28
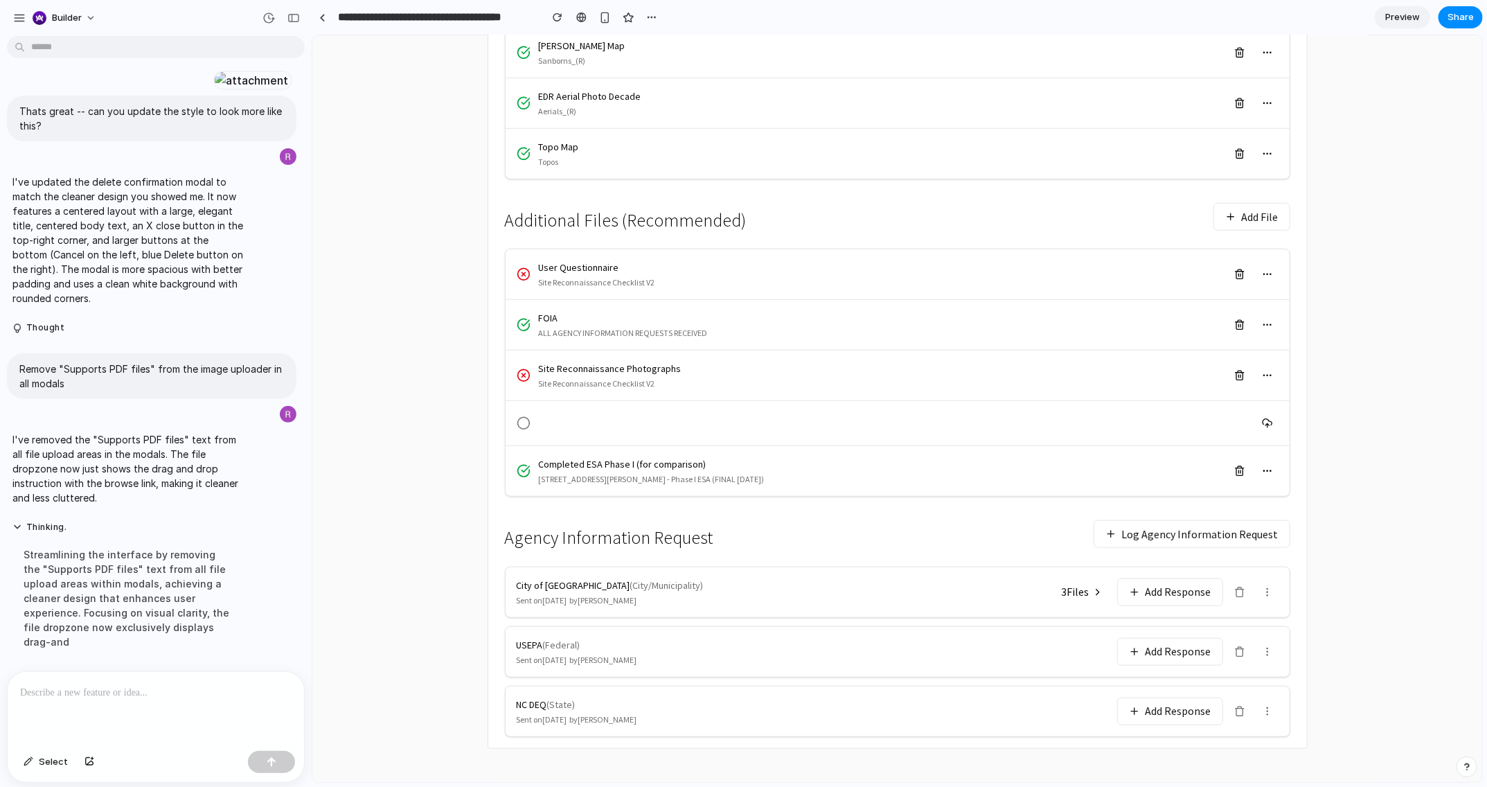
click at [1068, 596] on span "3 File s" at bounding box center [1075, 591] width 28 height 16
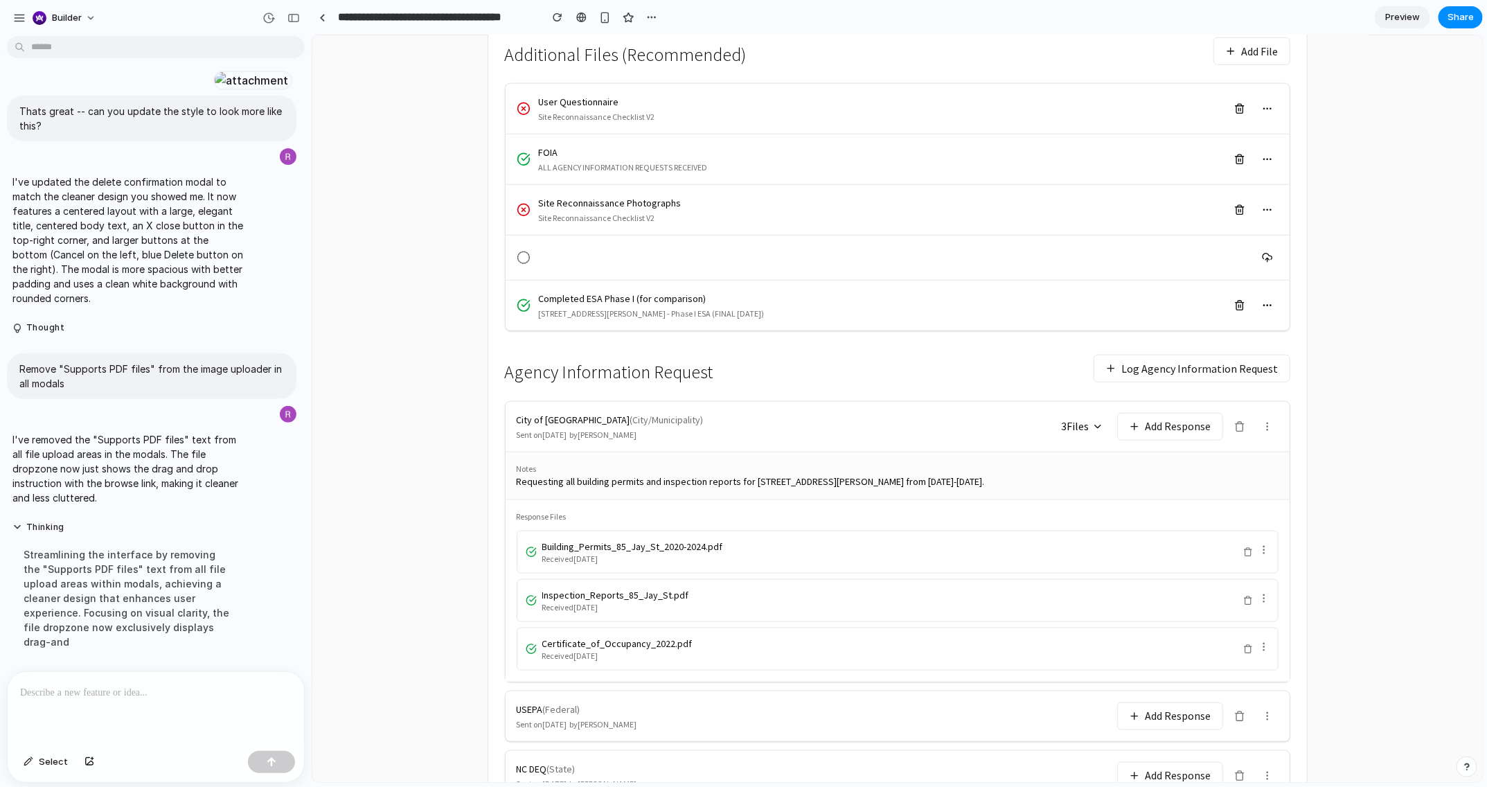
scroll to position [634, 0]
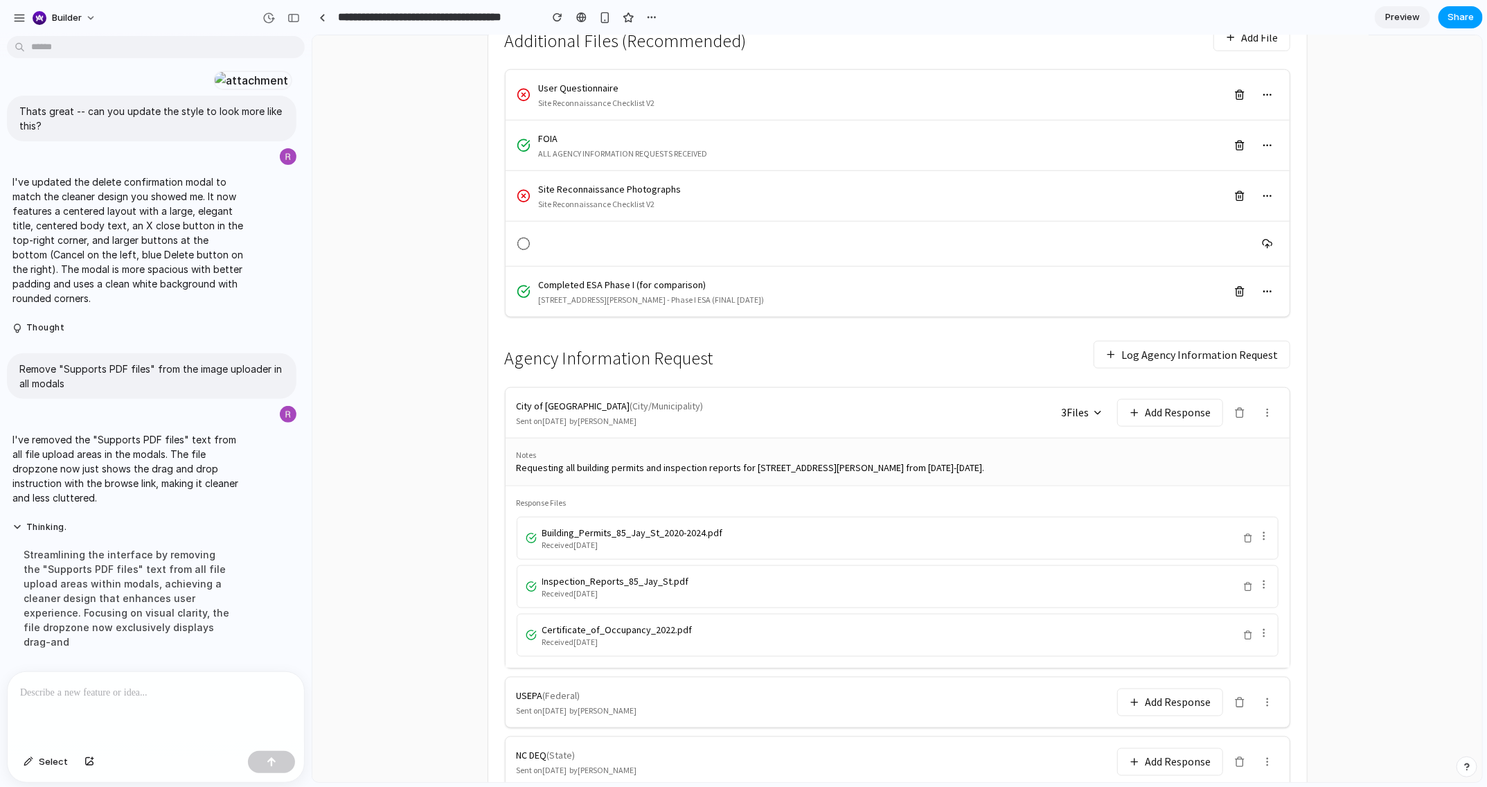
click at [1246, 15] on span "Share" at bounding box center [1460, 17] width 26 height 14
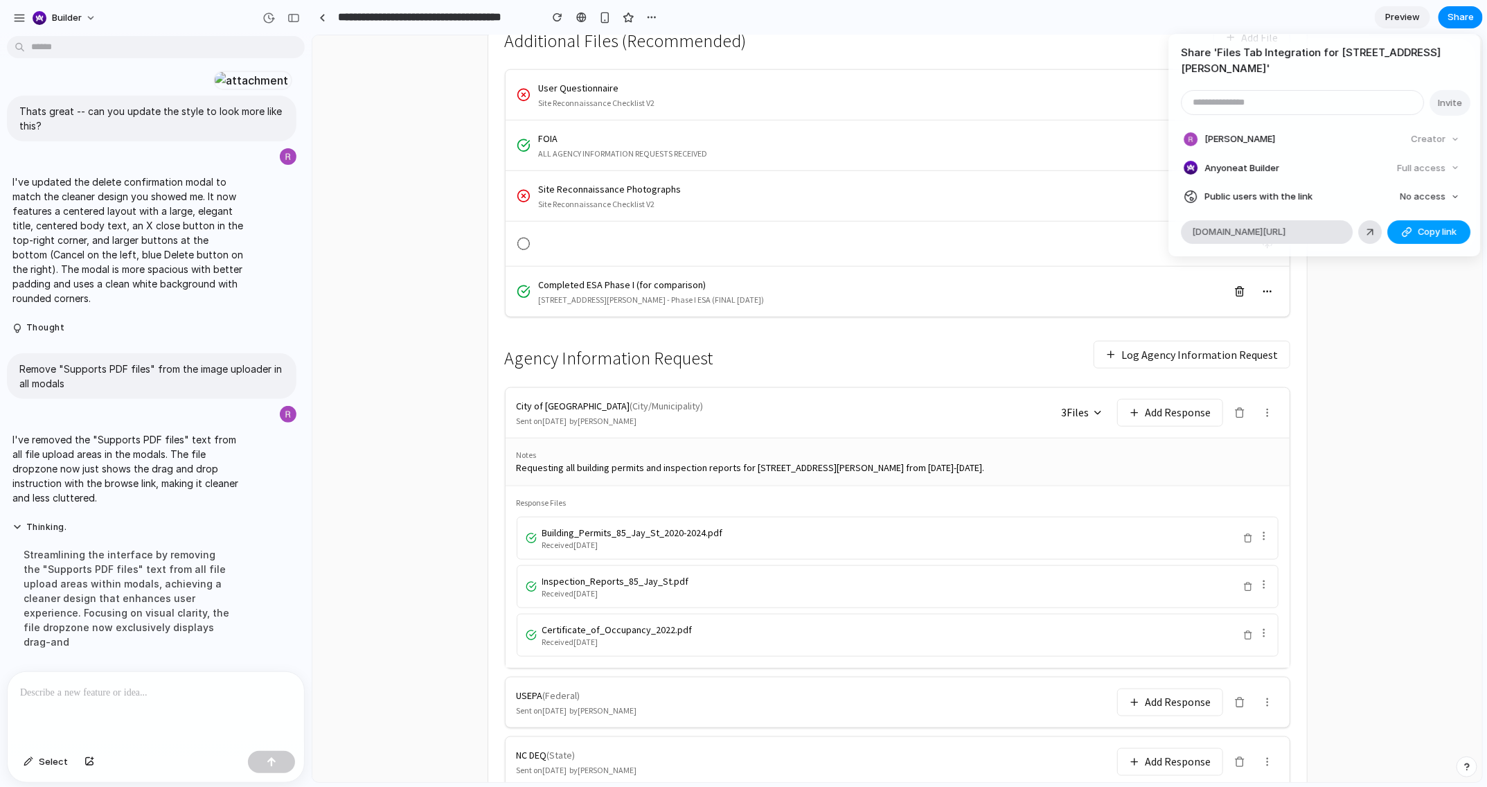
click at [1246, 226] on div "button" at bounding box center [1406, 231] width 11 height 11
click at [1246, 190] on span "No access" at bounding box center [1423, 197] width 46 height 14
click at [1246, 230] on span "Full access" at bounding box center [1410, 233] width 48 height 14
click at [1246, 220] on button "Copy link" at bounding box center [1429, 232] width 83 height 24
click at [1246, 226] on div "button" at bounding box center [1406, 231] width 11 height 11
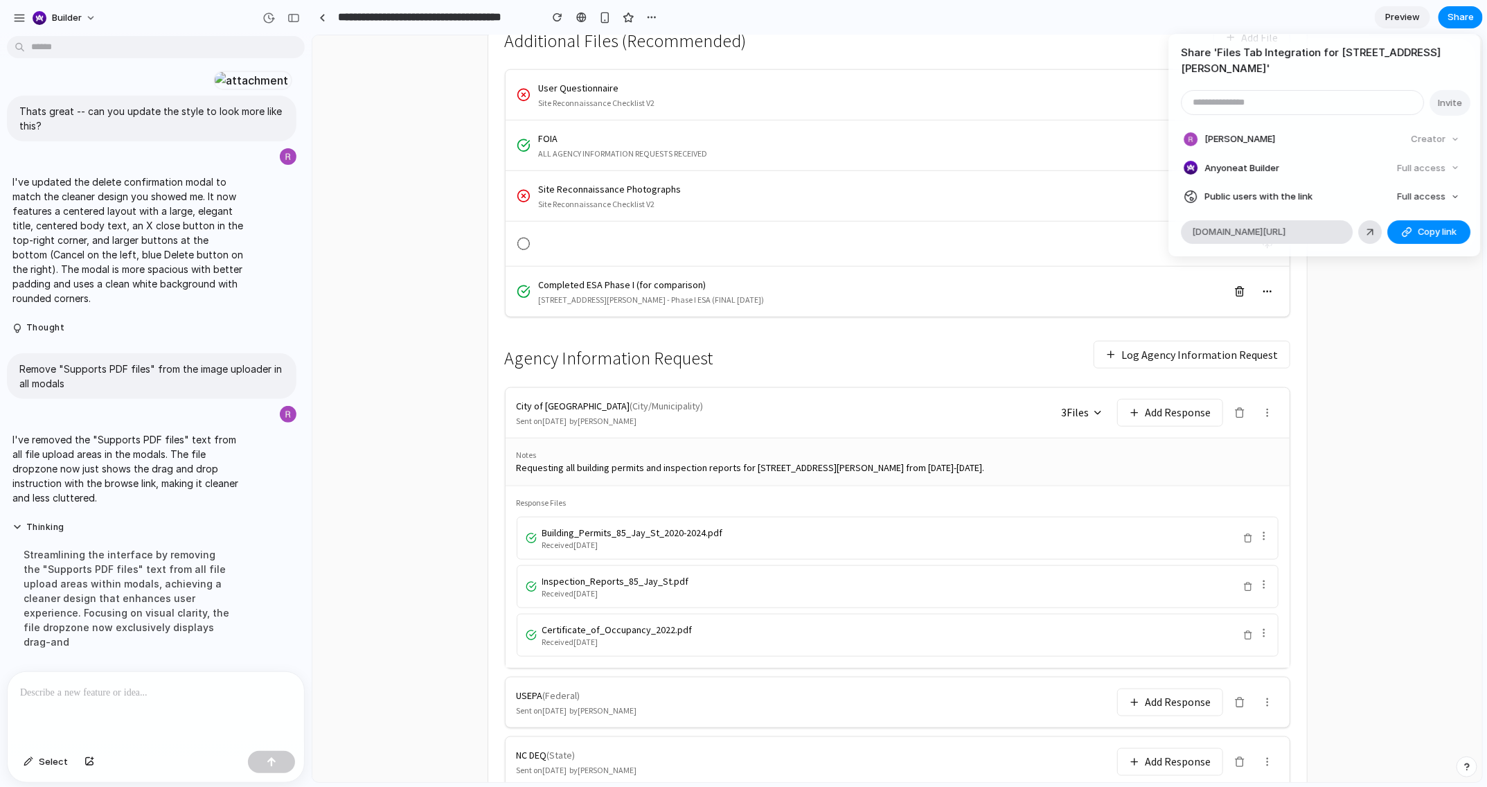
click at [1246, 415] on div "Share ' Files Tab Integration for 85 Jay Street ' Invite Rob Shapiro Creator An…" at bounding box center [743, 393] width 1487 height 787
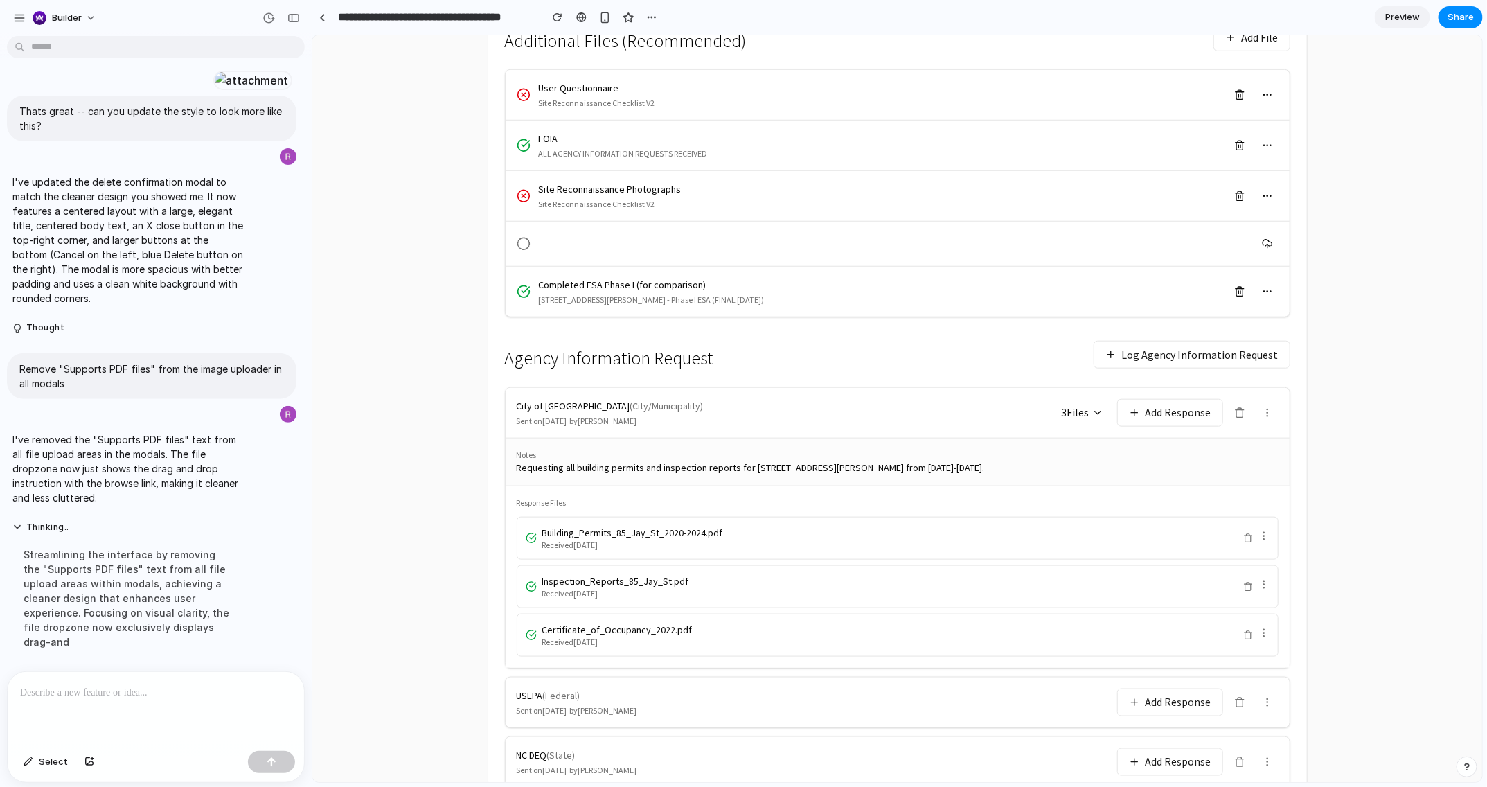
scroll to position [689, 0]
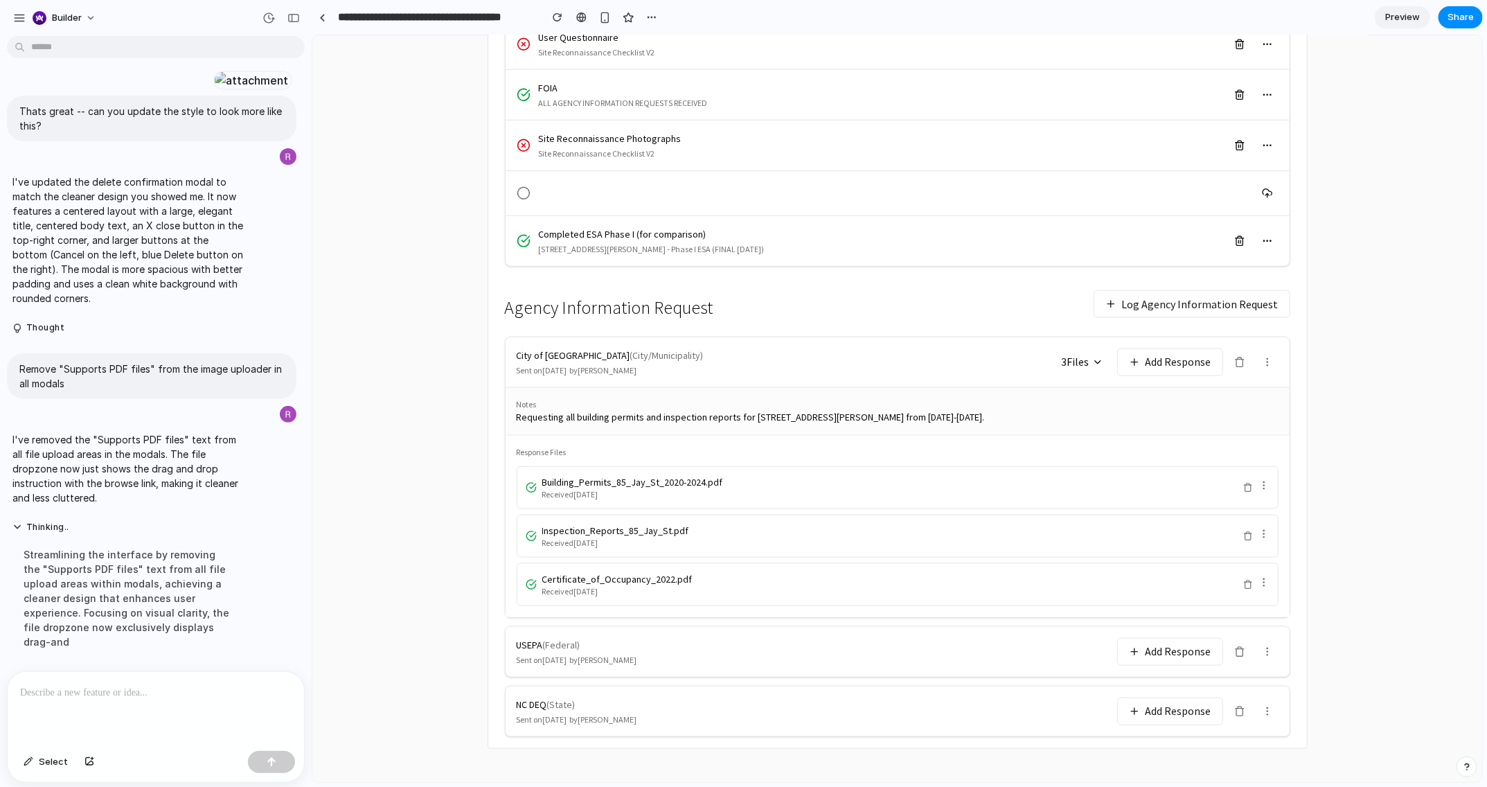
click at [1174, 366] on button "Add Response" at bounding box center [1169, 362] width 106 height 28
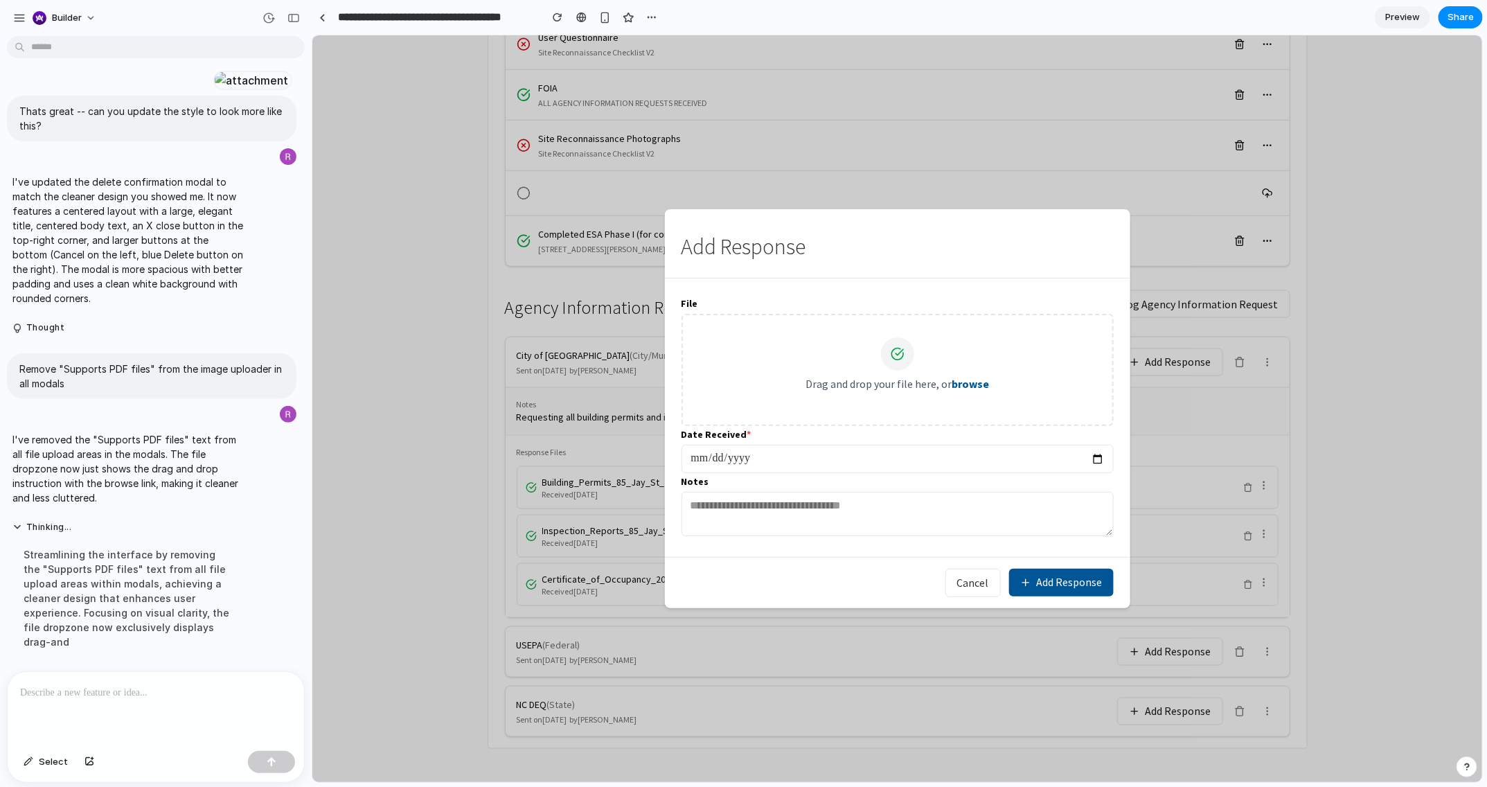
click at [185, 652] on p at bounding box center [155, 692] width 271 height 17
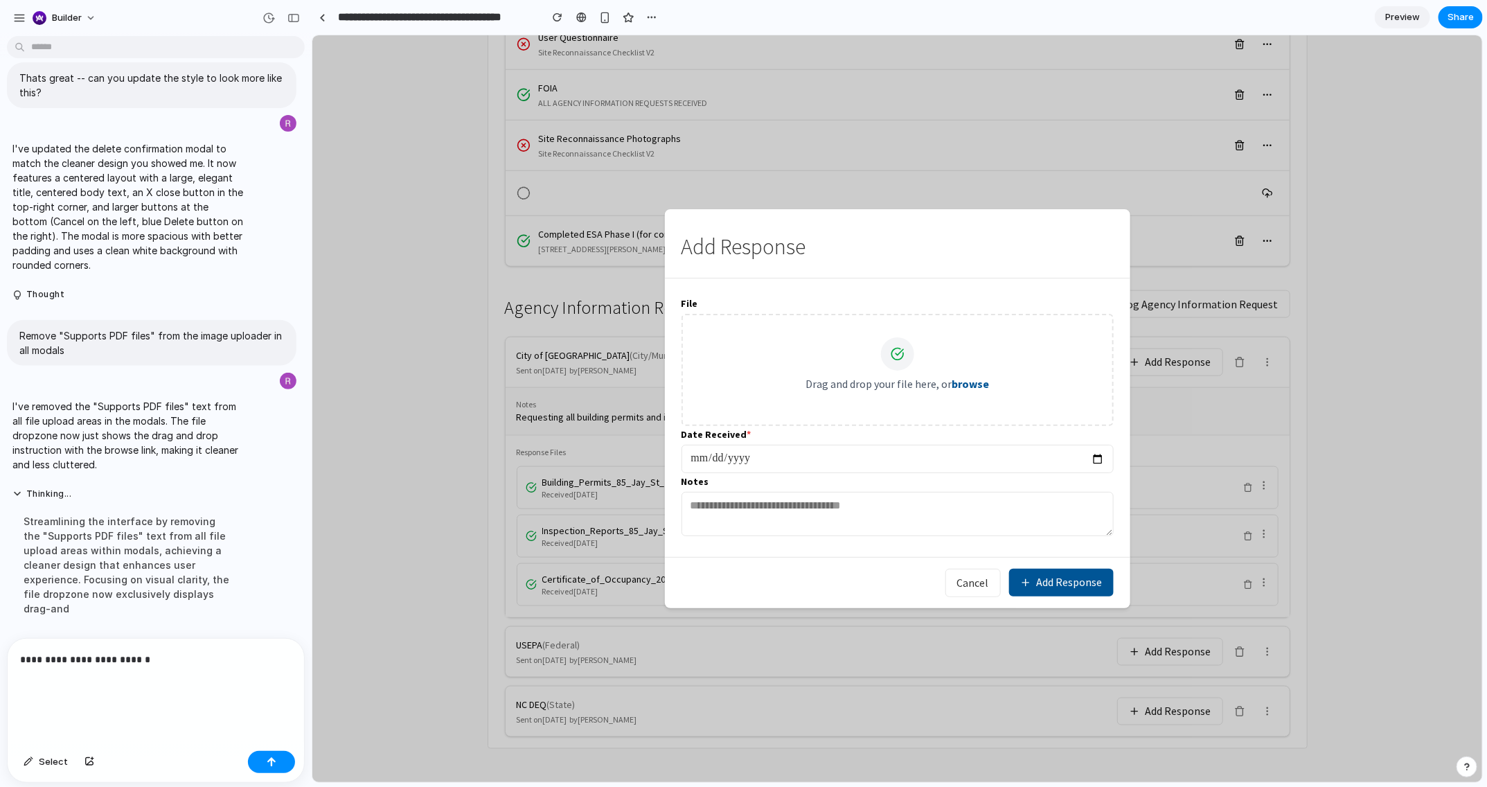
scroll to position [3898, 0]
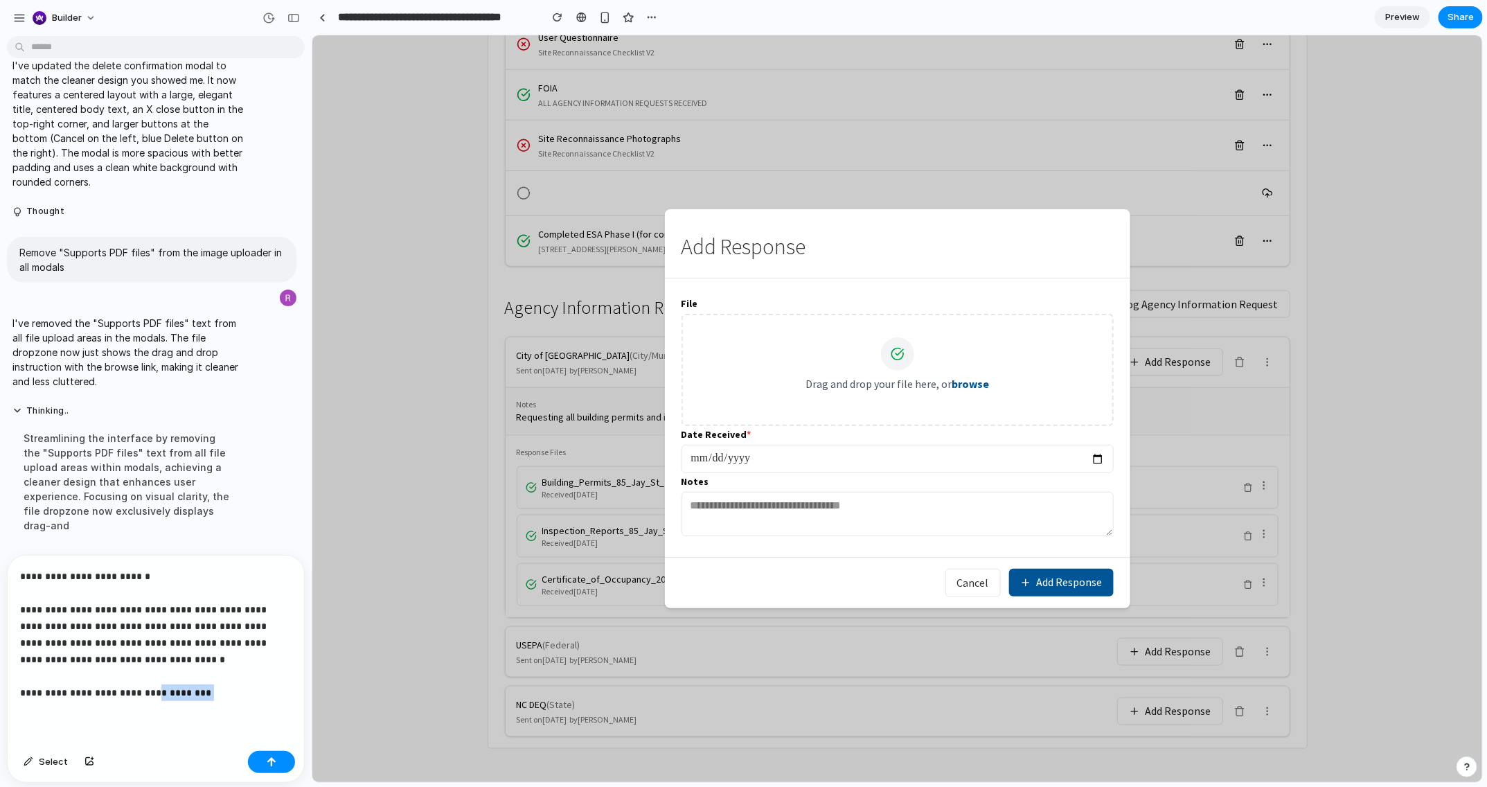
click at [147, 652] on p "**********" at bounding box center [155, 634] width 271 height 133
click at [181, 652] on p "**********" at bounding box center [155, 634] width 271 height 133
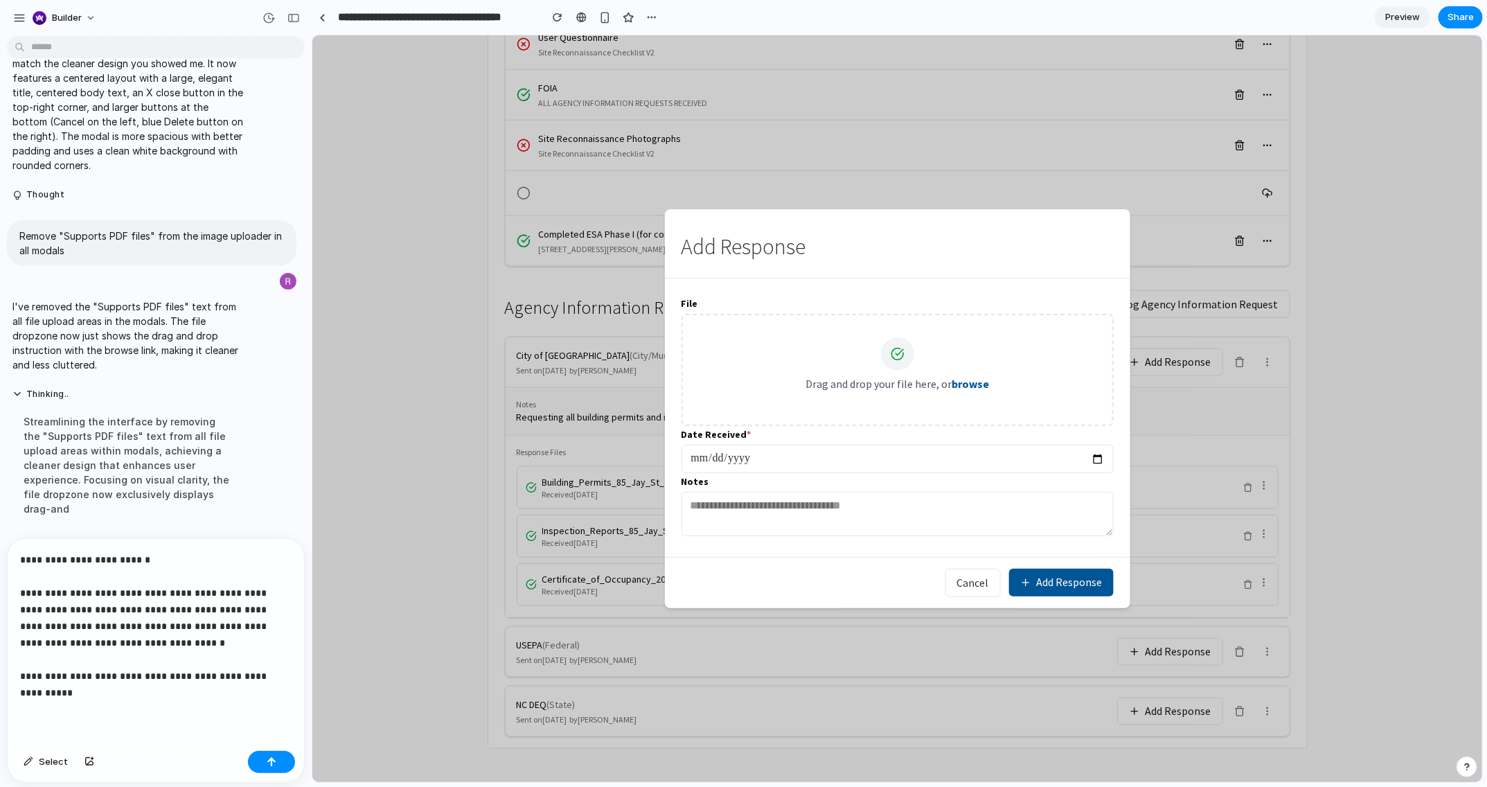
click at [164, 652] on p "**********" at bounding box center [155, 626] width 271 height 150
click at [170, 652] on p "**********" at bounding box center [155, 626] width 271 height 150
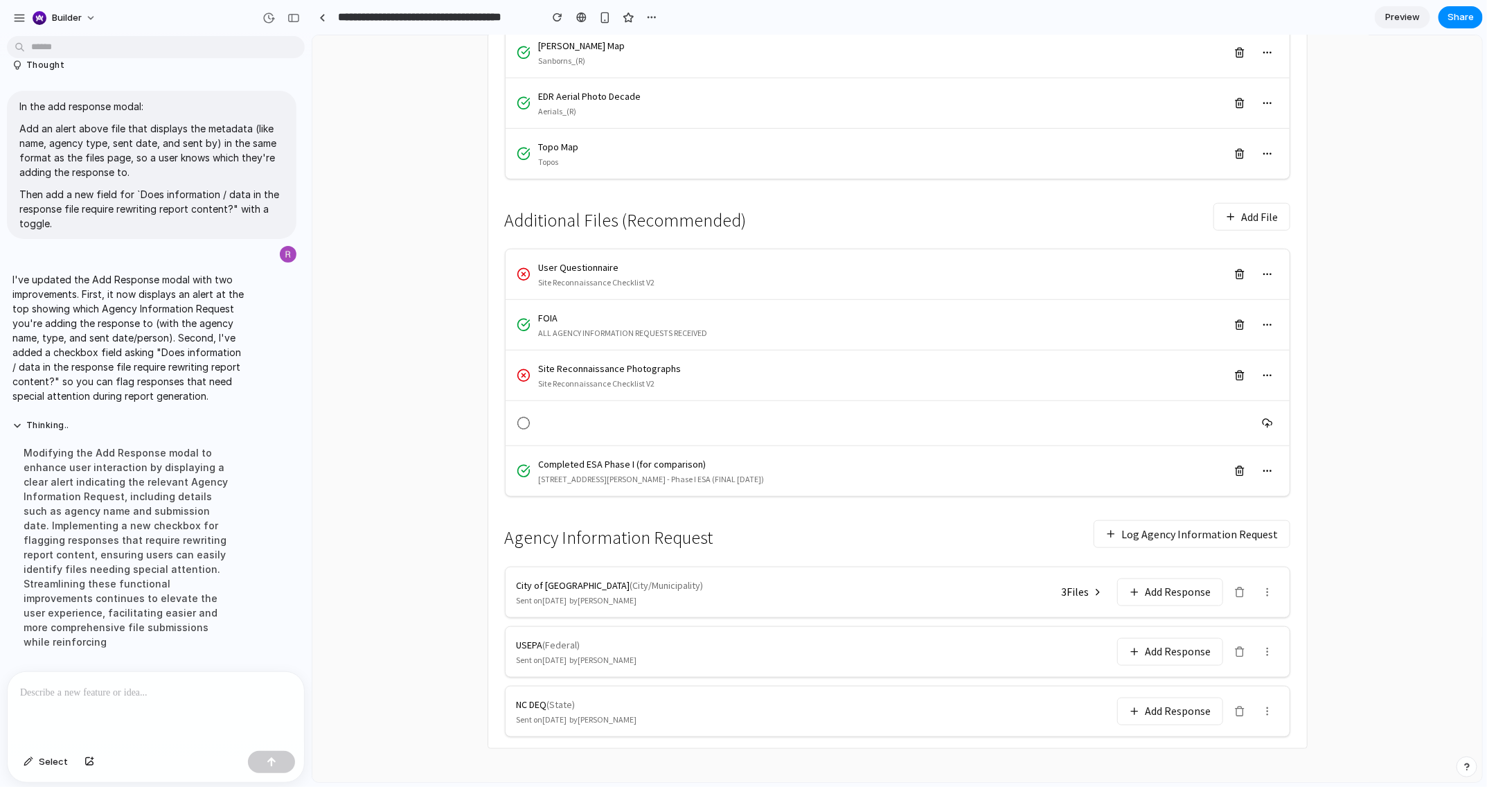
scroll to position [458, 0]
drag, startPoint x: 1140, startPoint y: 526, endPoint x: 1091, endPoint y: 568, distance: 63.8
click at [1116, 557] on div "Agency Information Request Log Agency Information Request City of Charlotte ( C…" at bounding box center [896, 623] width 785 height 223
click at [1129, 585] on button "Add Response" at bounding box center [1169, 591] width 106 height 28
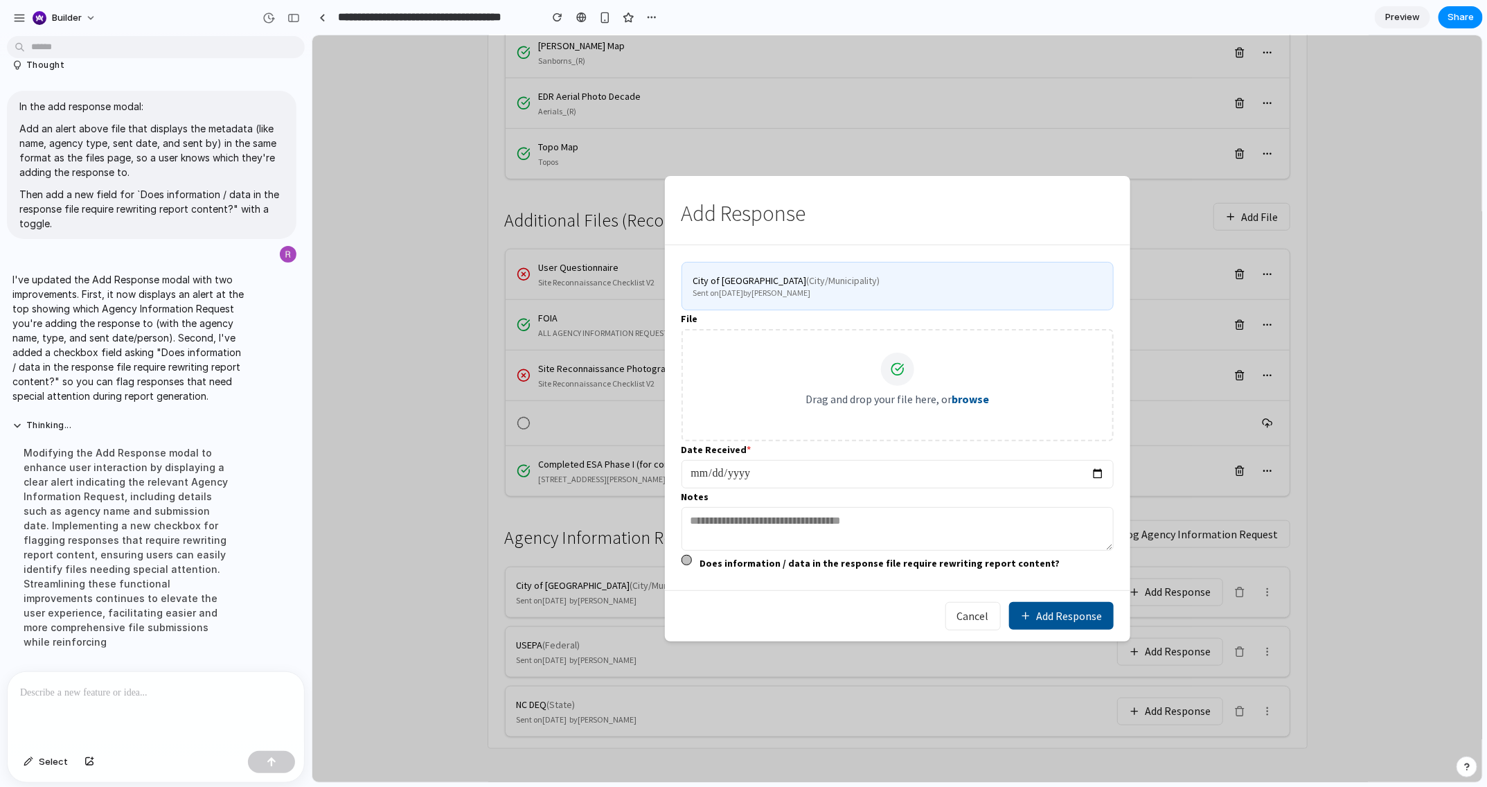
click at [732, 567] on label "Does information / data in the response file require rewriting report content?" at bounding box center [879, 562] width 360 height 14
click at [209, 652] on div at bounding box center [156, 708] width 296 height 73
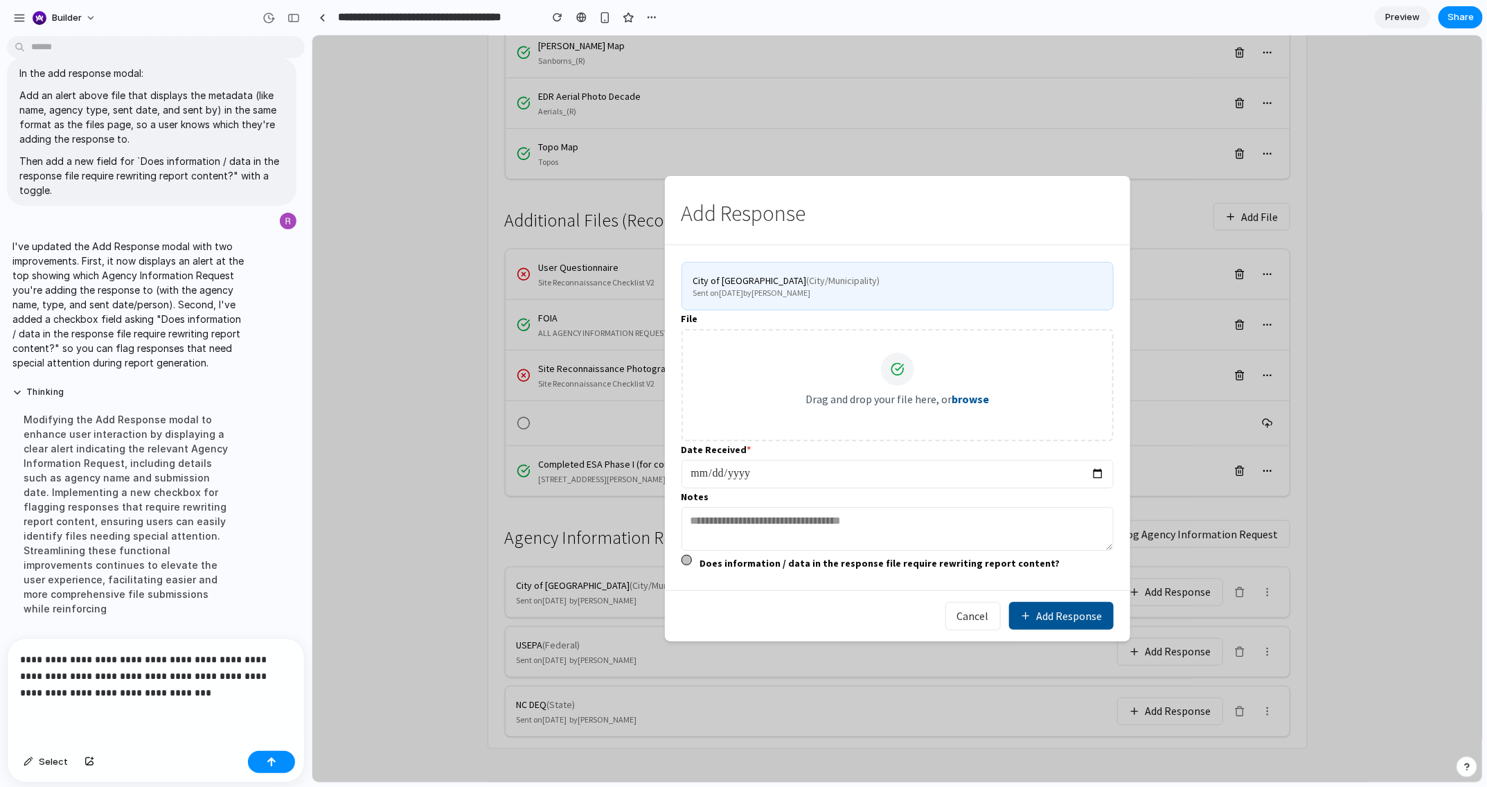
click at [239, 652] on p "**********" at bounding box center [155, 676] width 271 height 50
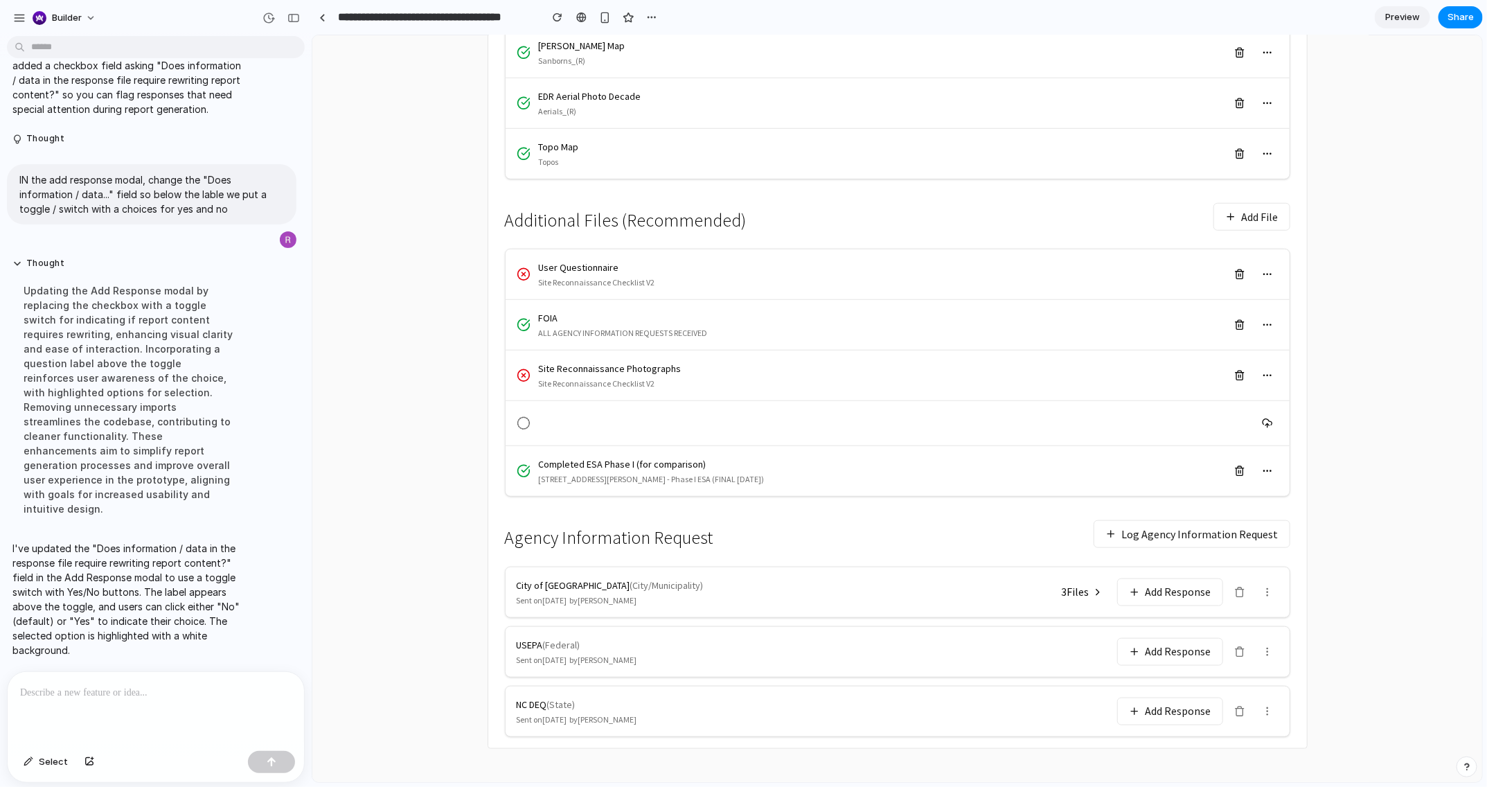
click at [1154, 588] on button "Add Response" at bounding box center [1169, 591] width 106 height 28
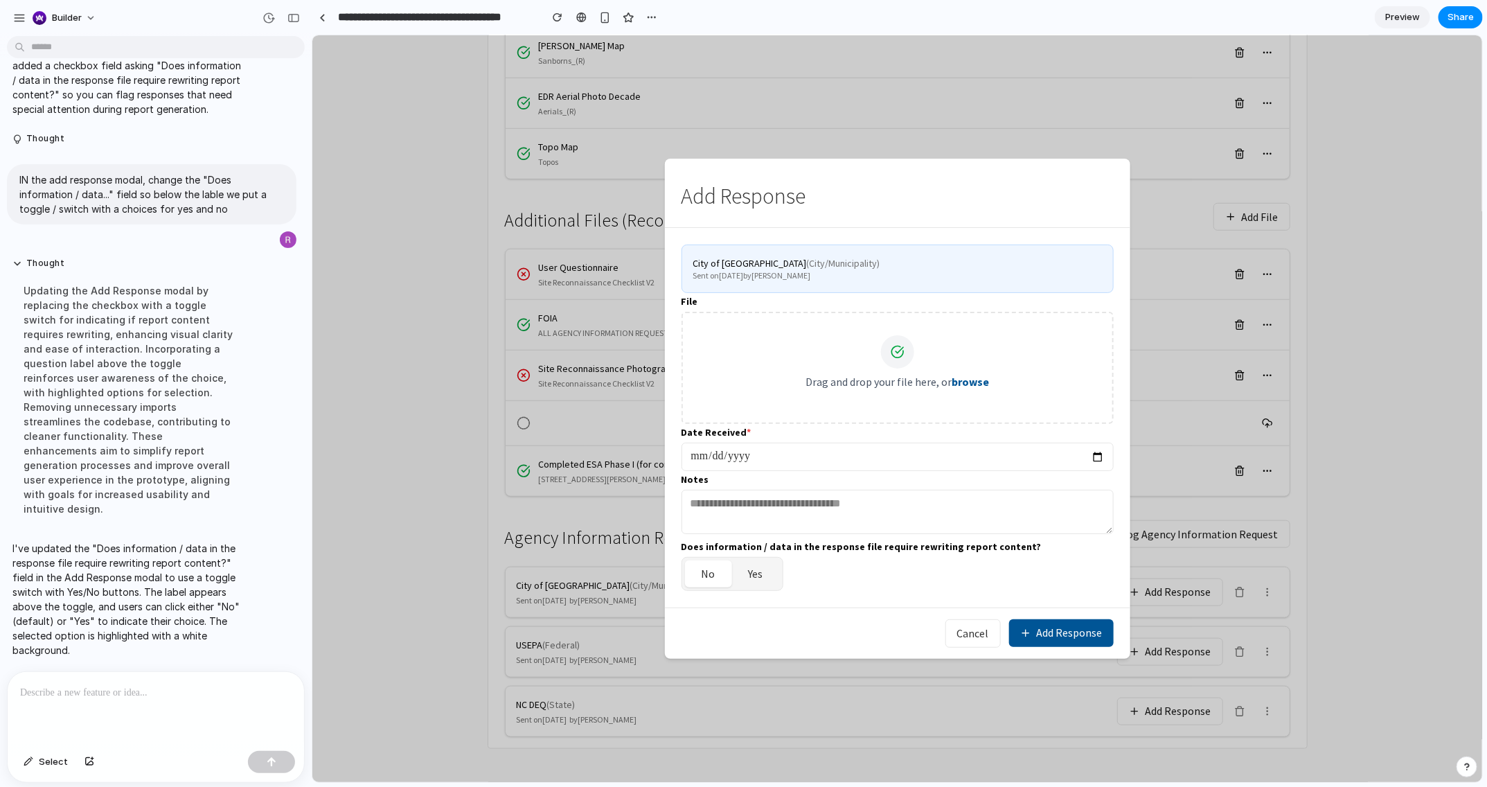
click at [114, 652] on div at bounding box center [156, 708] width 296 height 73
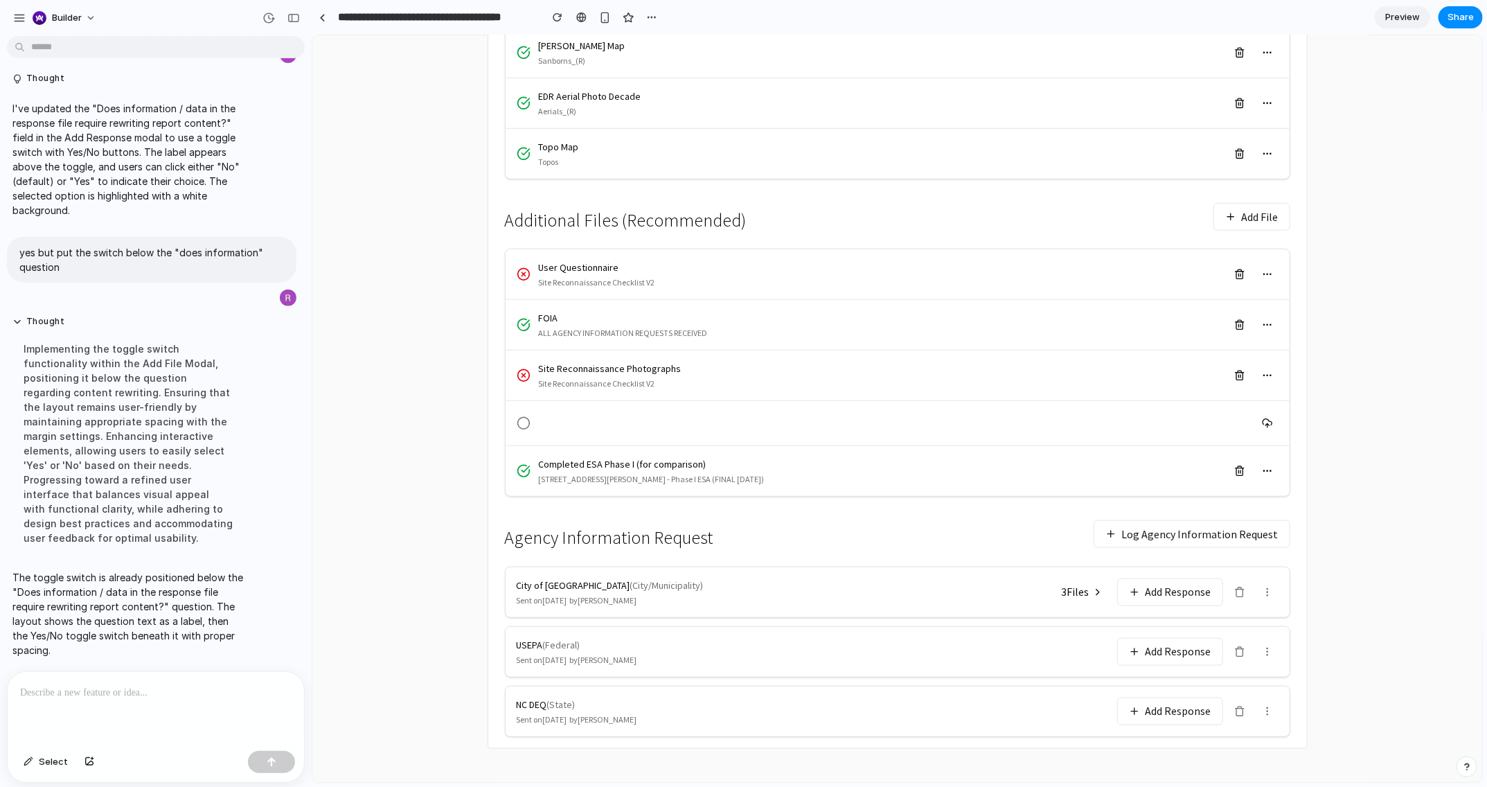
click at [1153, 589] on button "Add Response" at bounding box center [1169, 591] width 106 height 28
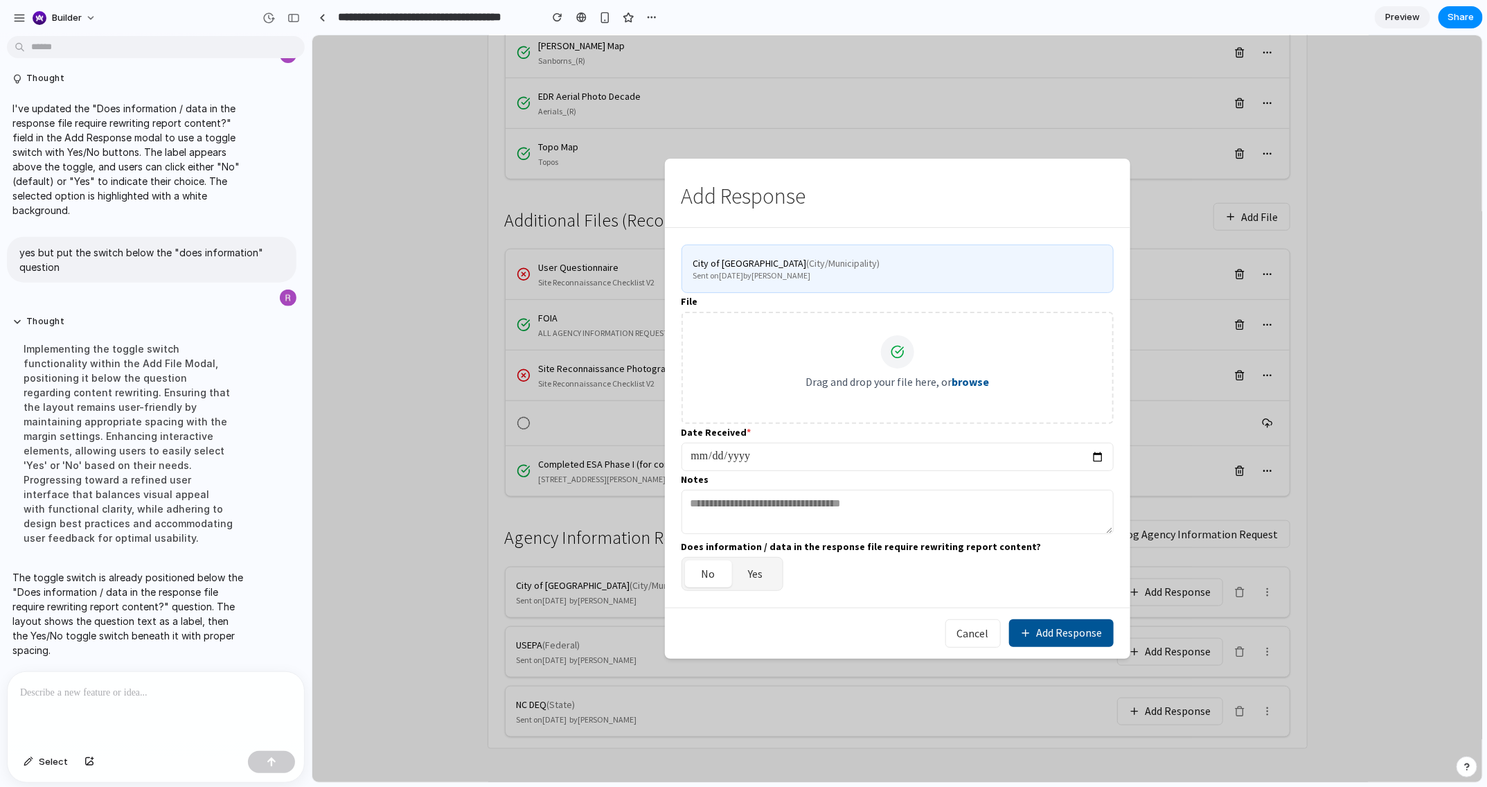
click at [151, 652] on p at bounding box center [155, 692] width 271 height 17
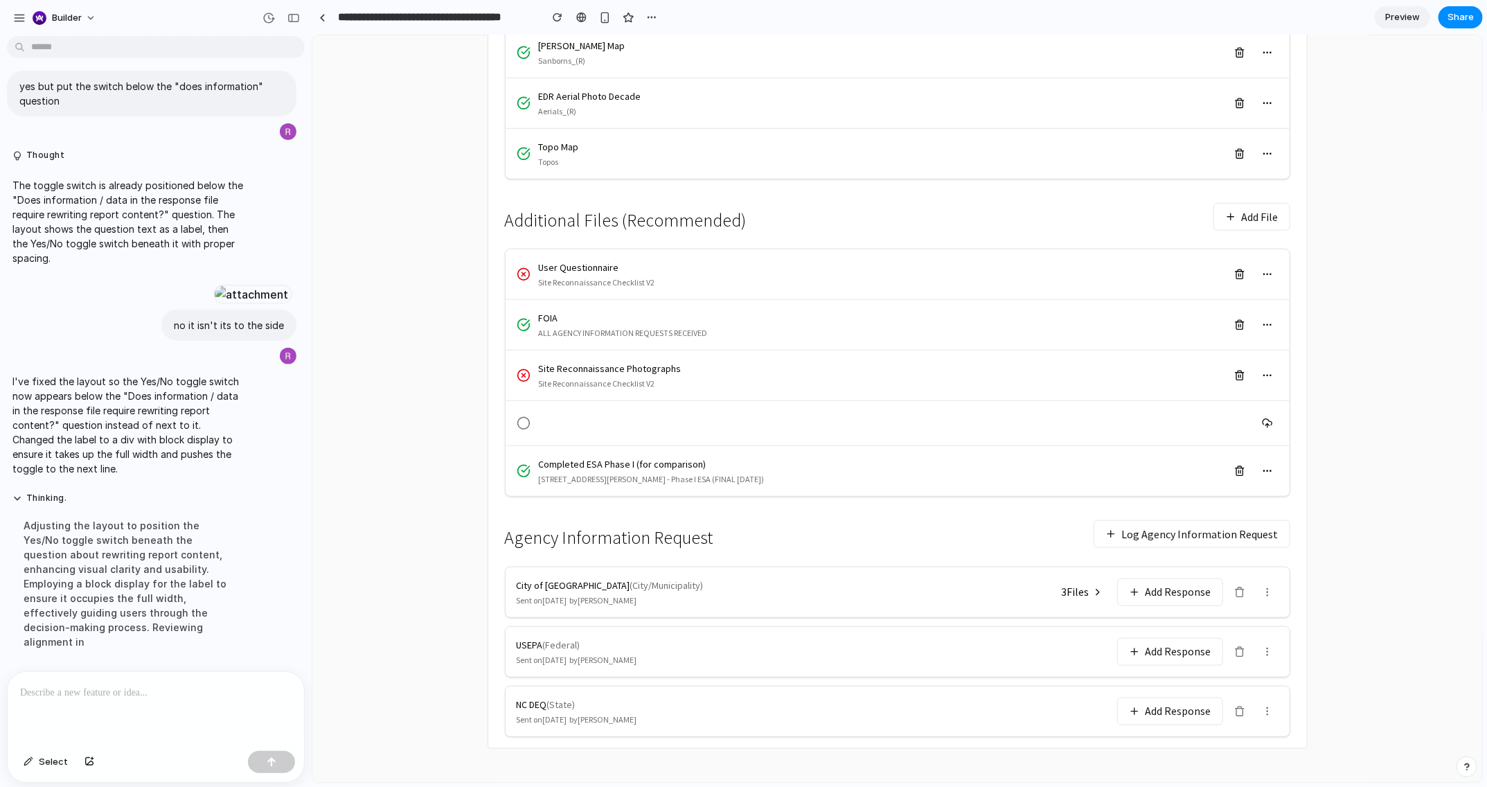
click at [1191, 597] on button "Add Response" at bounding box center [1169, 591] width 106 height 28
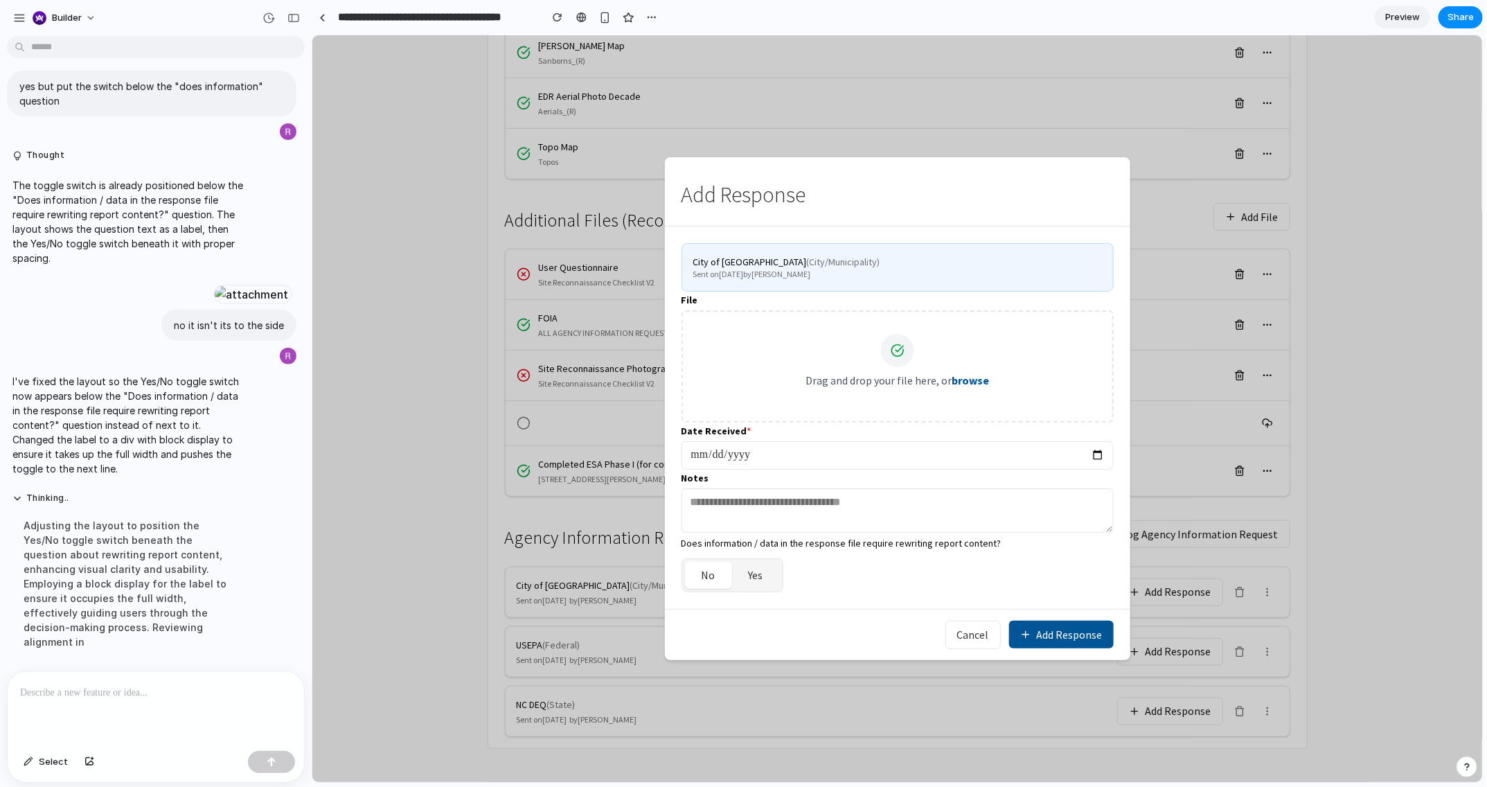
click at [924, 543] on div "Does information / data in the response file require rewriting report content?" at bounding box center [897, 542] width 432 height 14
click at [56, 652] on p at bounding box center [155, 692] width 271 height 17
click at [707, 539] on div "Does information / data in the response file require rewriting report content?" at bounding box center [897, 542] width 432 height 14
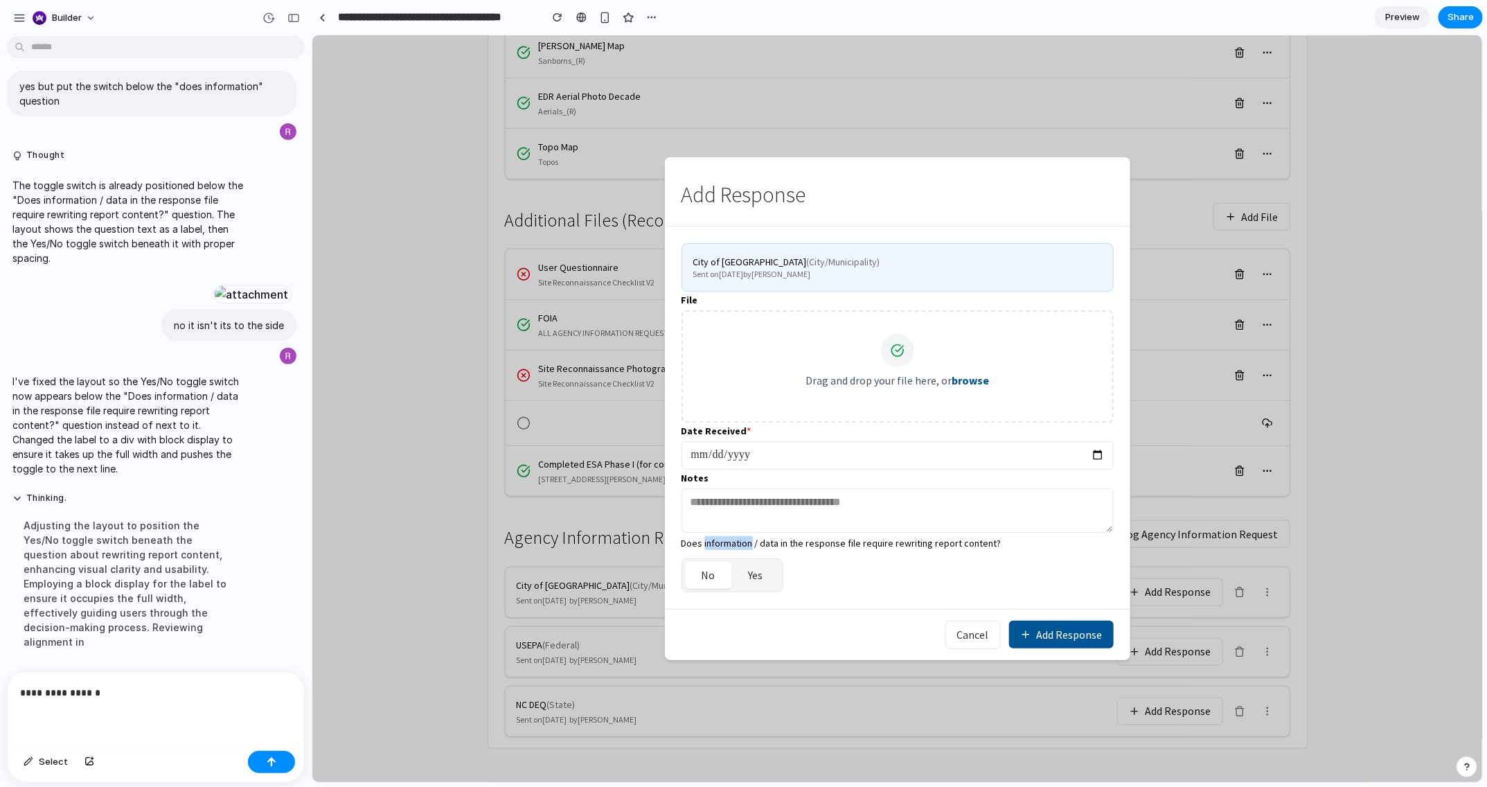
click at [707, 539] on div "Does information / data in the response file require rewriting report content?" at bounding box center [897, 542] width 432 height 14
copy div "Does information / data in the response file require rewriting report content?"
click at [136, 652] on p "**********" at bounding box center [155, 692] width 271 height 17
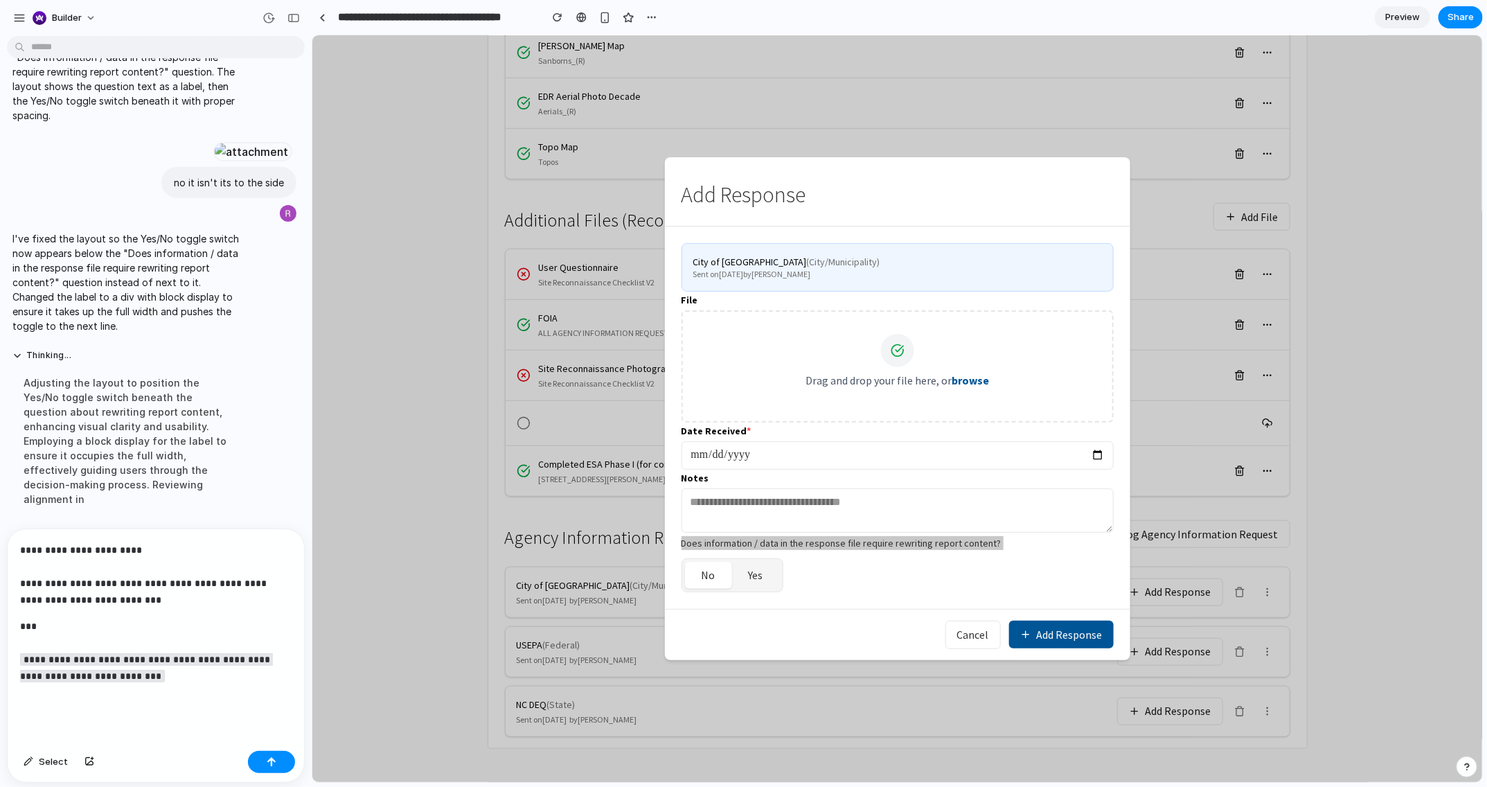
click at [132, 652] on code "**********" at bounding box center [146, 667] width 253 height 29
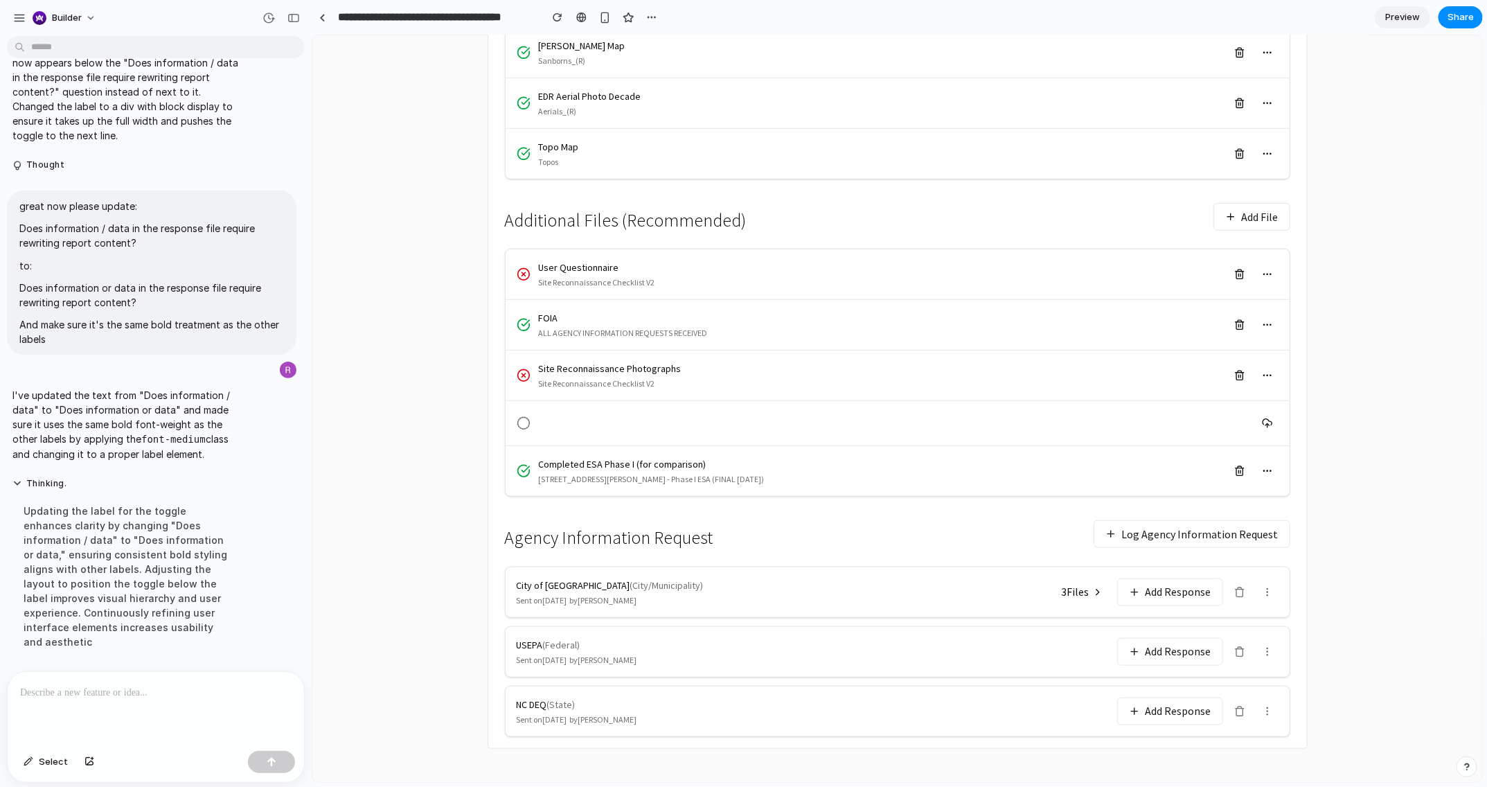
click at [1185, 584] on button "Add Response" at bounding box center [1169, 591] width 106 height 28
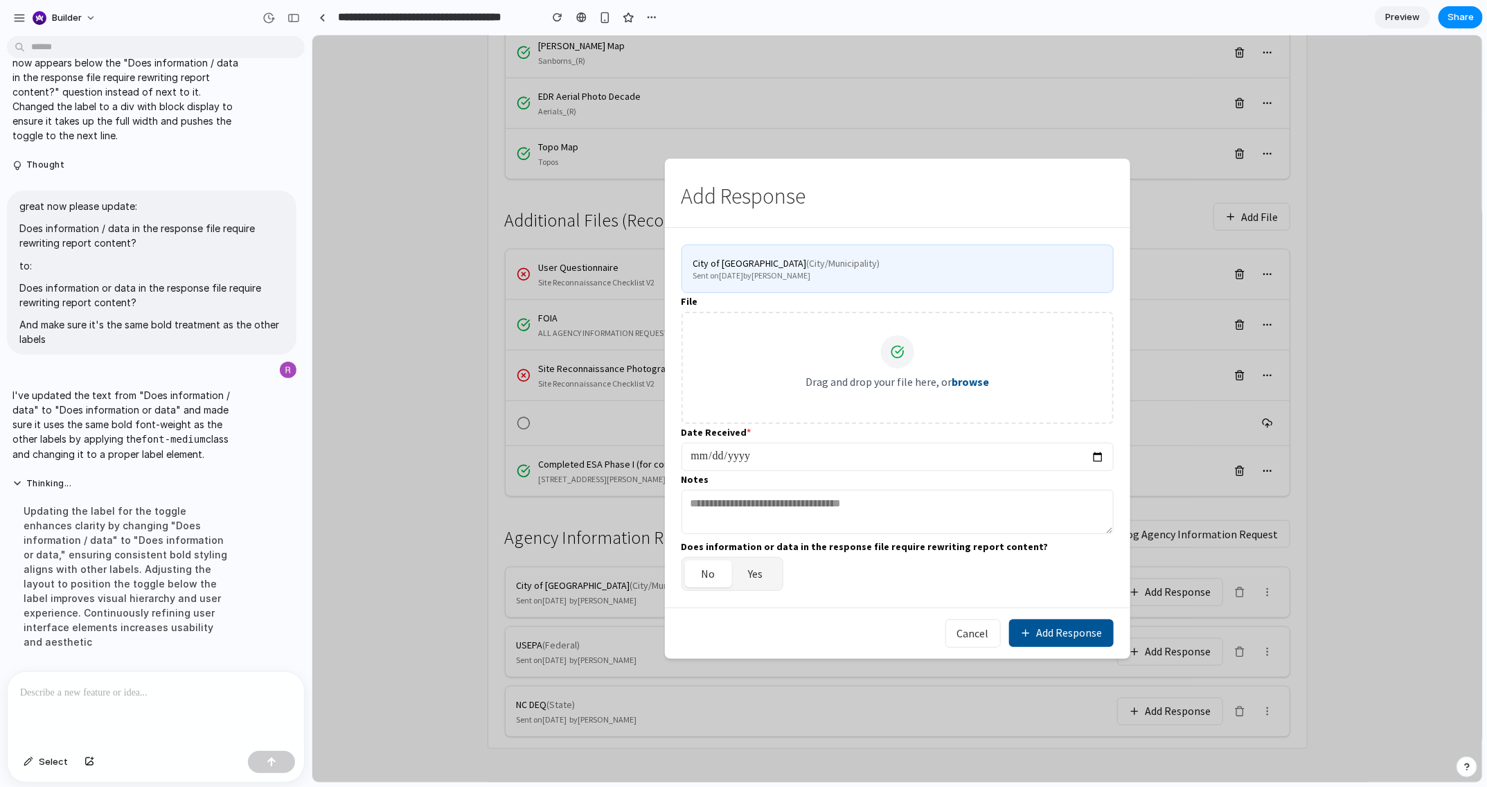
click at [767, 574] on button "Yes" at bounding box center [755, 572] width 48 height 27
click at [724, 576] on button "No" at bounding box center [707, 572] width 47 height 27
click at [760, 580] on button "Yes" at bounding box center [755, 572] width 48 height 27
click at [825, 545] on label "Does information or data in the response file require rewriting report content?" at bounding box center [864, 546] width 367 height 14
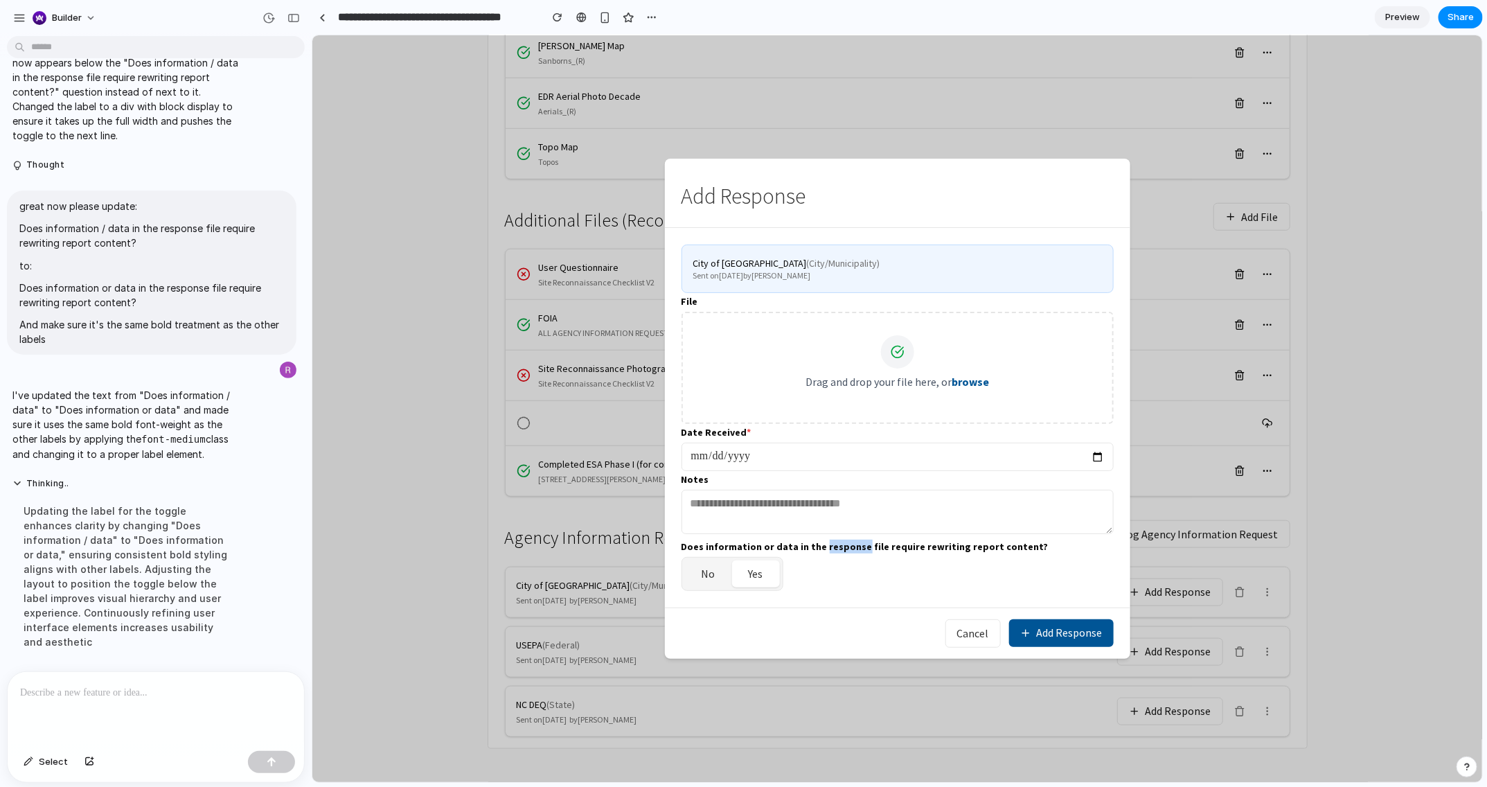
click at [825, 545] on label "Does information or data in the response file require rewriting report content?" at bounding box center [864, 546] width 367 height 14
copy label "Does information or data in the response file require rewriting report content?"
click at [1008, 557] on div "Does information or data in the response file require rewriting report content?…" at bounding box center [897, 563] width 432 height 53
click at [971, 645] on button "Cancel" at bounding box center [971, 632] width 55 height 28
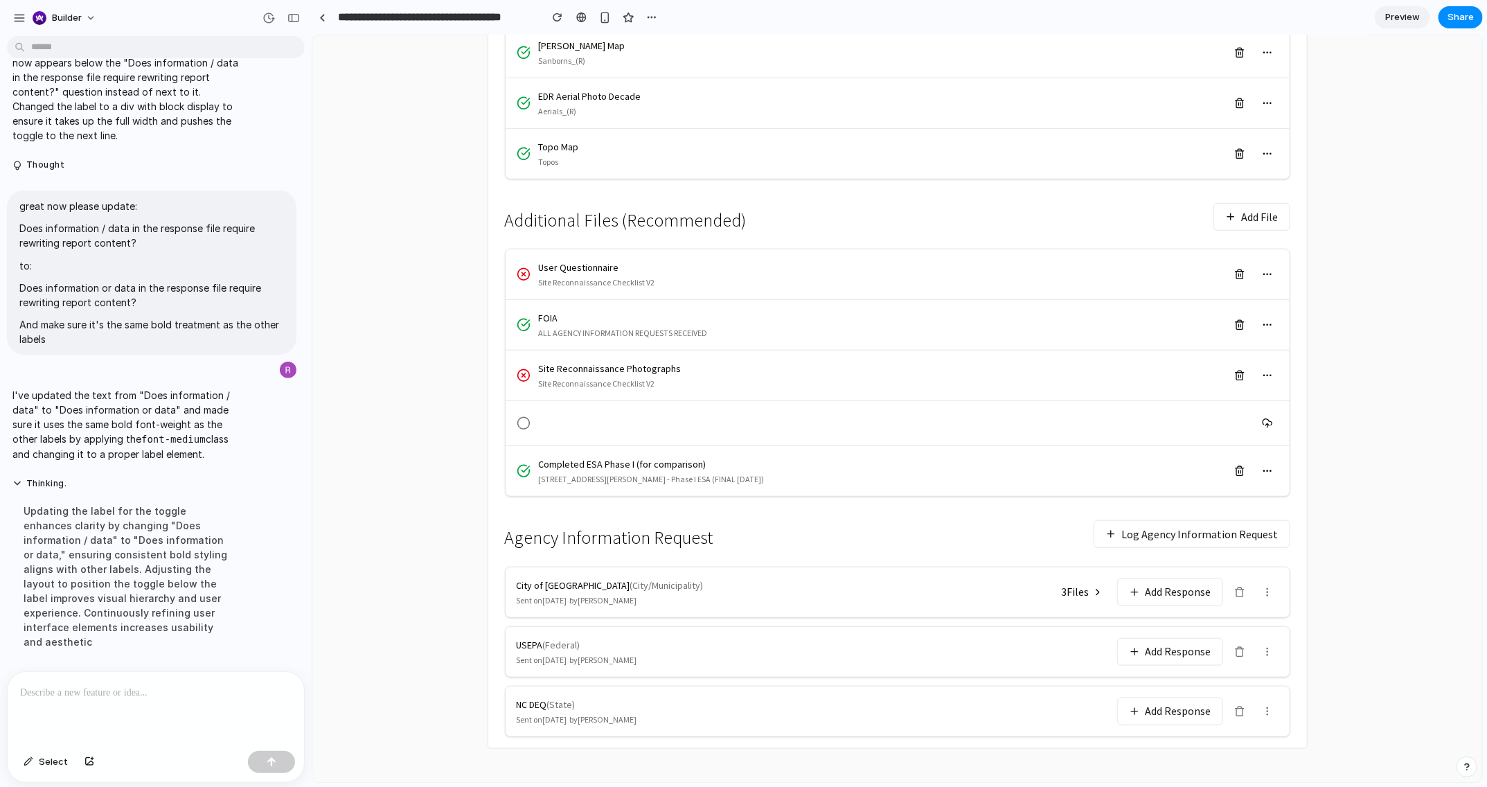
click at [1094, 595] on icon at bounding box center [1096, 591] width 11 height 11
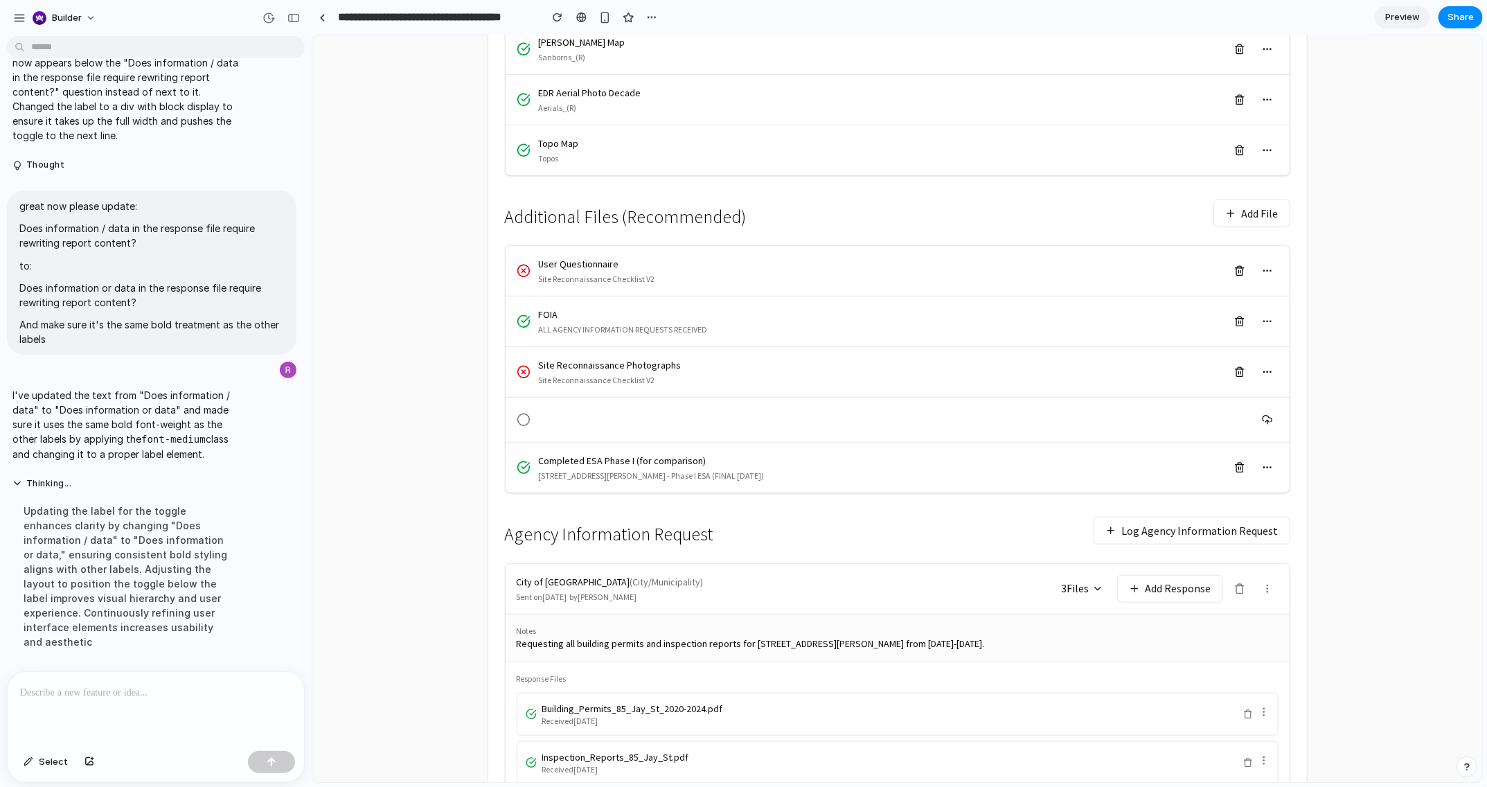
click at [1086, 600] on button "3 File s" at bounding box center [1081, 587] width 58 height 24
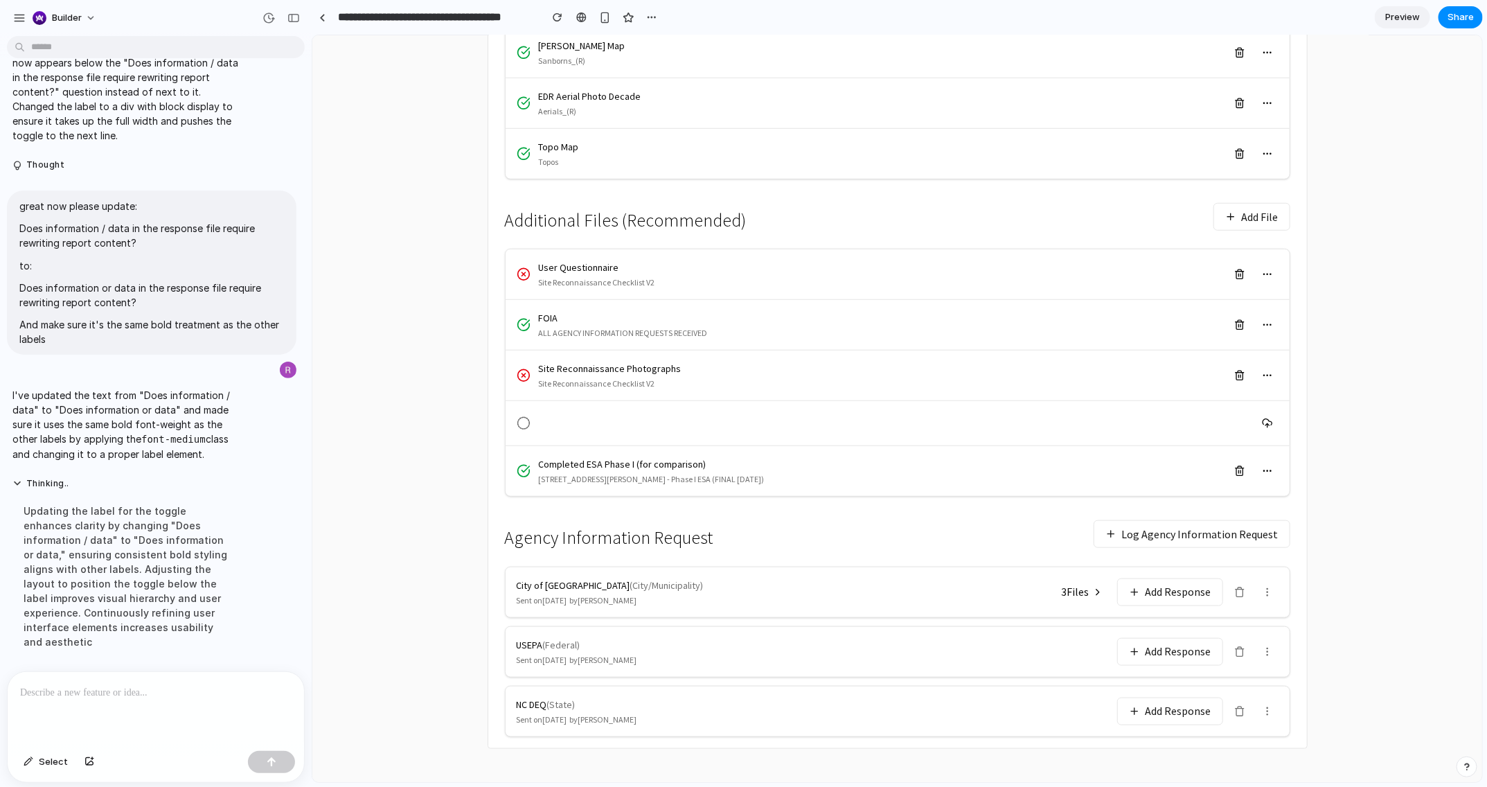
click at [1152, 580] on button "Add Response" at bounding box center [1169, 591] width 106 height 28
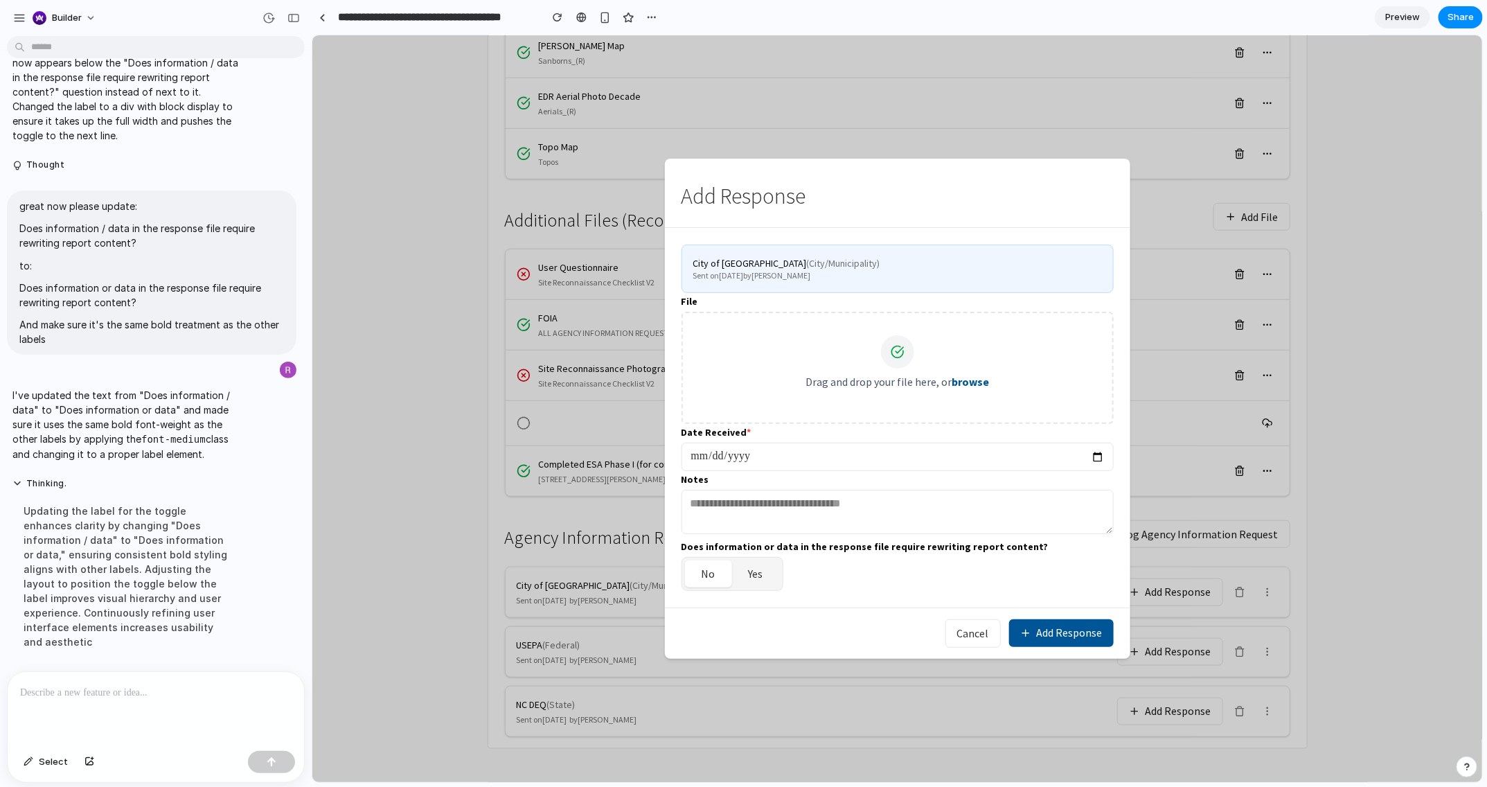
click at [1050, 633] on button "Add Response" at bounding box center [1060, 632] width 105 height 28
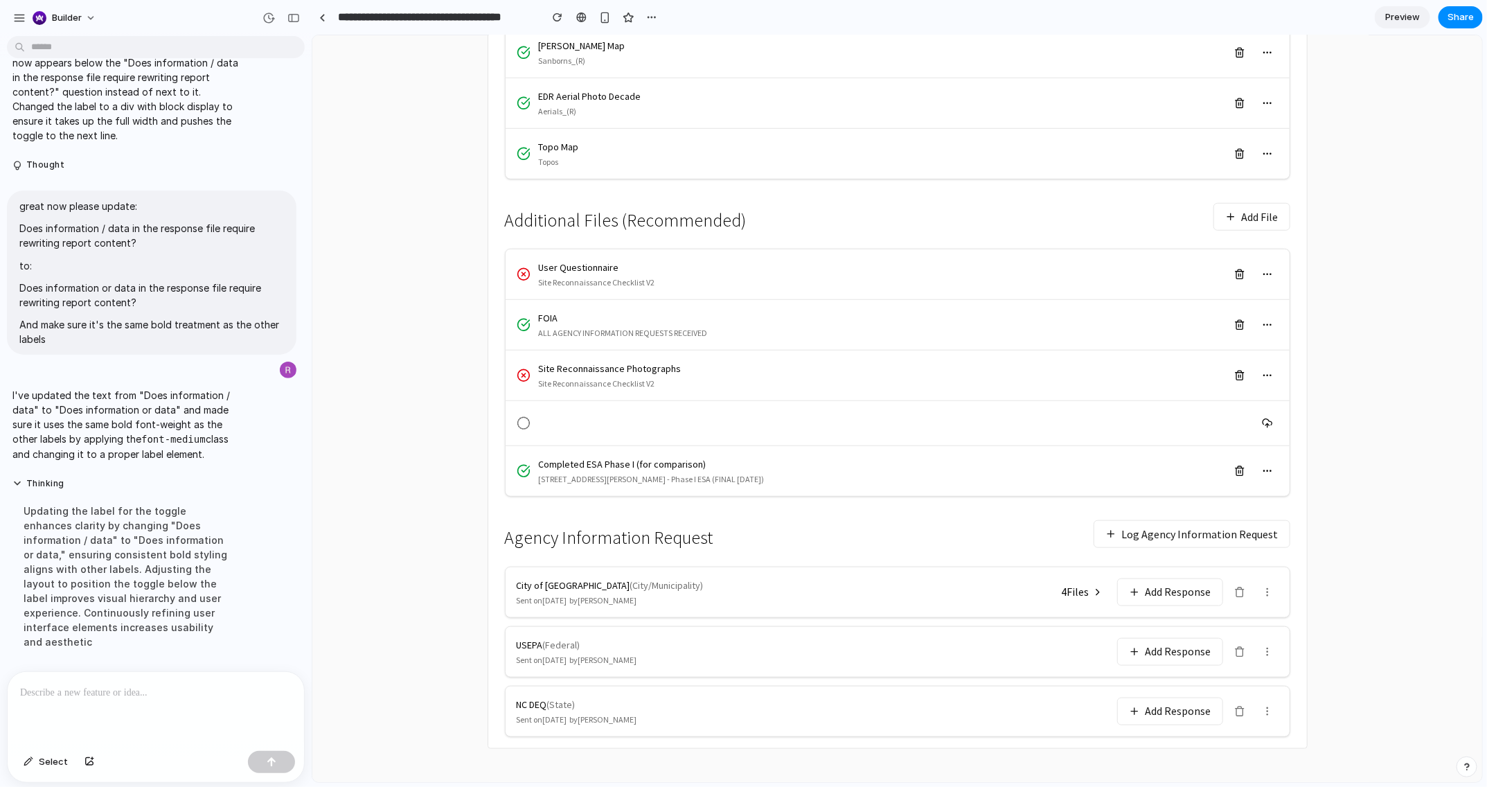
click at [1093, 589] on icon at bounding box center [1096, 591] width 11 height 11
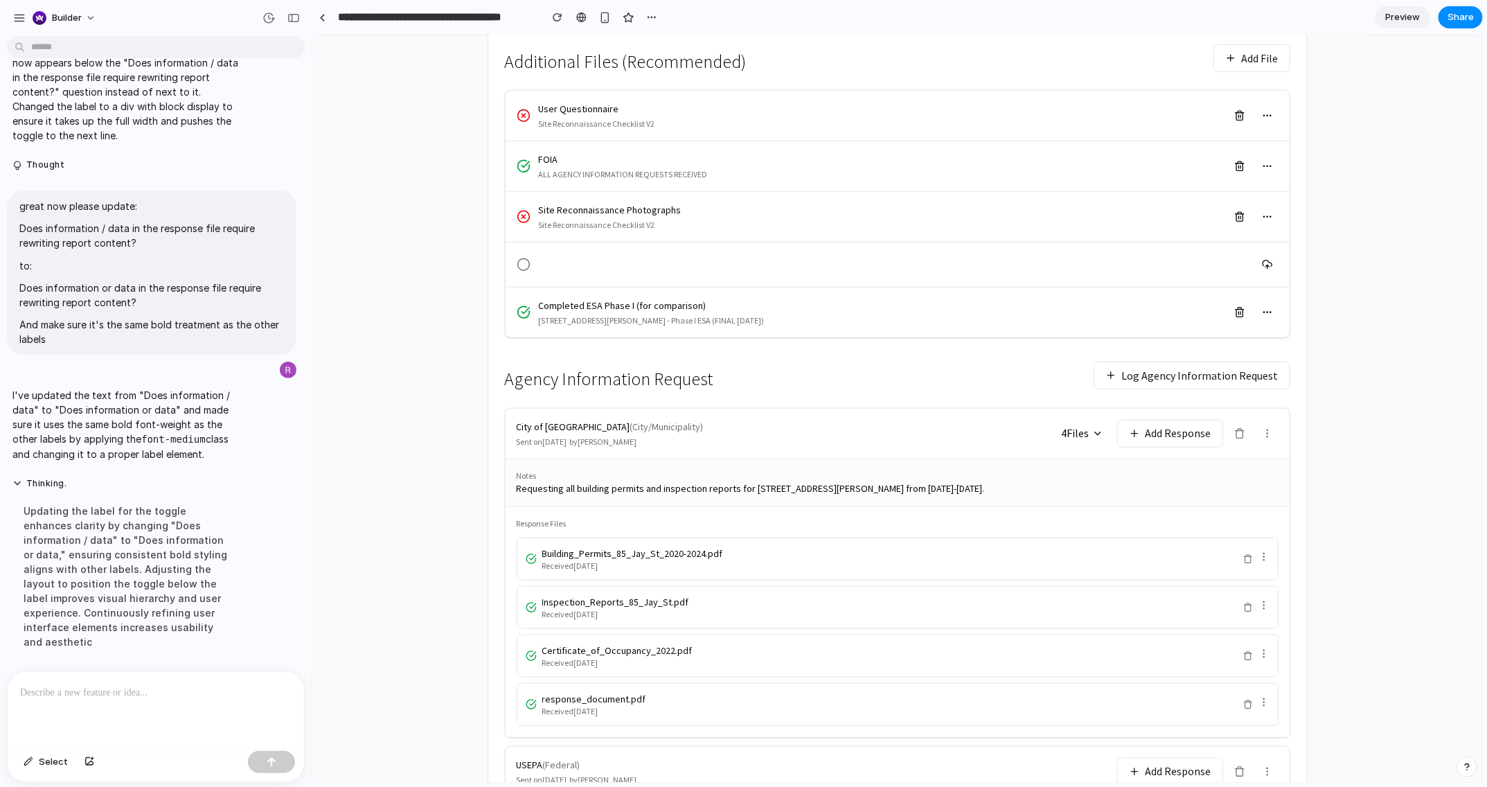
click at [1086, 433] on span "4 File s" at bounding box center [1075, 432] width 28 height 16
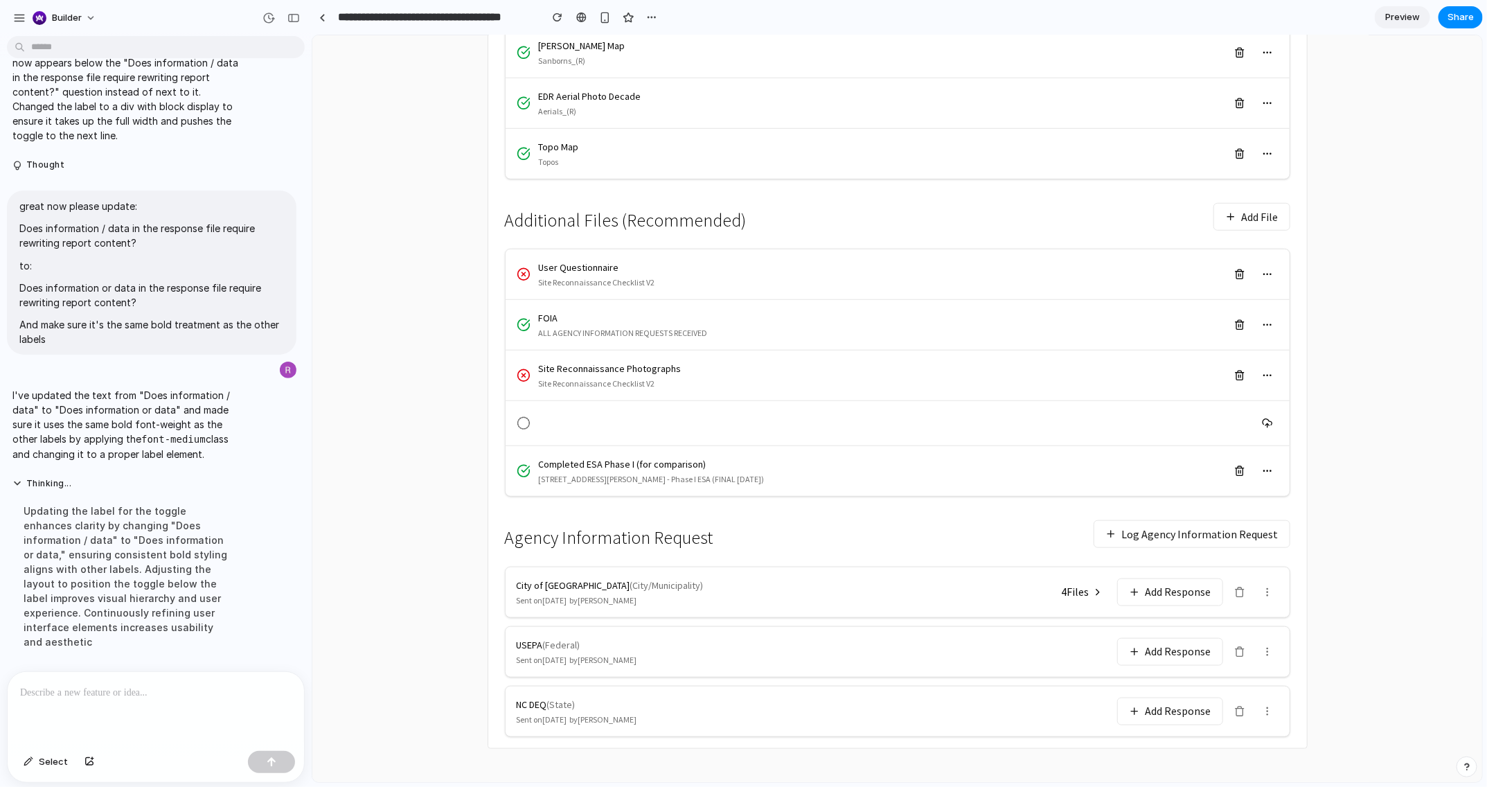
click at [1077, 596] on span "4 File s" at bounding box center [1075, 591] width 28 height 16
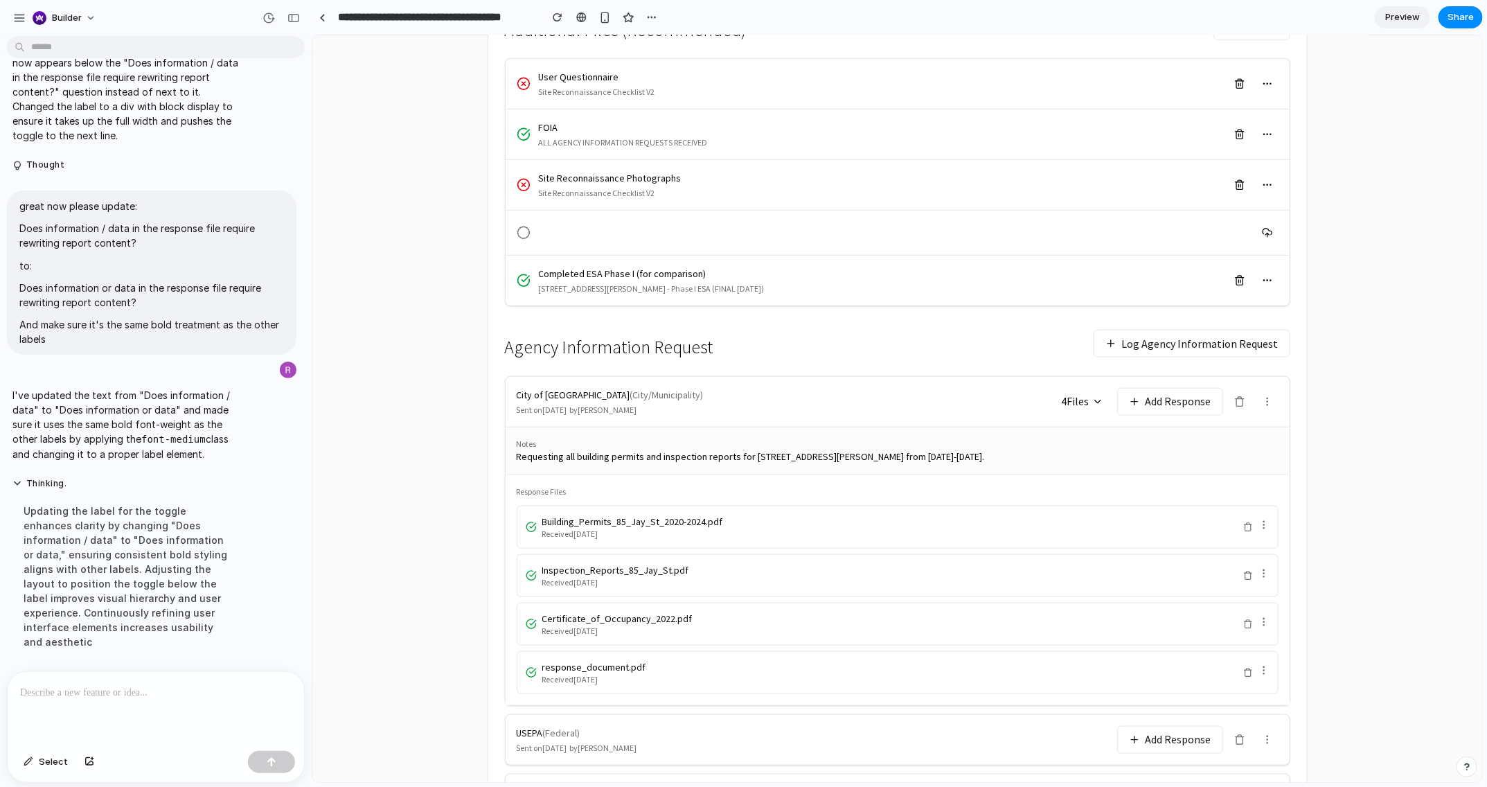
scroll to position [646, 0]
click at [1095, 406] on button "4 File s" at bounding box center [1081, 399] width 58 height 24
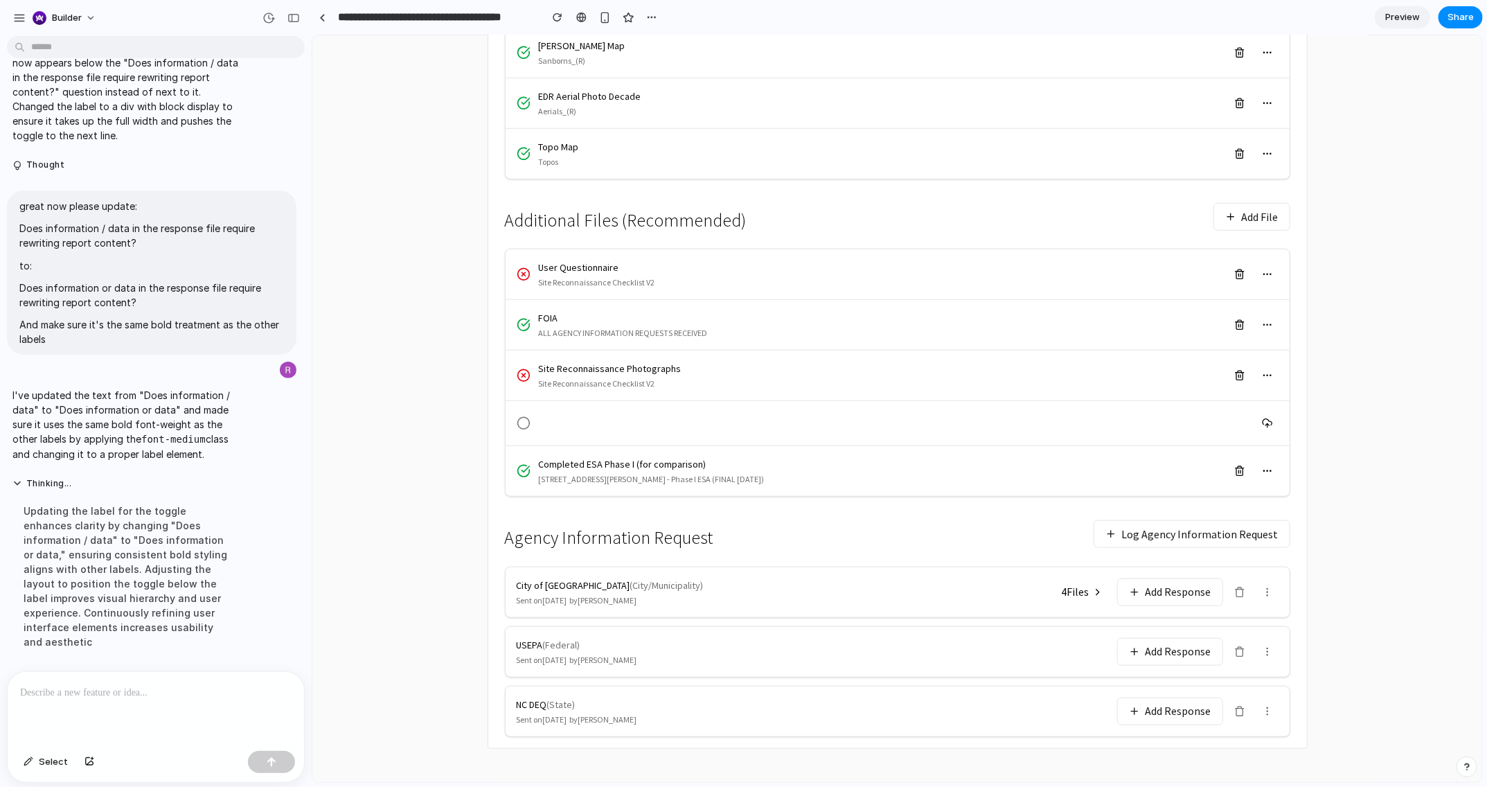
click at [1160, 590] on button "Add Response" at bounding box center [1169, 591] width 106 height 28
click at [1246, 15] on span "Share" at bounding box center [1460, 17] width 26 height 14
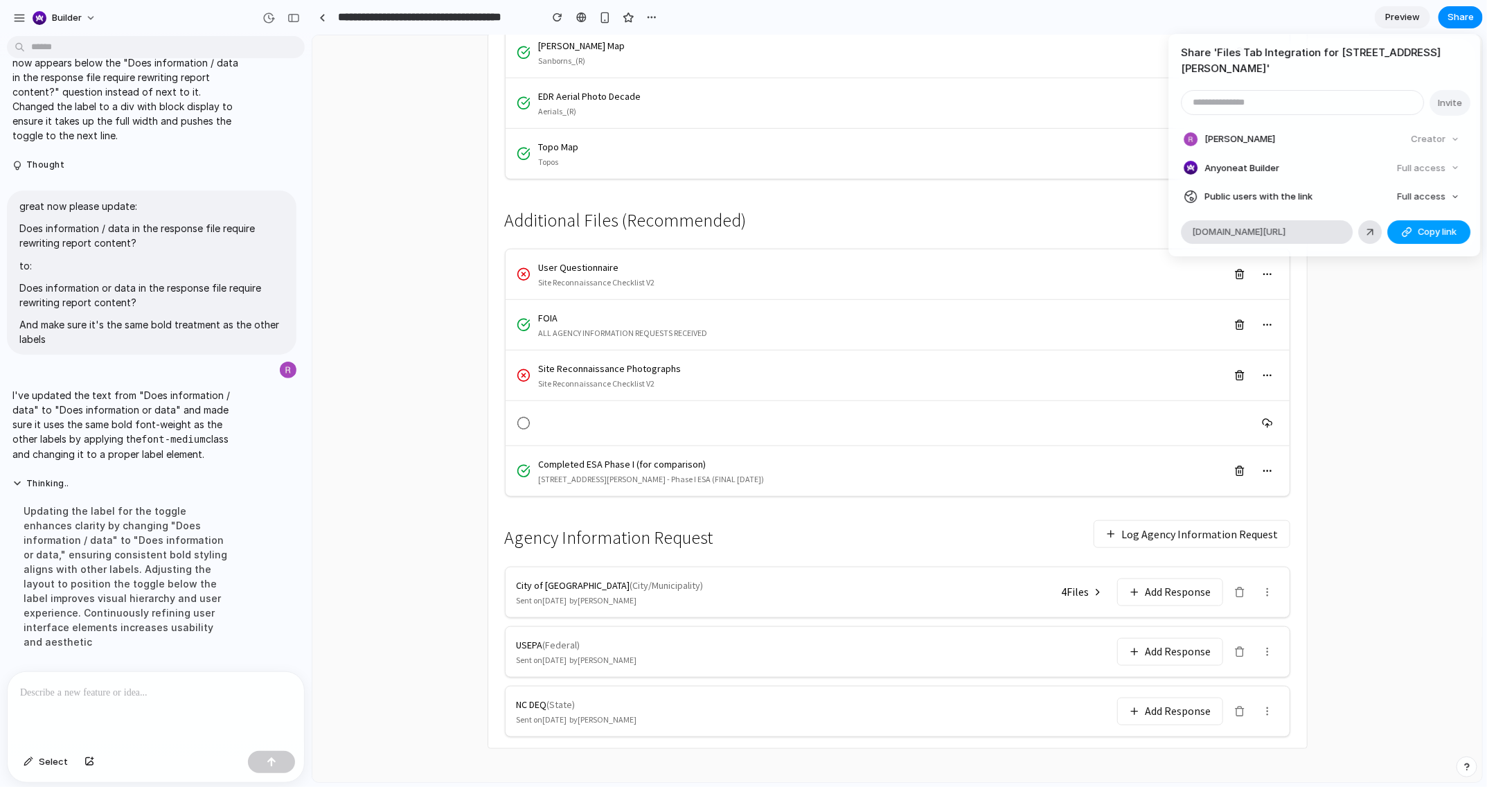
click at [1246, 226] on div "button" at bounding box center [1406, 231] width 11 height 11
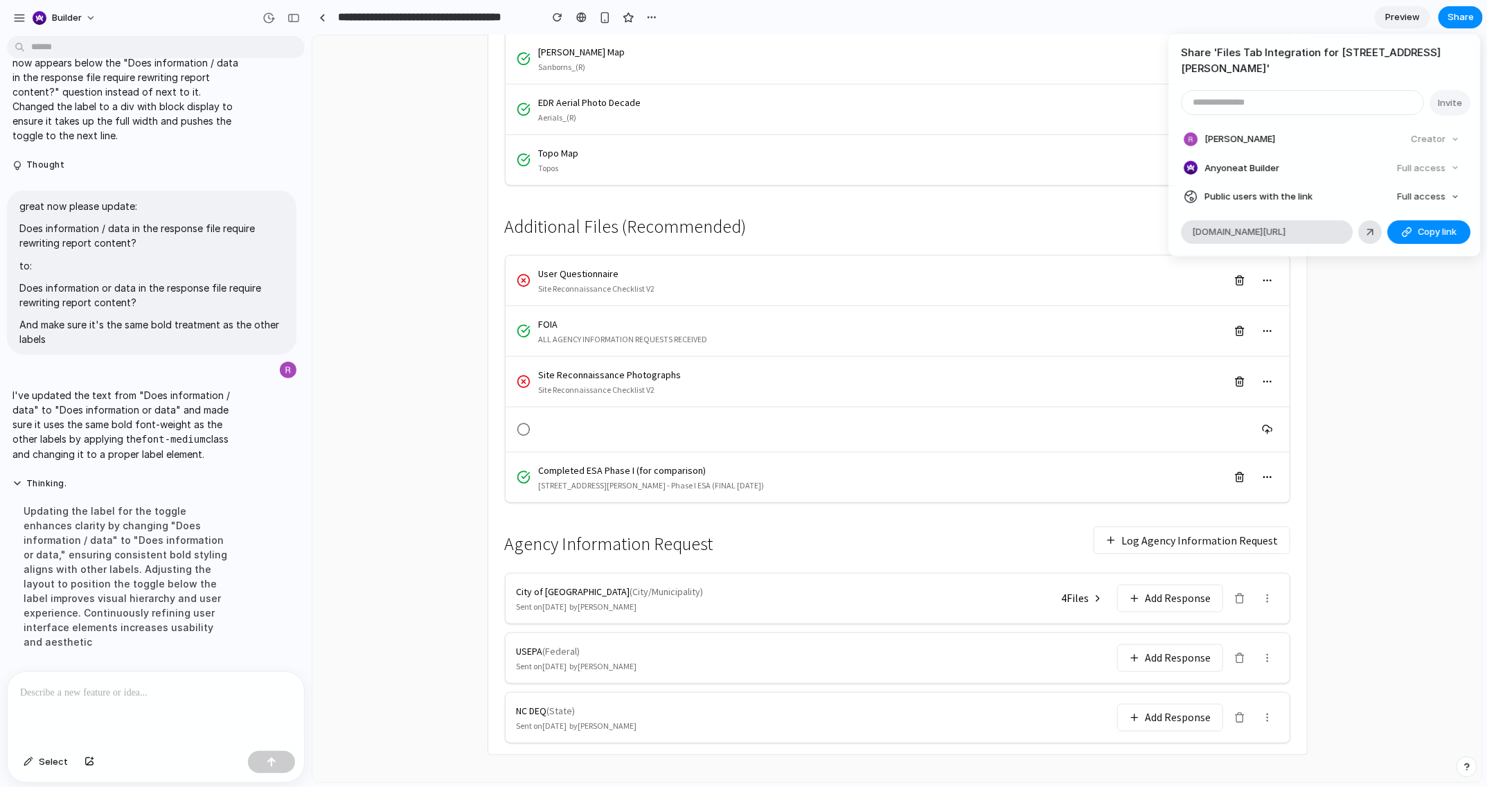
click at [392, 215] on div "Share ' Files Tab Integration for 85 Jay Street ' Invite Rob Shapiro Creator An…" at bounding box center [743, 393] width 1487 height 787
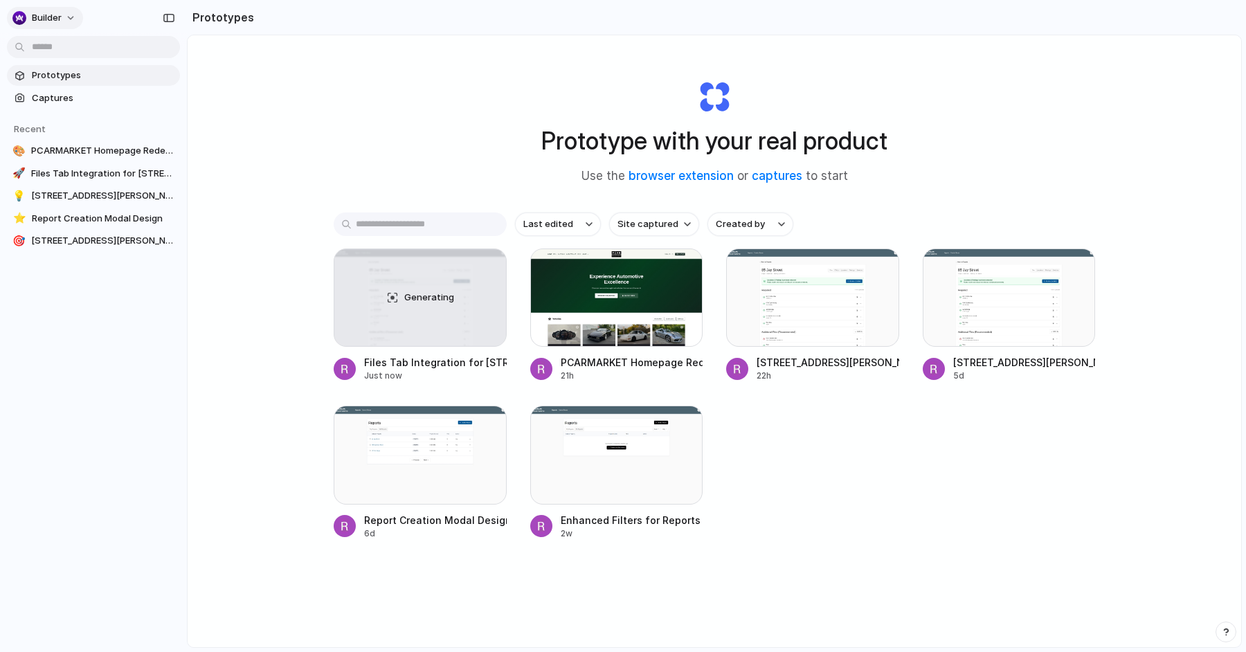
click at [65, 10] on button "builder" at bounding box center [45, 18] width 76 height 22
click at [75, 45] on li "Settings" at bounding box center [67, 48] width 115 height 22
